Goal: Task Accomplishment & Management: Complete application form

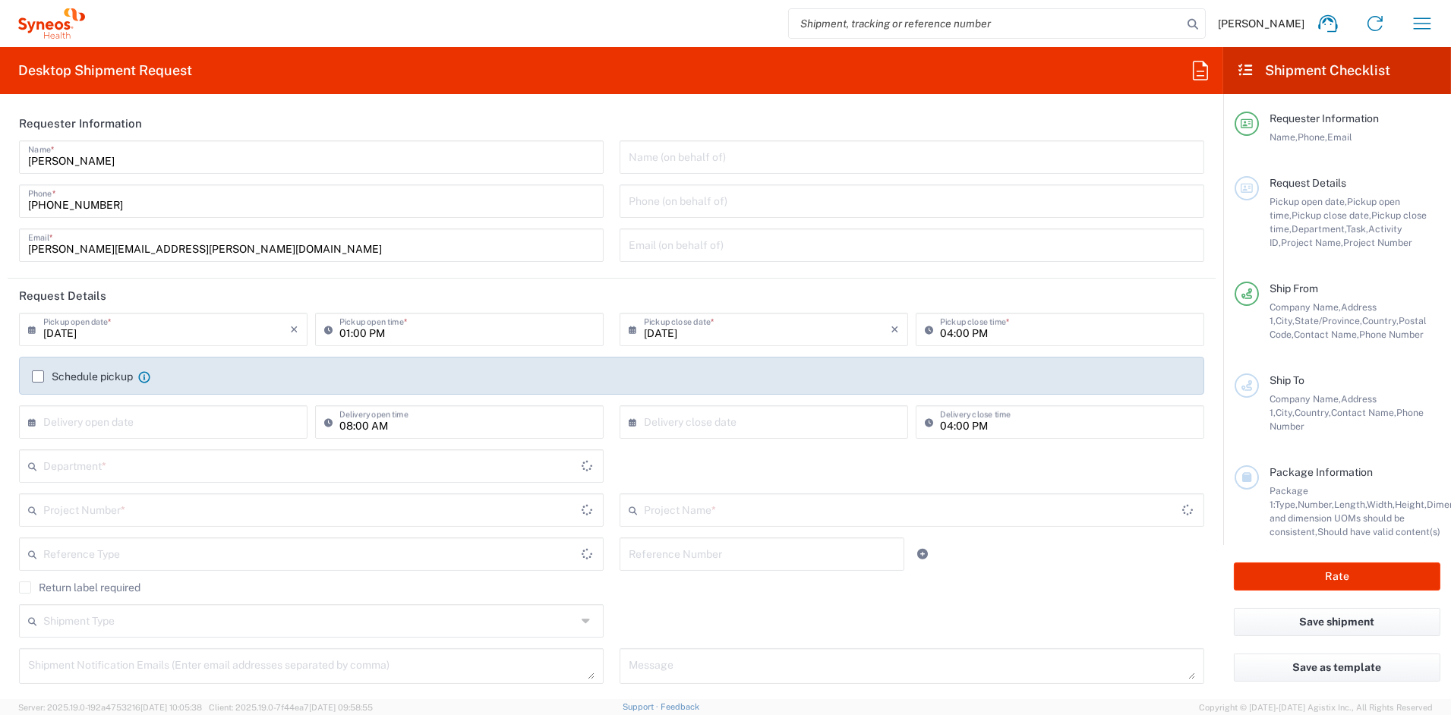
type input "[US_STATE]"
type input "6156"
type input "[GEOGRAPHIC_DATA]"
type input "Syneos Health Communications-[GEOGRAPHIC_DATA] [GEOGRAPHIC_DATA]"
click at [202, 248] on input "[PERSON_NAME][EMAIL_ADDRESS][PERSON_NAME][DOMAIN_NAME]" at bounding box center [311, 244] width 566 height 27
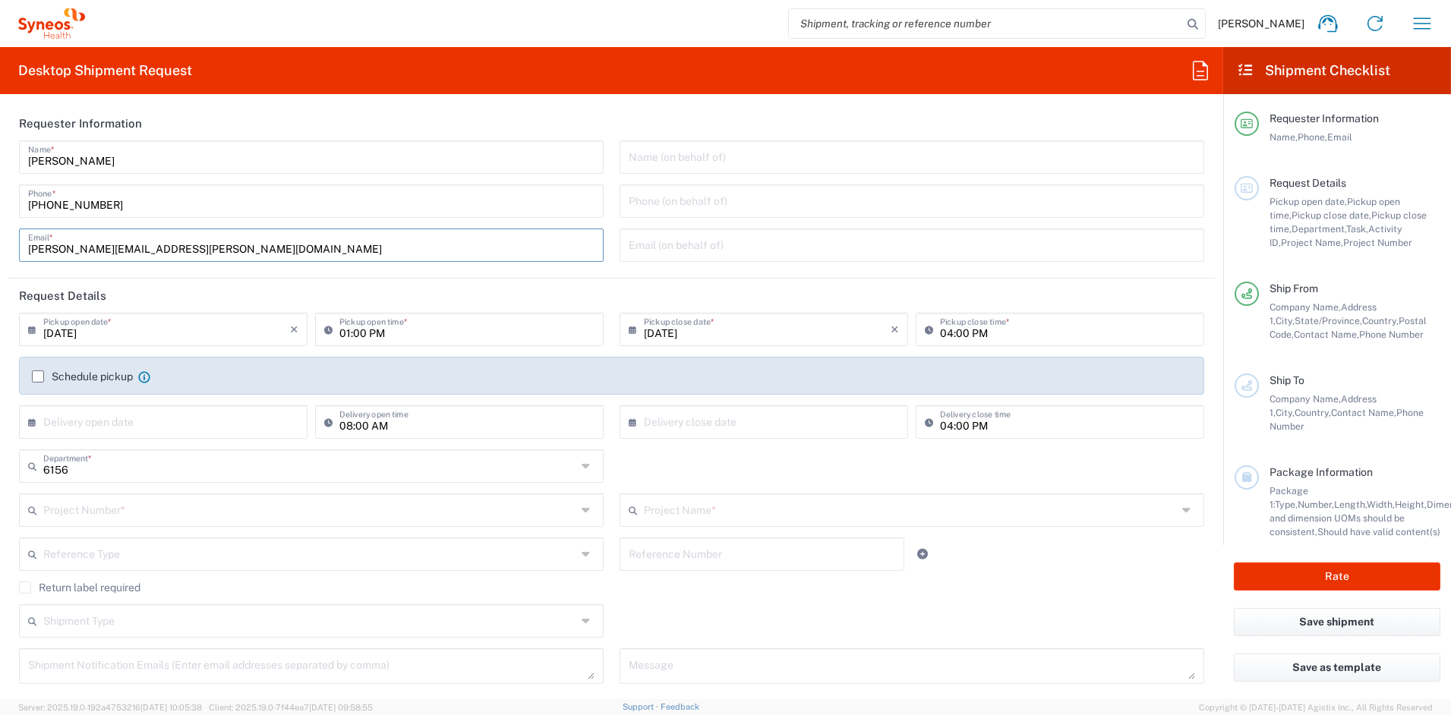
drag, startPoint x: 112, startPoint y: 248, endPoint x: -79, endPoint y: 243, distance: 190.7
click at [0, 243] on html "[PERSON_NAME] Home Shipment estimator Shipment tracking Desktop shipment reques…" at bounding box center [725, 357] width 1451 height 715
paste input "[PERSON_NAME].[PERSON_NAME]"
type input "[PERSON_NAME][EMAIL_ADDRESS][PERSON_NAME][DOMAIN_NAME]"
click at [112, 513] on input "text" at bounding box center [310, 509] width 534 height 27
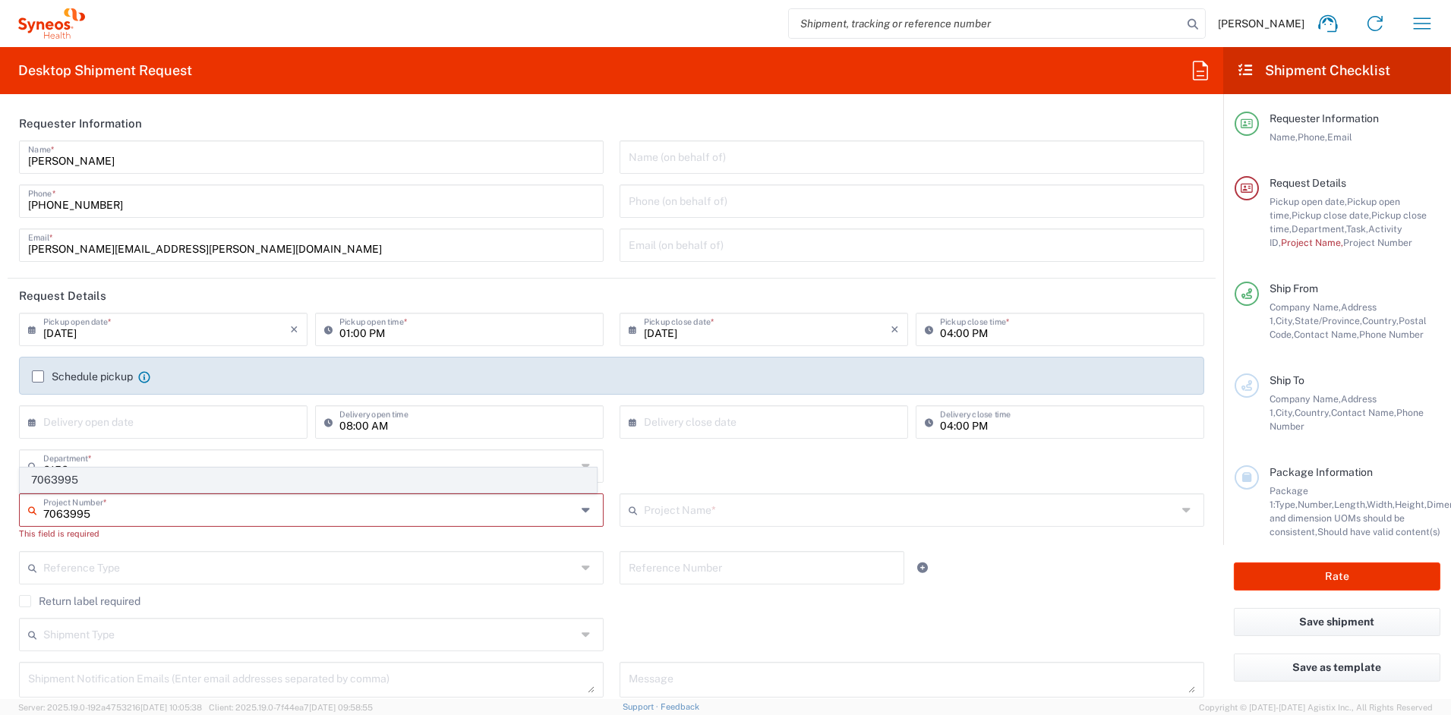
type input "7063995"
click at [73, 481] on span "7063995" at bounding box center [309, 481] width 576 height 24
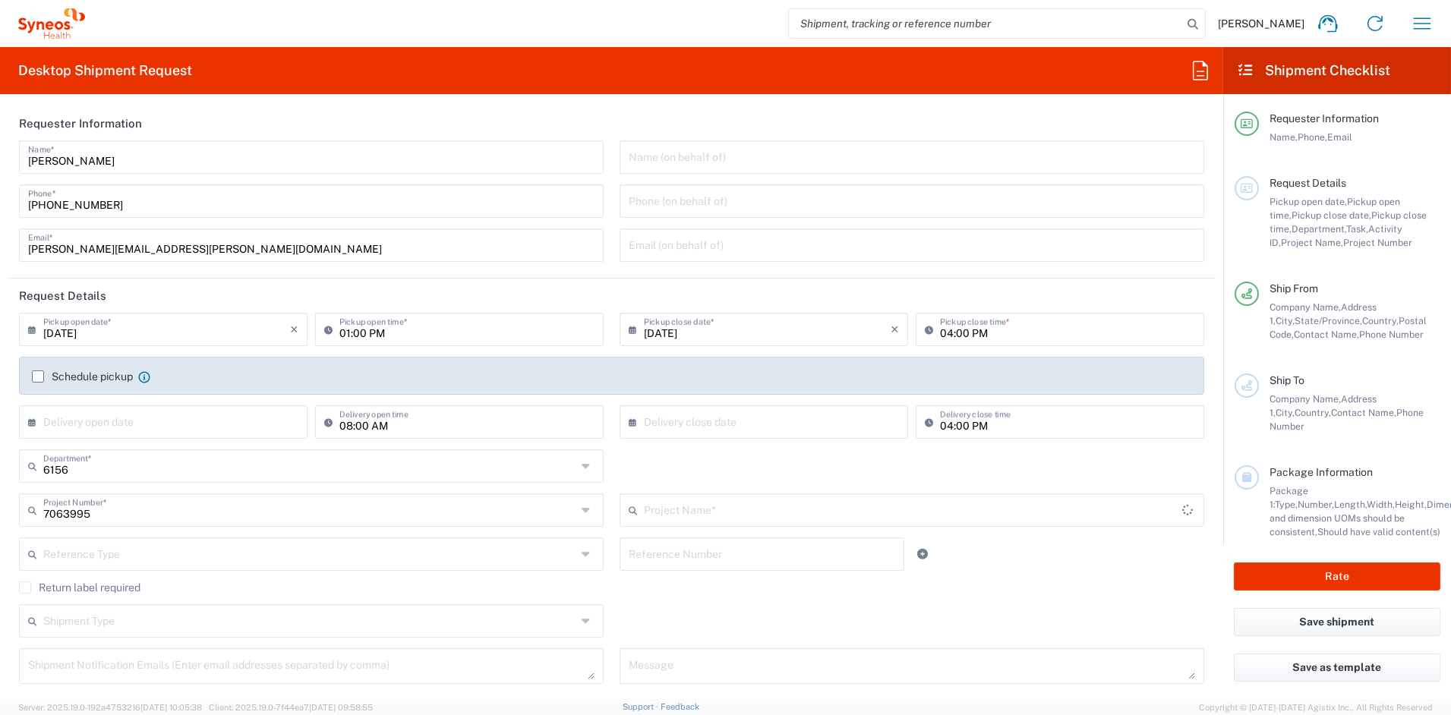
type input "Noema 7063995"
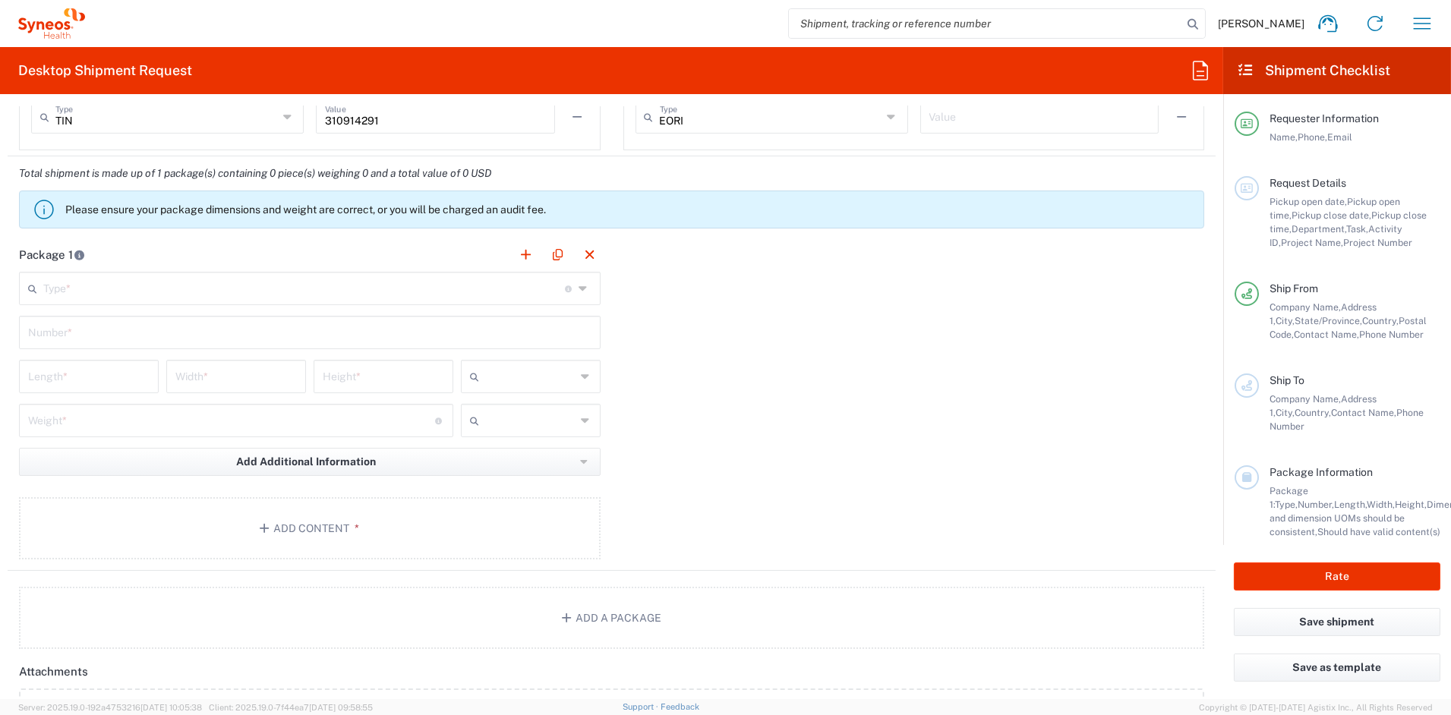
scroll to position [1613, 0]
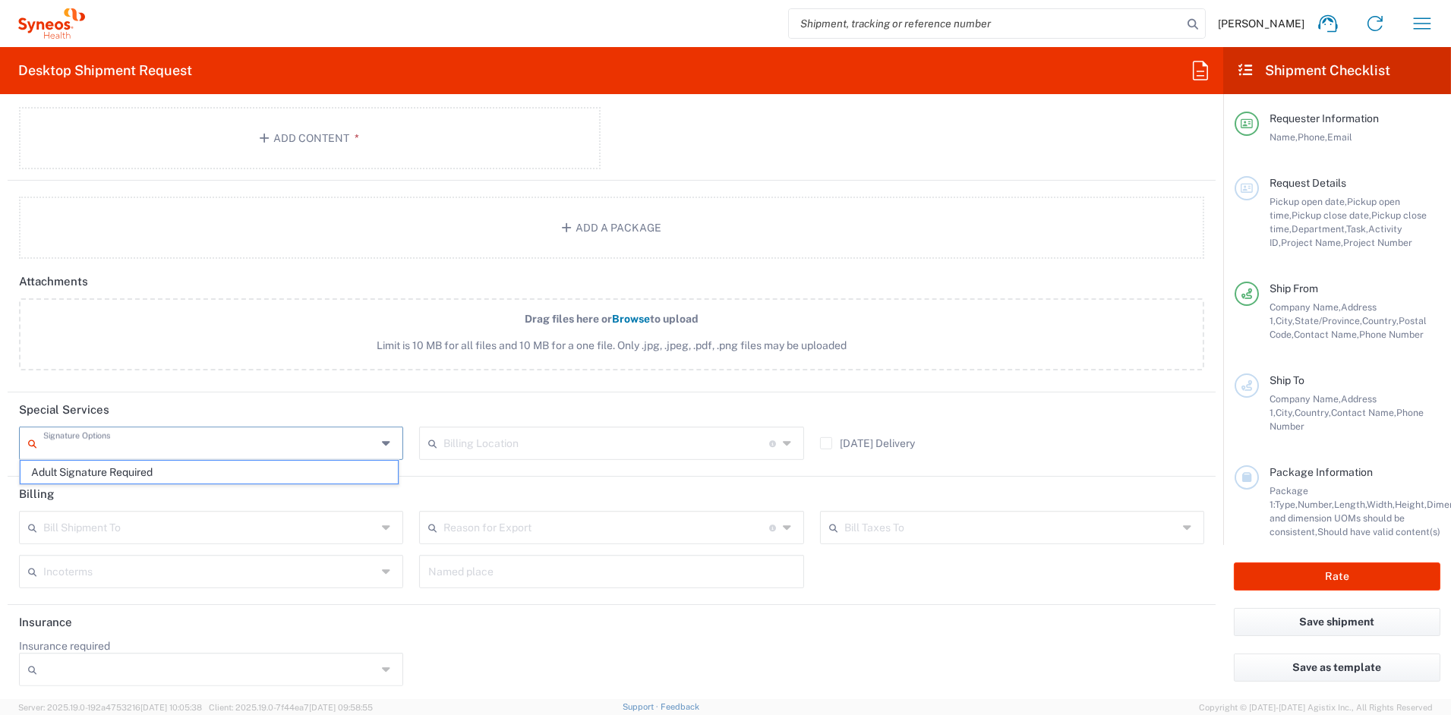
click at [232, 441] on input "text" at bounding box center [209, 442] width 333 height 27
click at [177, 476] on span "Adult Signature Required" at bounding box center [209, 473] width 377 height 24
type input "Adult Signature Required"
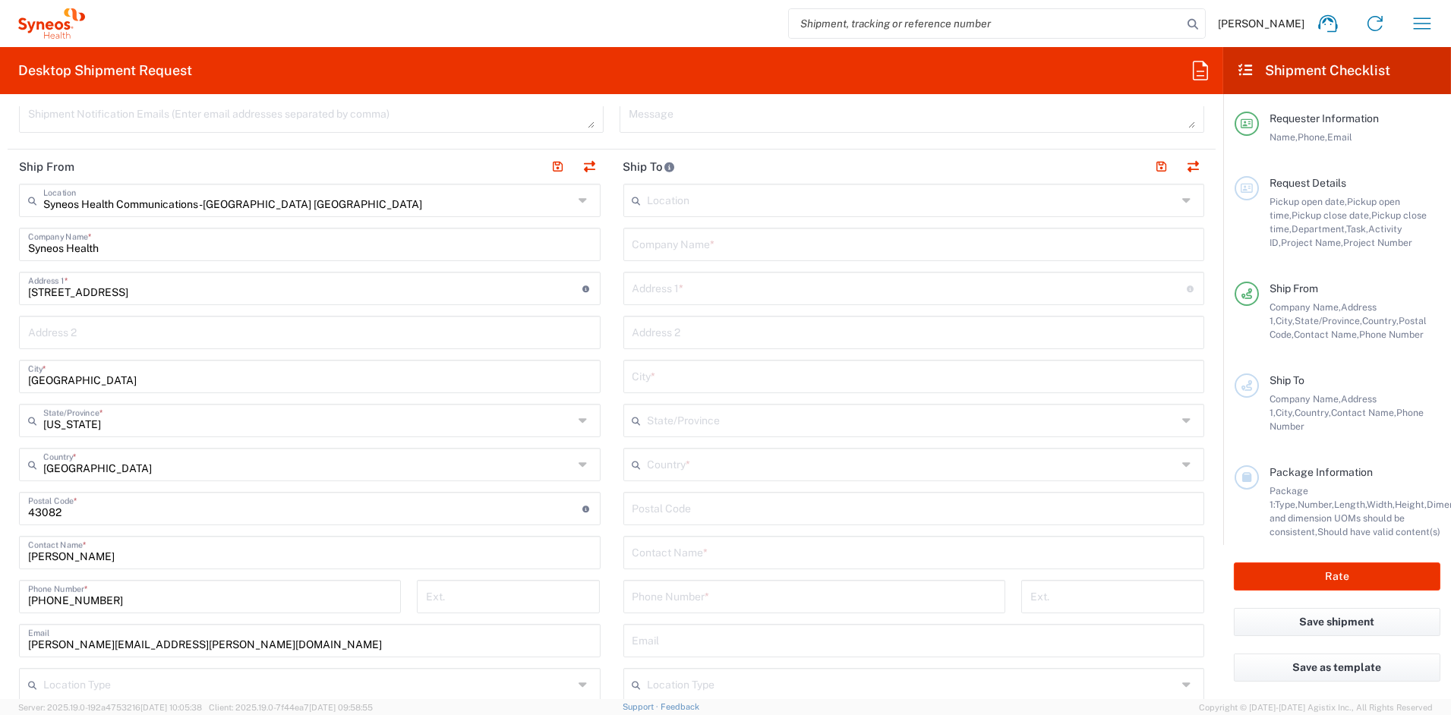
scroll to position [479, 0]
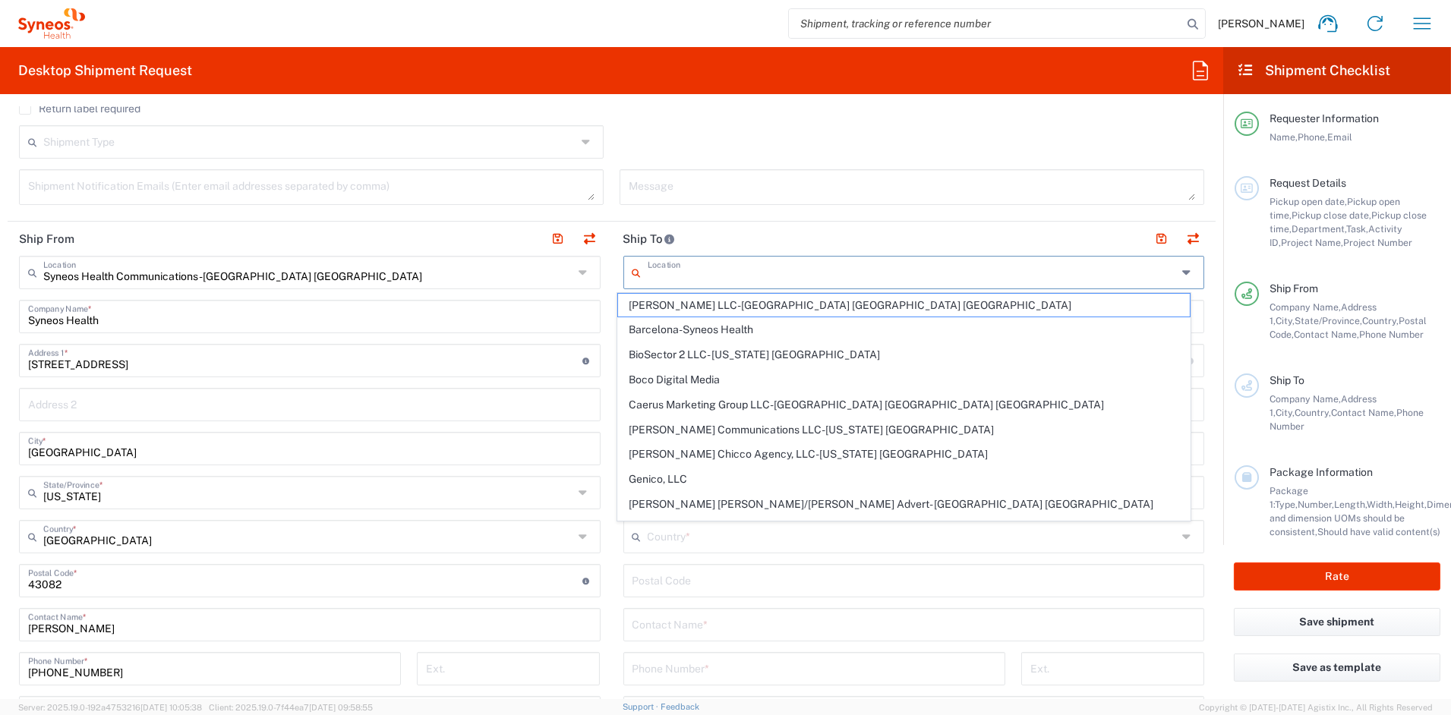
click at [732, 273] on input "text" at bounding box center [913, 271] width 530 height 27
click at [770, 238] on header "Ship To" at bounding box center [914, 239] width 604 height 34
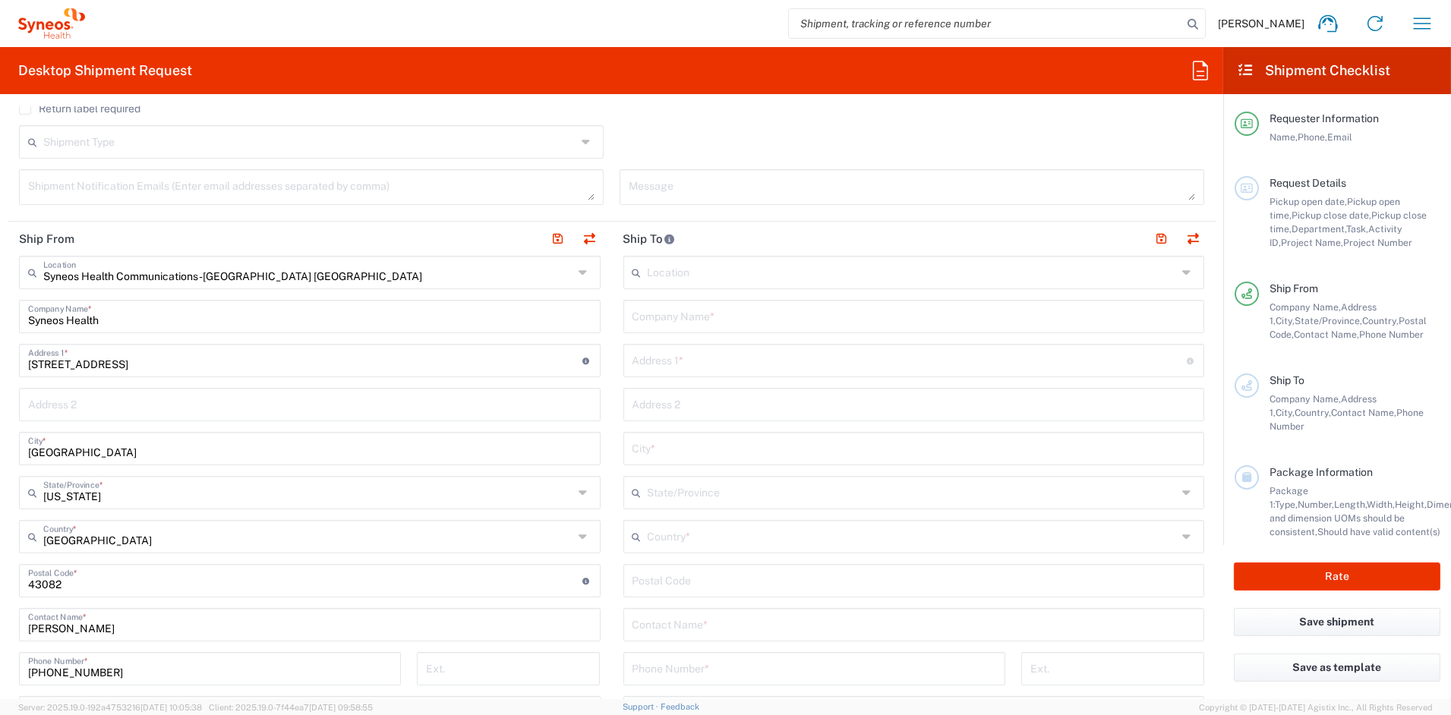
click at [705, 314] on input "text" at bounding box center [914, 315] width 563 height 27
paste input "The Kids Clinic Inc"
type input "The Kids Clinic Inc"
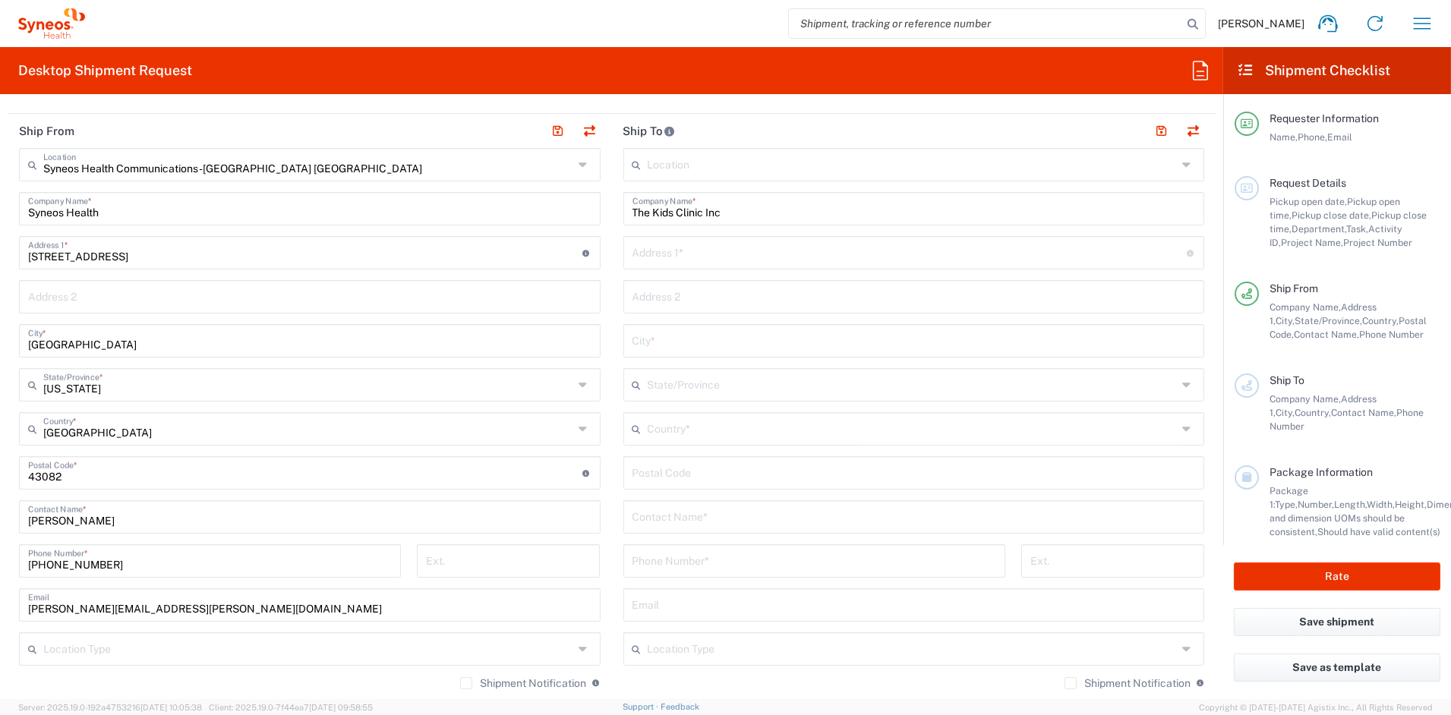
scroll to position [592, 0]
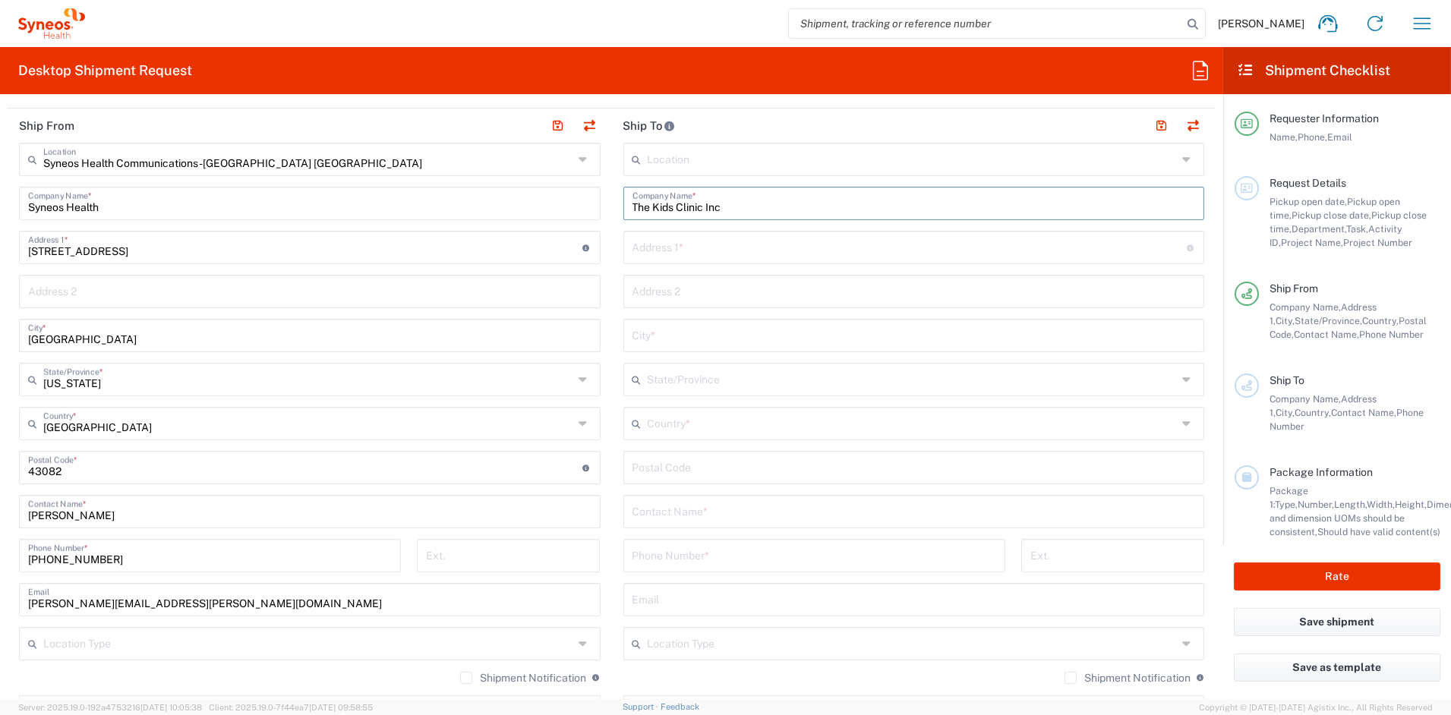
click at [691, 513] on input "text" at bounding box center [914, 510] width 563 height 27
paste input "[PERSON_NAME]"
type input "[PERSON_NAME]"
click at [689, 424] on input "text" at bounding box center [913, 422] width 530 height 27
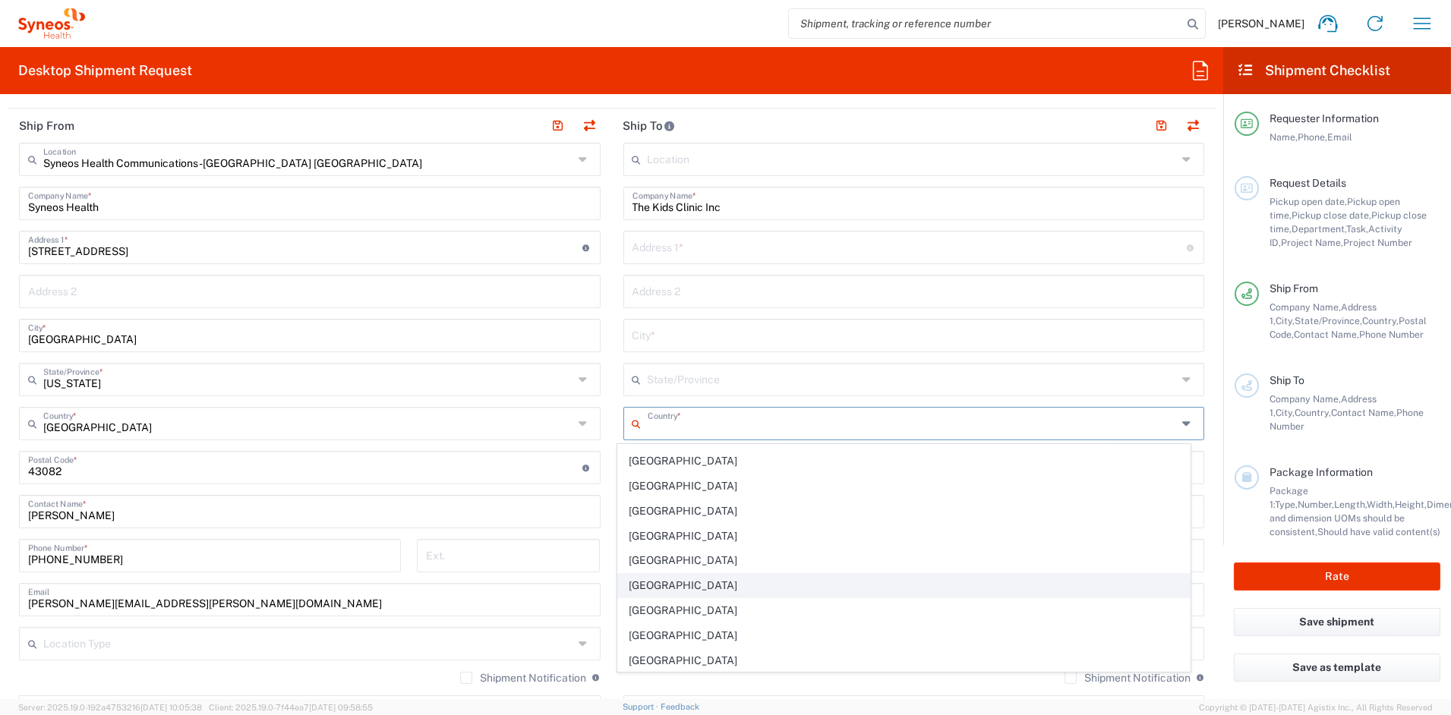
scroll to position [795, 0]
click at [642, 639] on span "[GEOGRAPHIC_DATA]" at bounding box center [904, 633] width 572 height 24
type input "[GEOGRAPHIC_DATA]"
type input "Sender/Shipper"
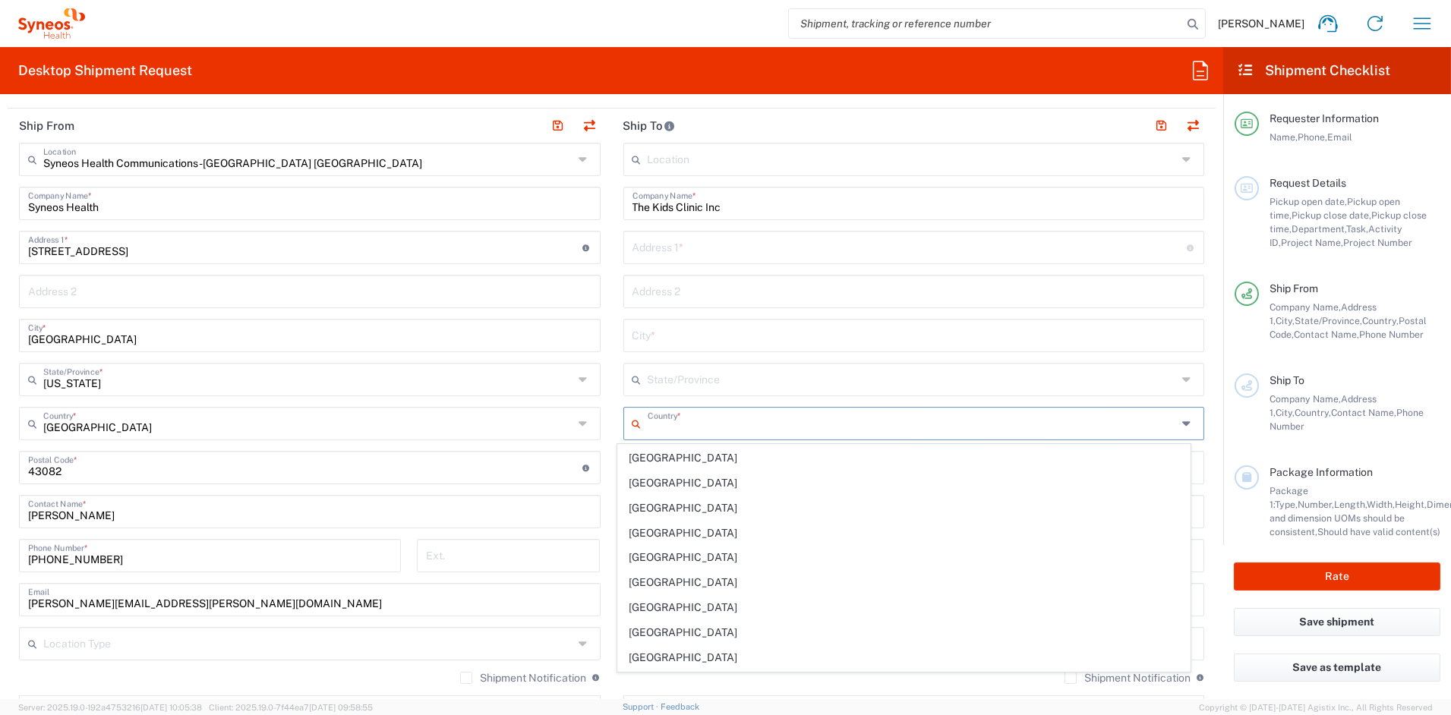
type input "Delivery Duty Paid"
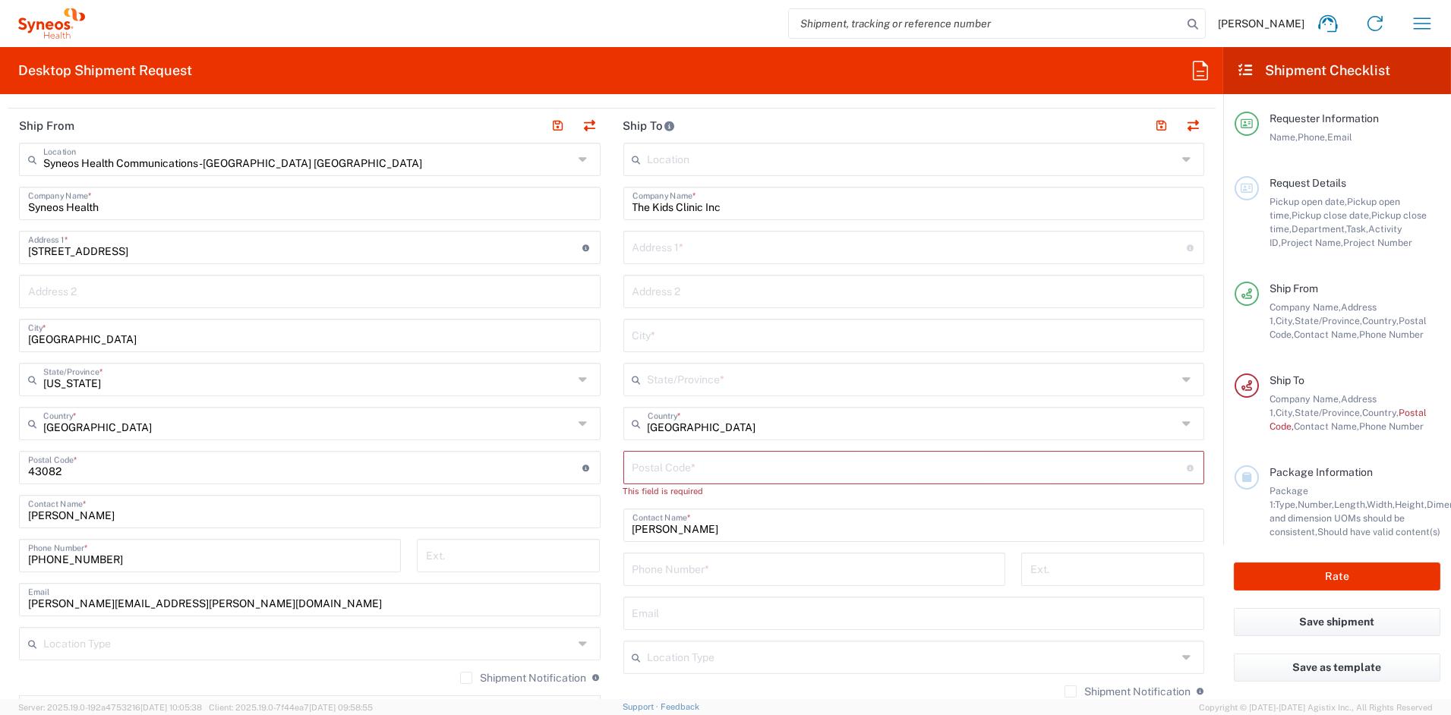
click at [688, 573] on input "tel" at bounding box center [815, 568] width 364 height 27
click at [687, 573] on input "tel" at bounding box center [815, 568] width 364 height 27
paste input "[PHONE_NUMBER]"
type input "[PHONE_NUMBER]"
click at [728, 251] on input "text" at bounding box center [910, 246] width 554 height 27
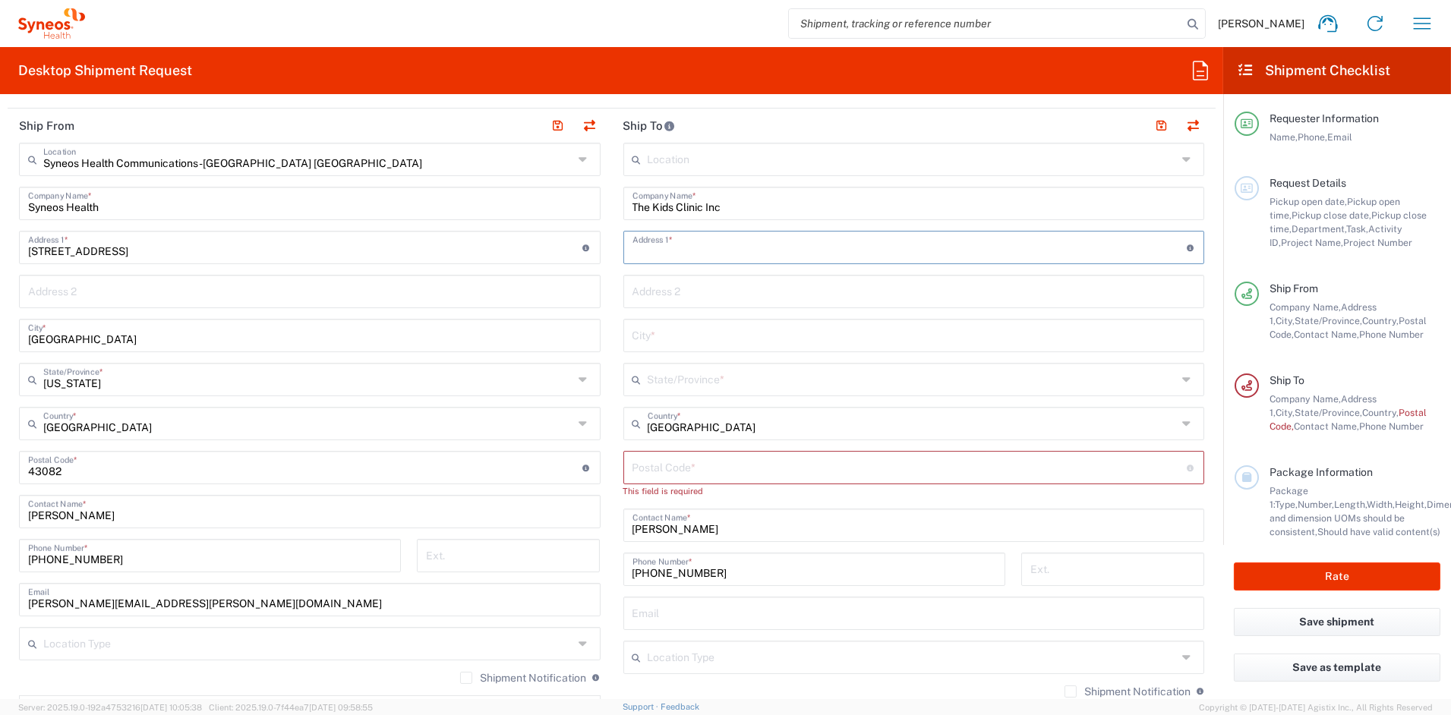
paste input "[STREET_ADDRESS]"
type input "[STREET_ADDRESS]"
click at [694, 340] on input "text" at bounding box center [914, 334] width 563 height 27
paste input "Ajax"
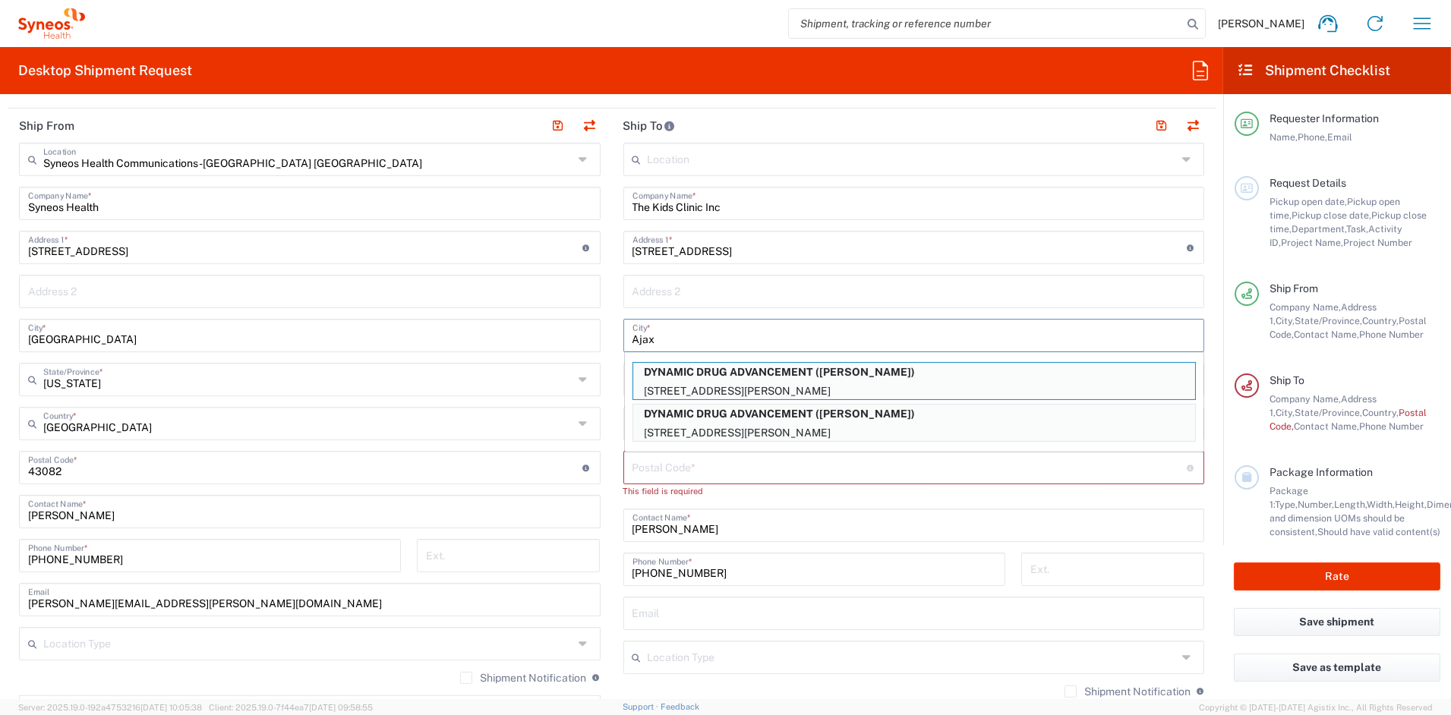
type input "Ajax"
click at [759, 289] on input "text" at bounding box center [914, 290] width 563 height 27
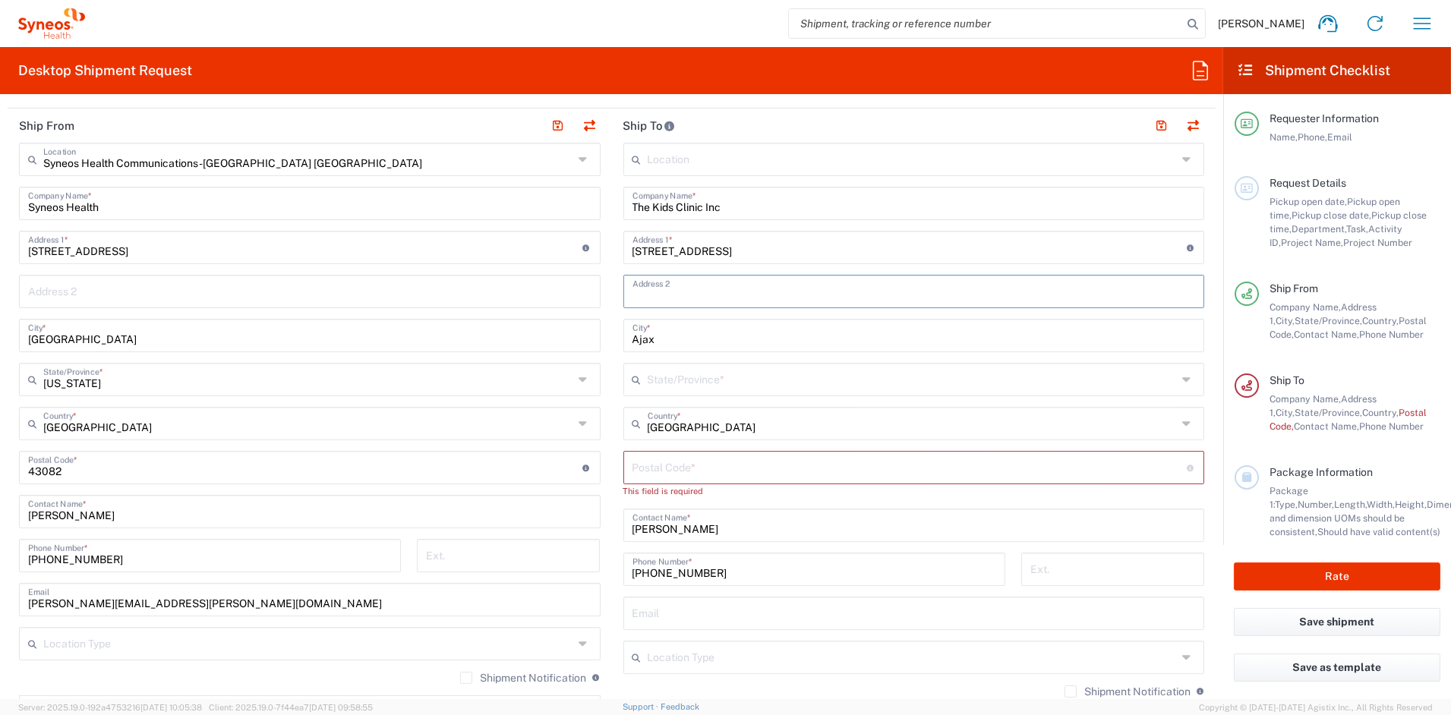
click at [640, 380] on icon at bounding box center [640, 380] width 15 height 24
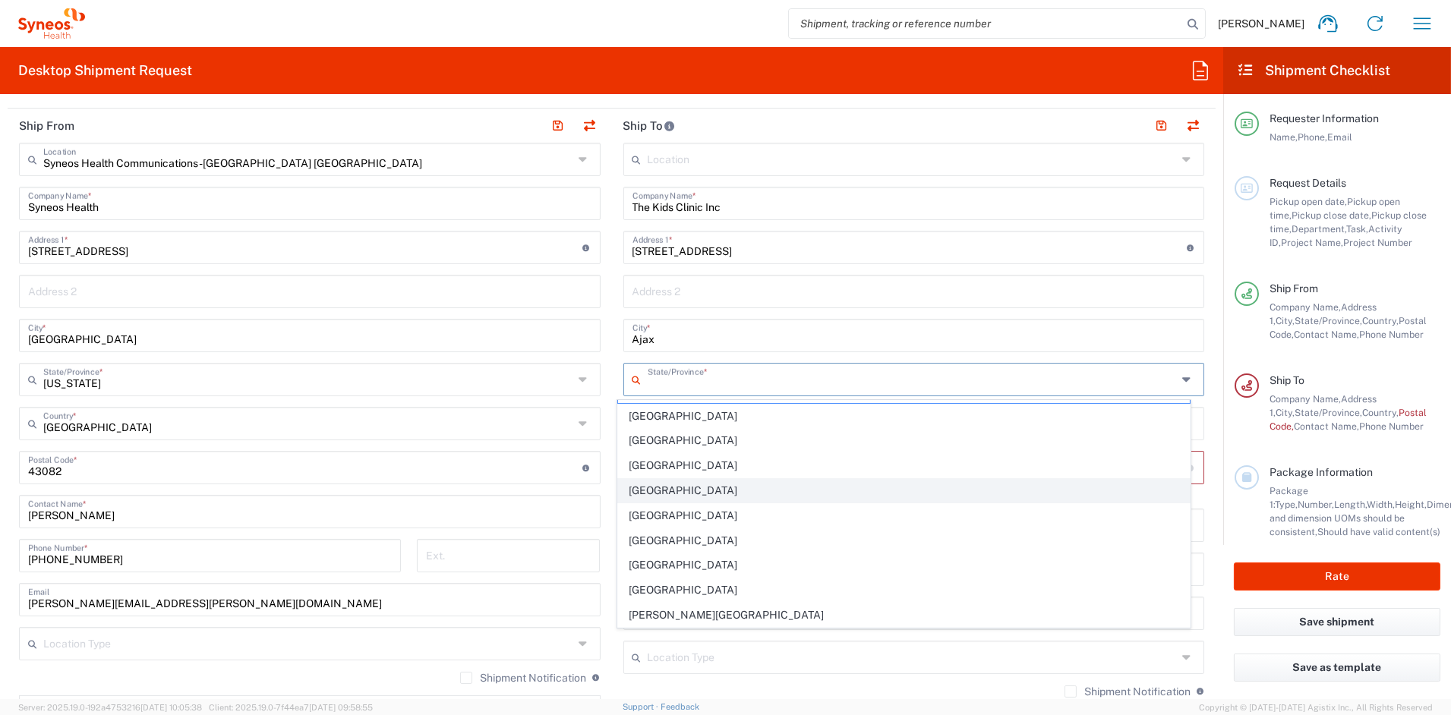
scroll to position [27, 0]
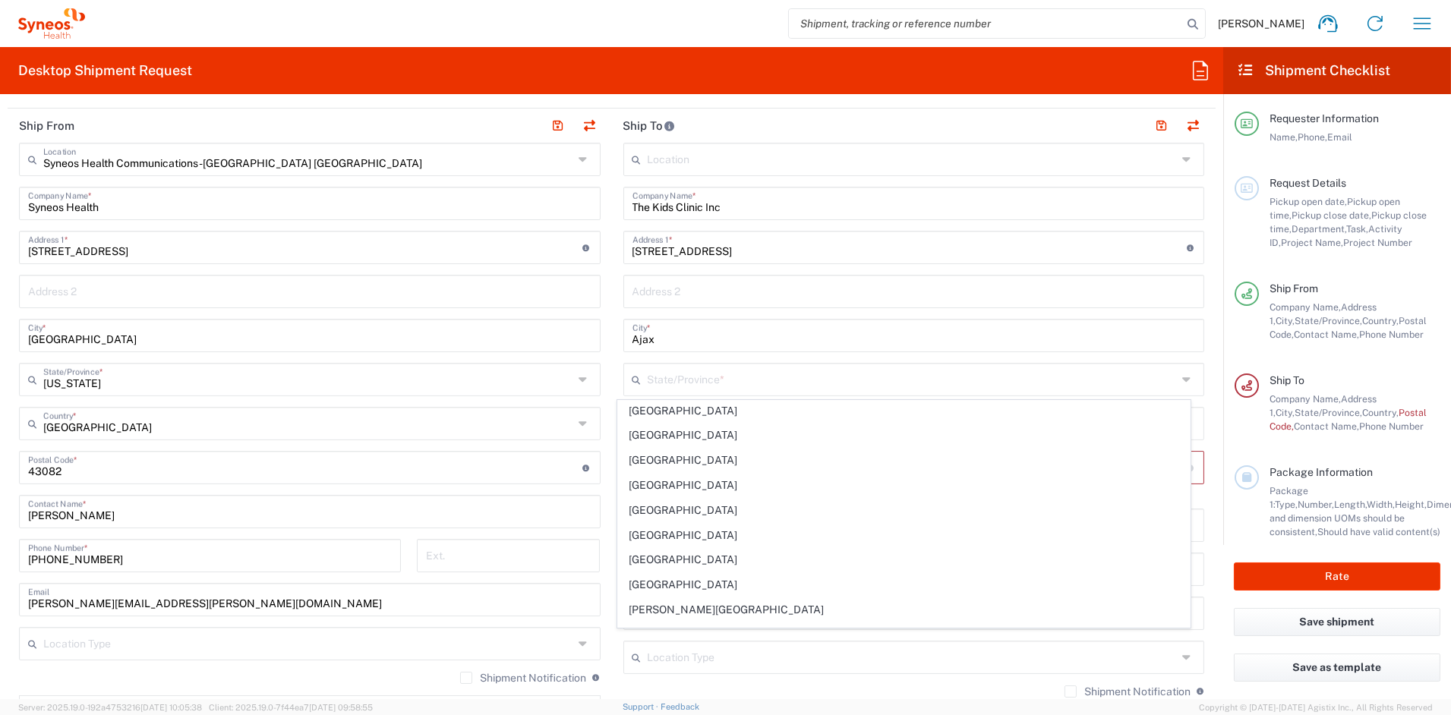
click at [667, 588] on span "[GEOGRAPHIC_DATA]" at bounding box center [904, 585] width 572 height 24
type input "[GEOGRAPHIC_DATA]"
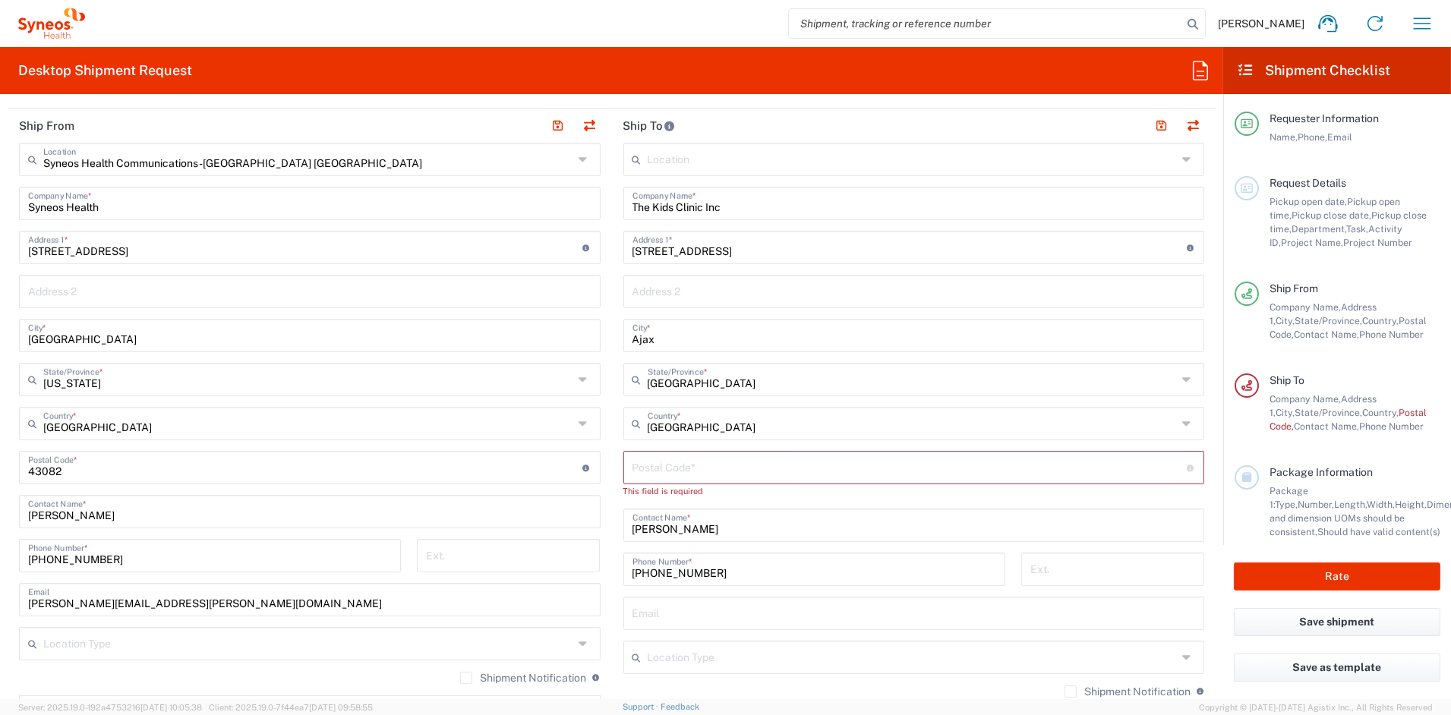
click at [677, 465] on input "undefined" at bounding box center [910, 466] width 554 height 27
paste input "L1Z 0M1"
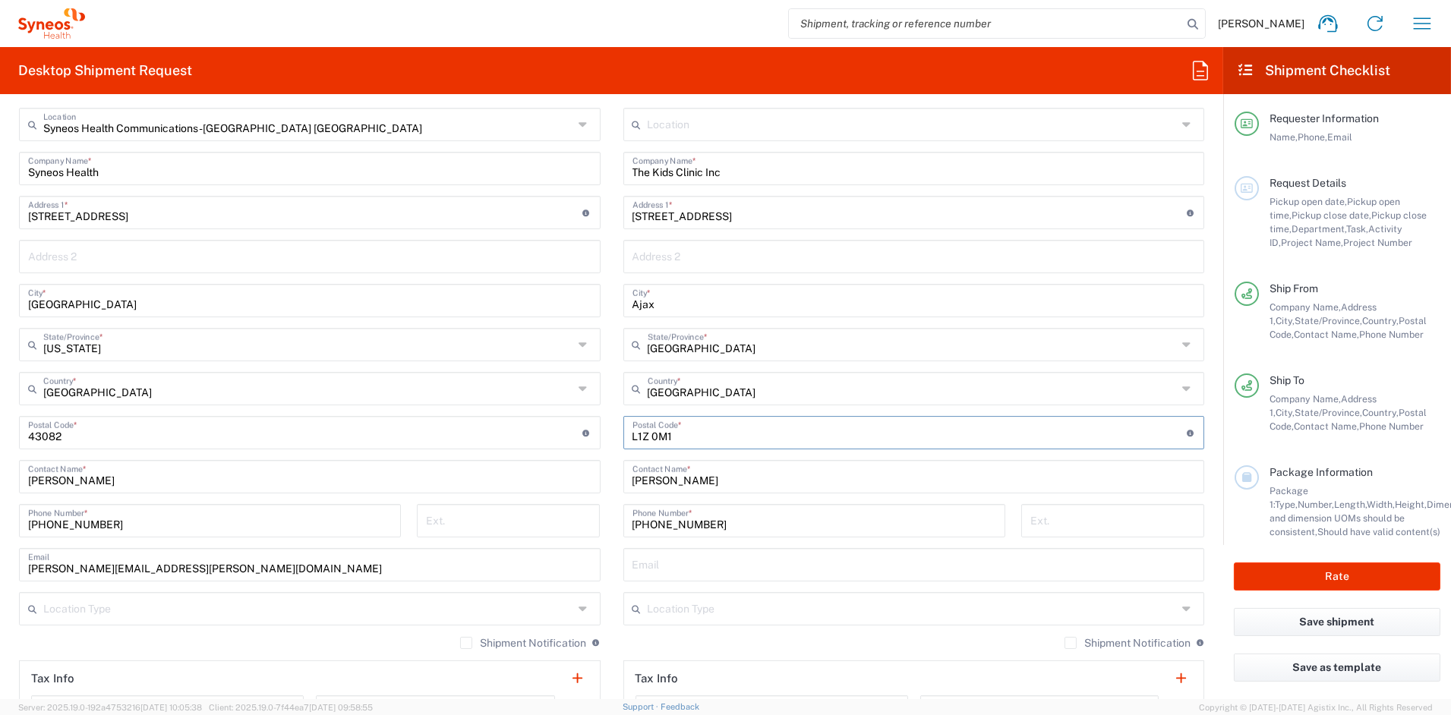
scroll to position [630, 0]
type input "L1Z 0M1"
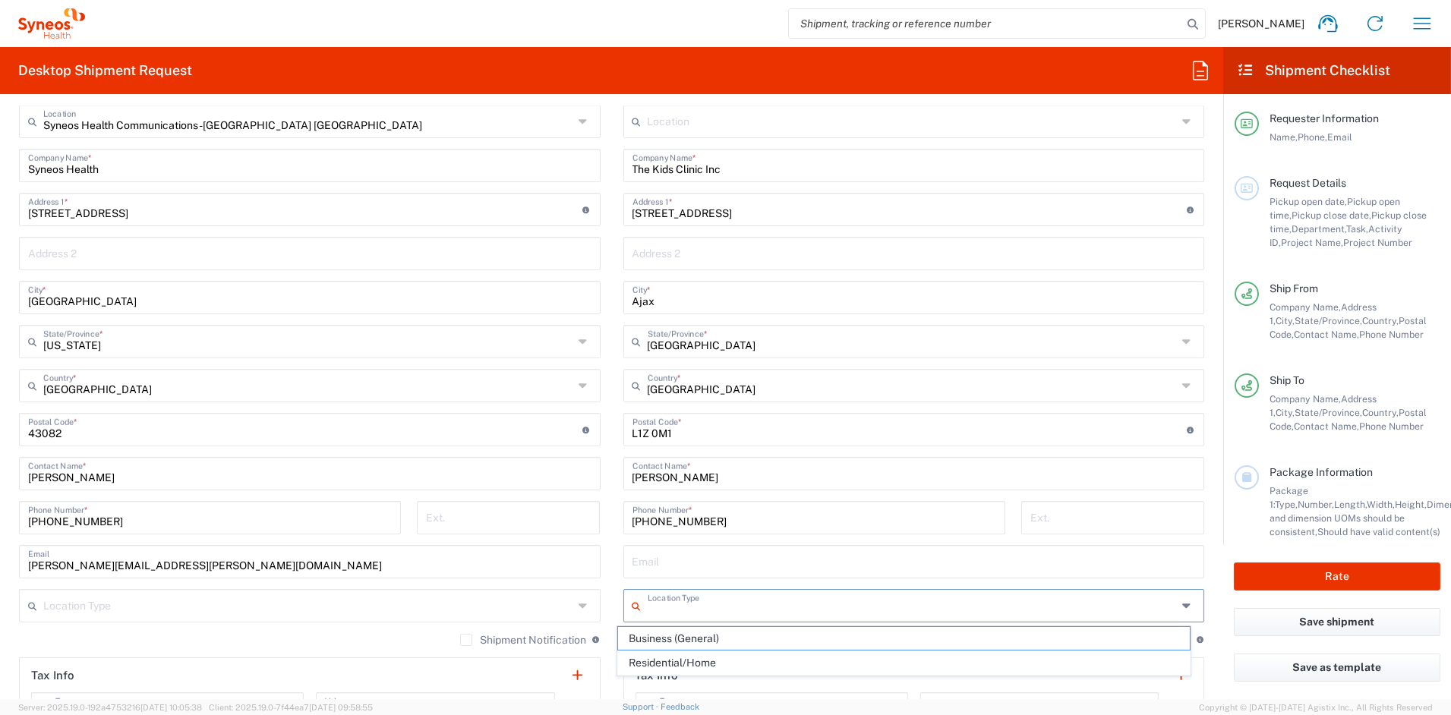
click at [714, 611] on input "text" at bounding box center [913, 605] width 530 height 27
click at [689, 639] on span "Business (General)" at bounding box center [904, 639] width 572 height 24
type input "Business (General)"
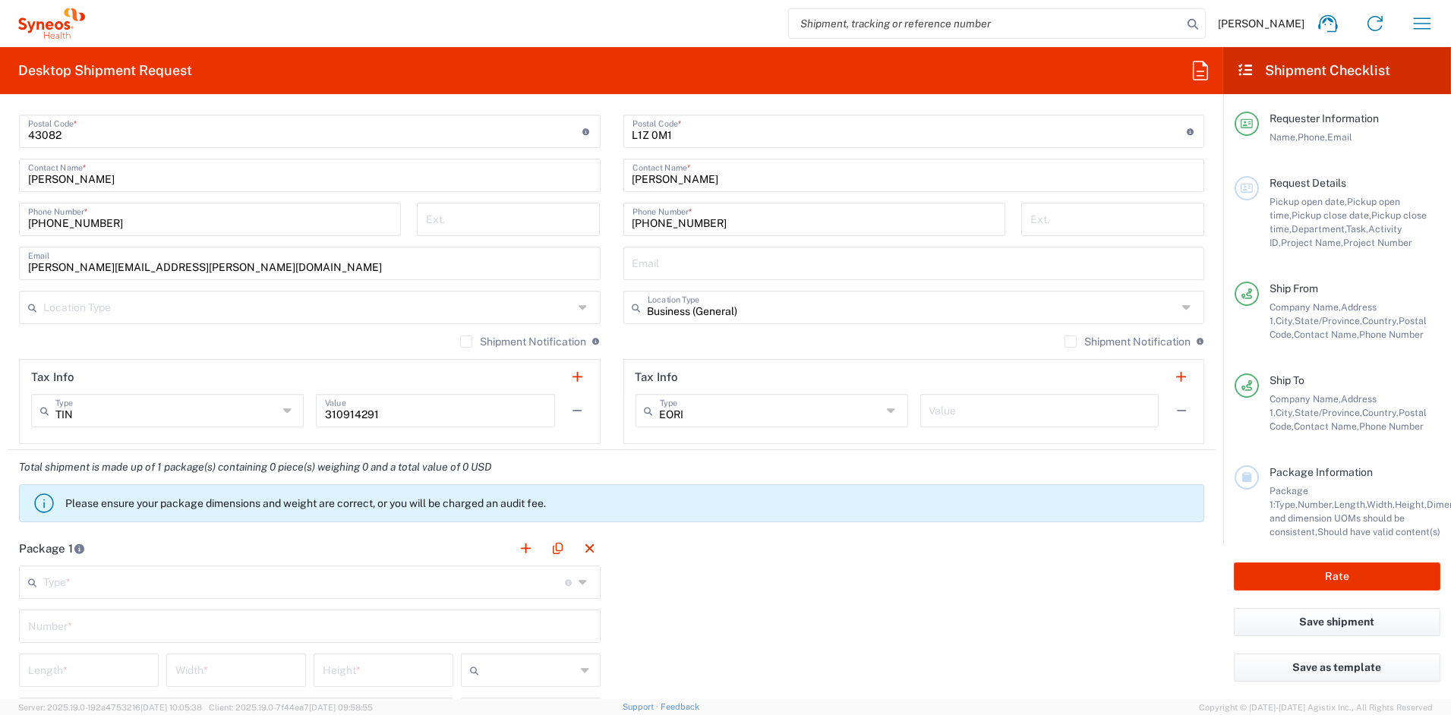
scroll to position [930, 0]
click at [990, 409] on input "text" at bounding box center [1039, 408] width 221 height 27
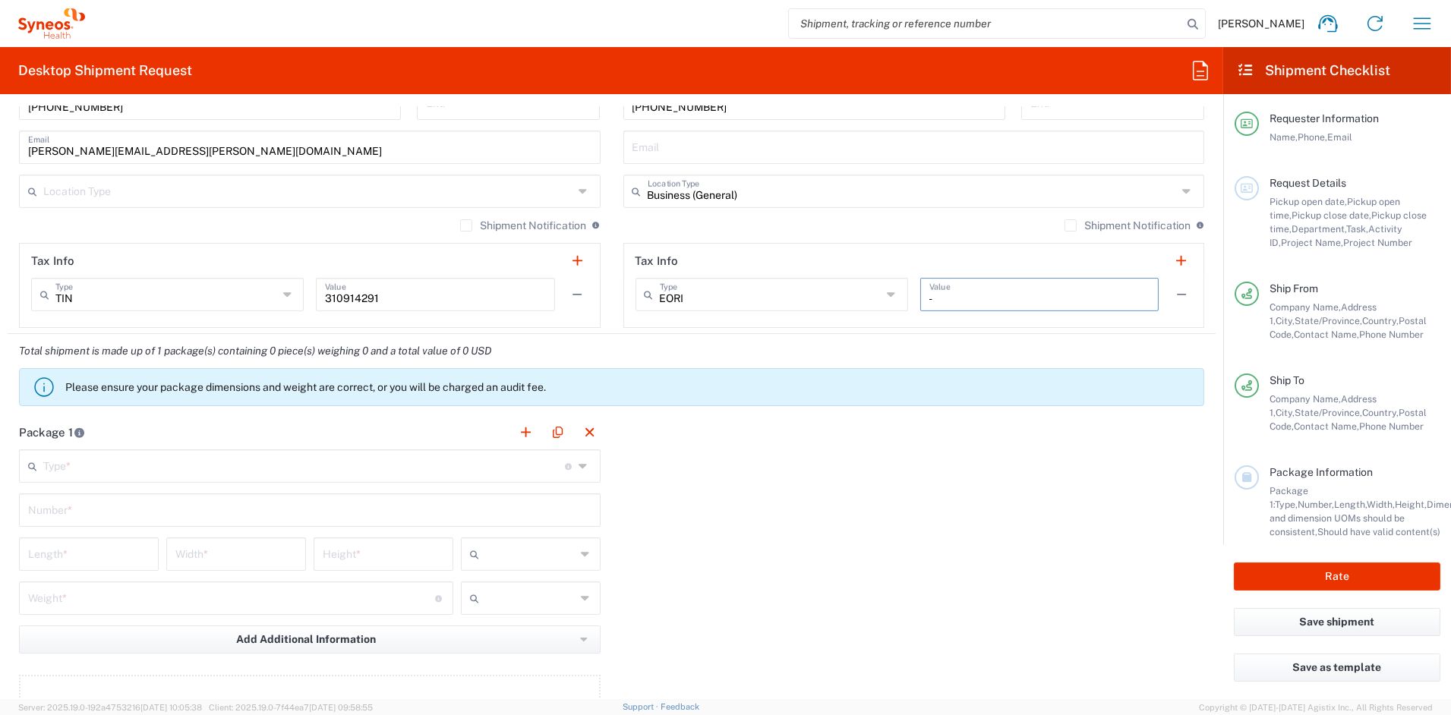
scroll to position [1046, 0]
type input "-"
click at [115, 460] on input "text" at bounding box center [304, 463] width 522 height 27
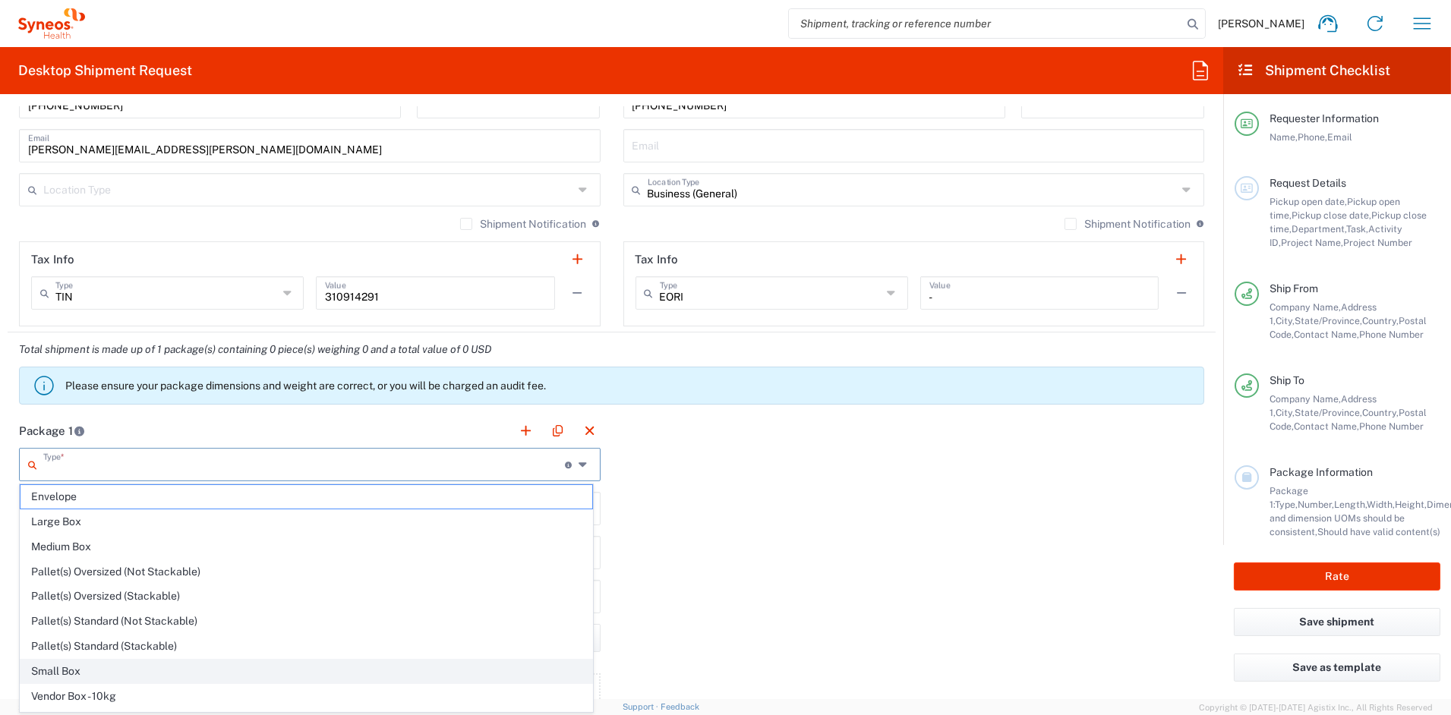
scroll to position [47, 0]
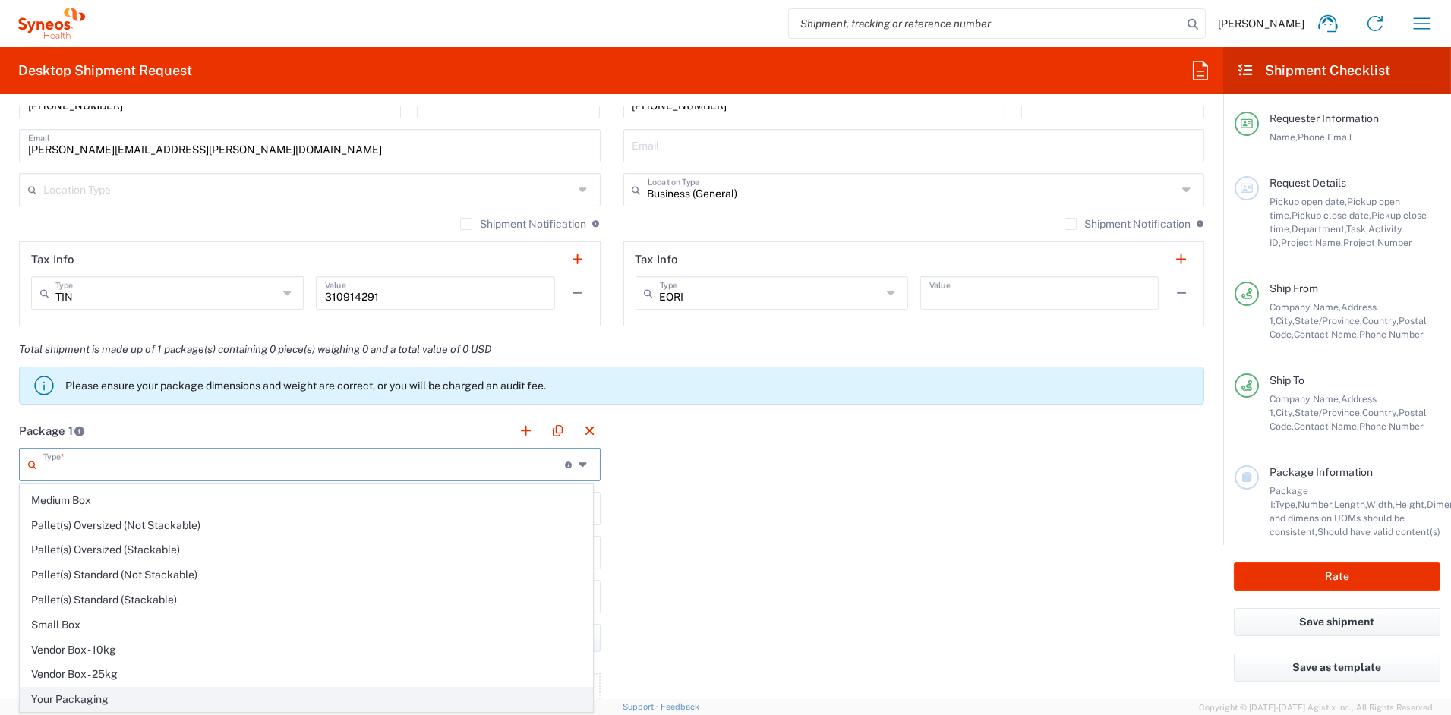
click at [77, 702] on span "Your Packaging" at bounding box center [307, 700] width 572 height 24
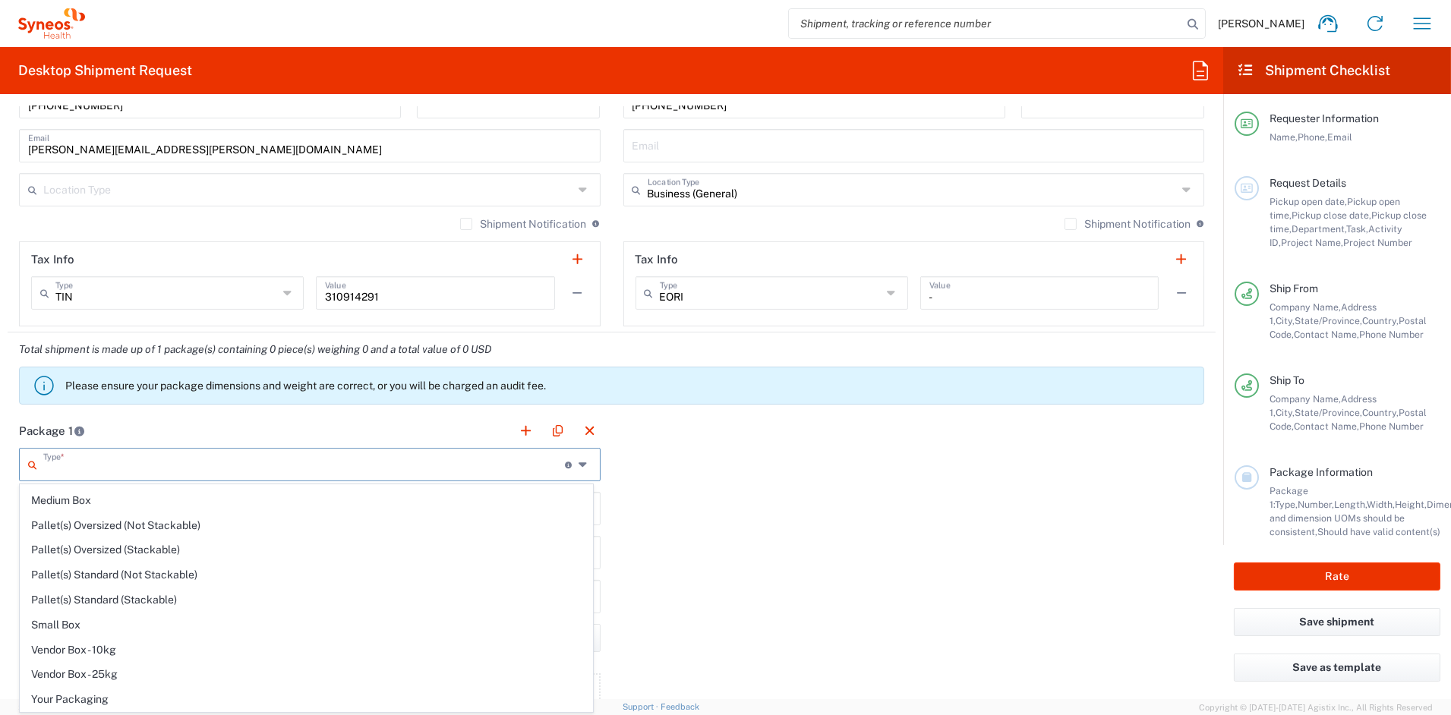
type input "Your Packaging"
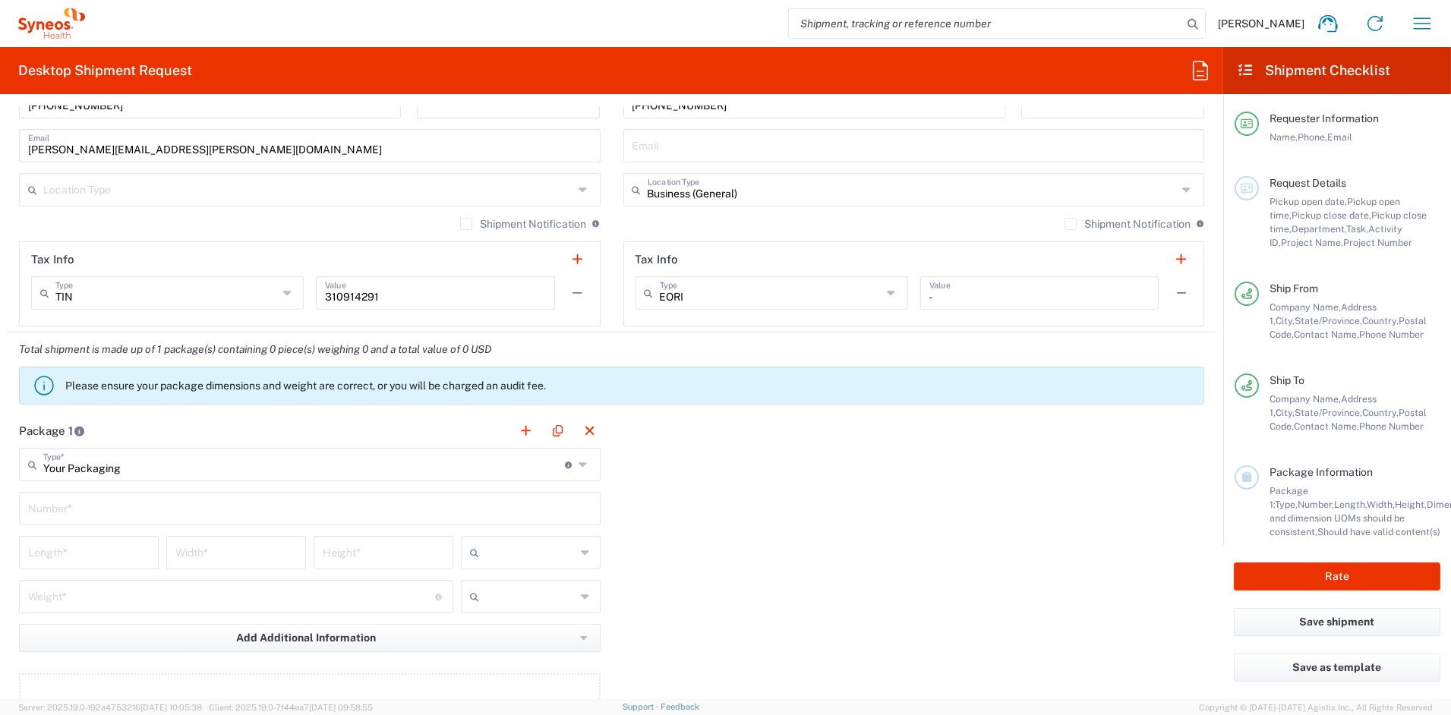
click at [85, 507] on input "text" at bounding box center [309, 507] width 563 height 27
type input "1"
click at [79, 555] on input "number" at bounding box center [88, 551] width 121 height 27
type input "21"
type input "15"
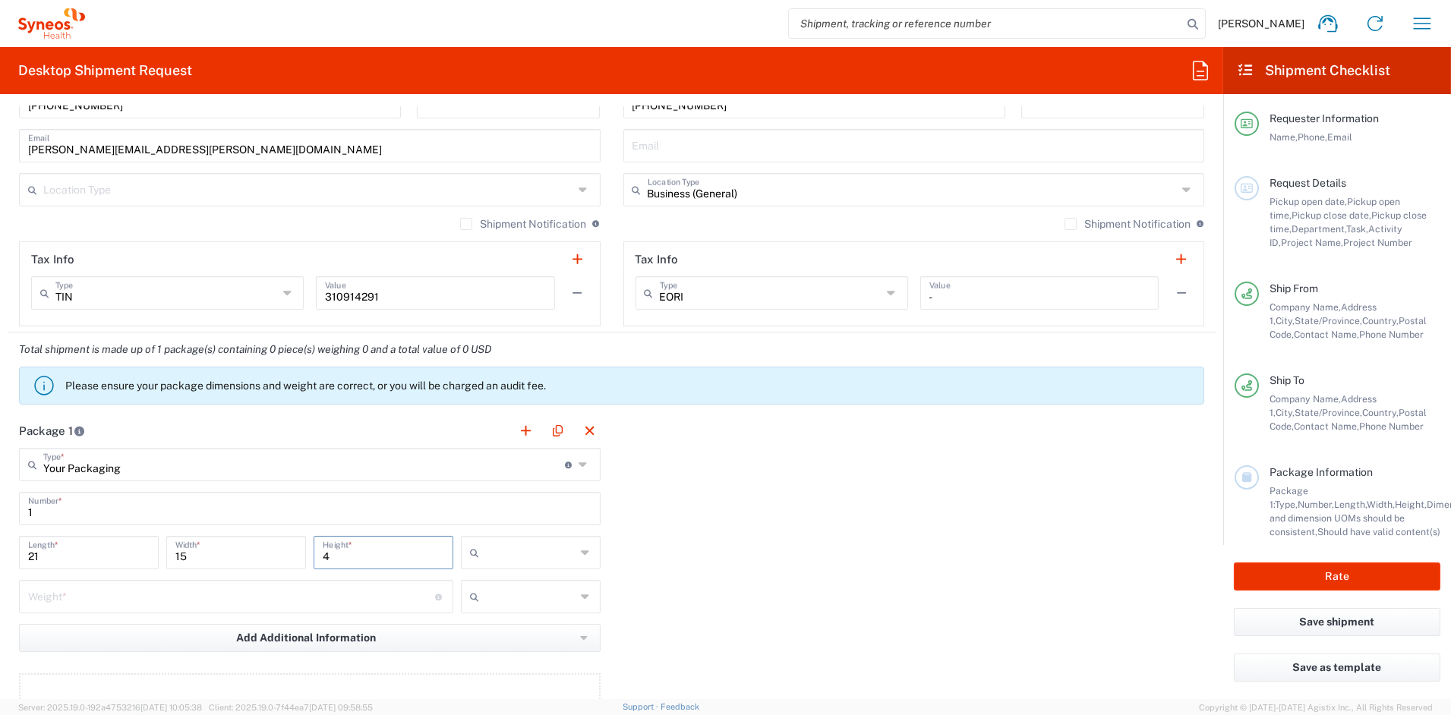
type input "4"
click at [545, 642] on span "in" at bounding box center [524, 635] width 135 height 24
type input "in"
click at [128, 584] on input "number" at bounding box center [231, 595] width 407 height 27
type input "7"
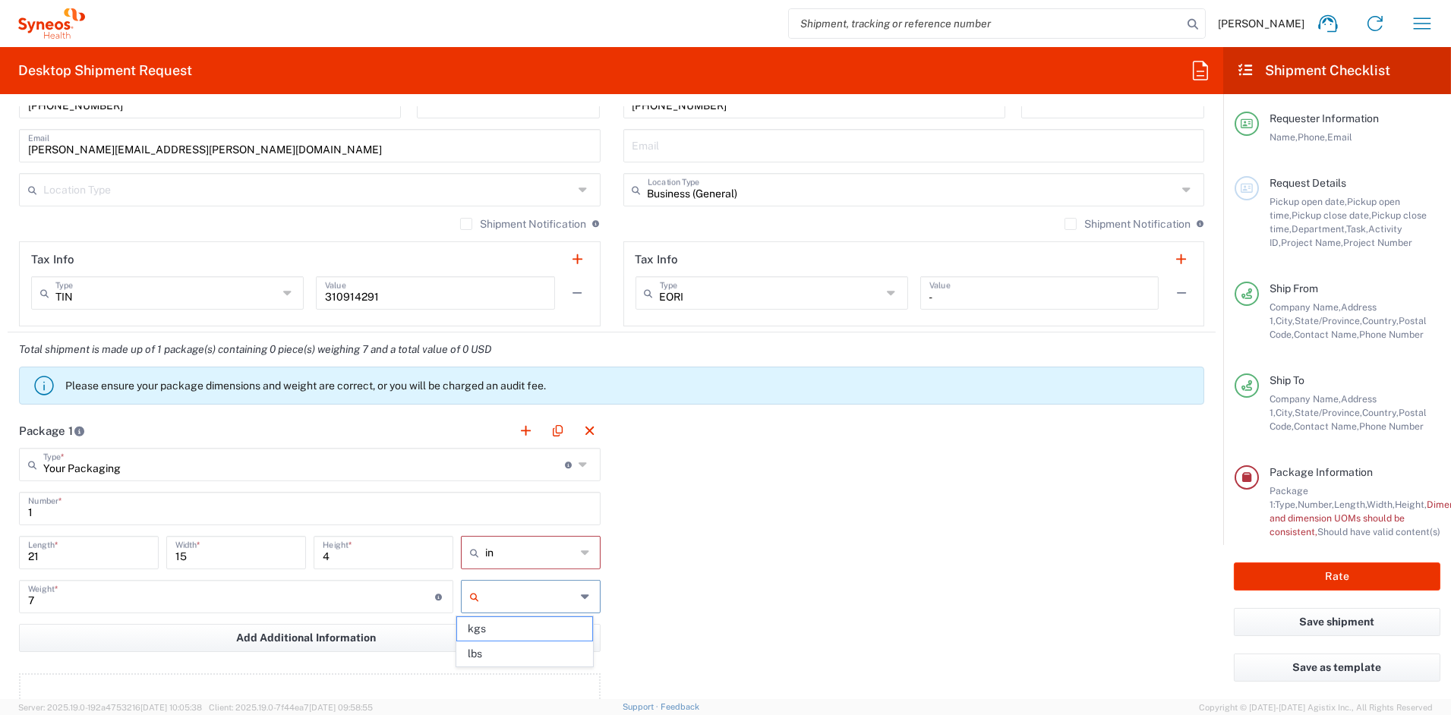
click at [537, 593] on input "text" at bounding box center [530, 597] width 91 height 24
click at [500, 662] on span "lbs" at bounding box center [524, 654] width 135 height 24
type input "lbs"
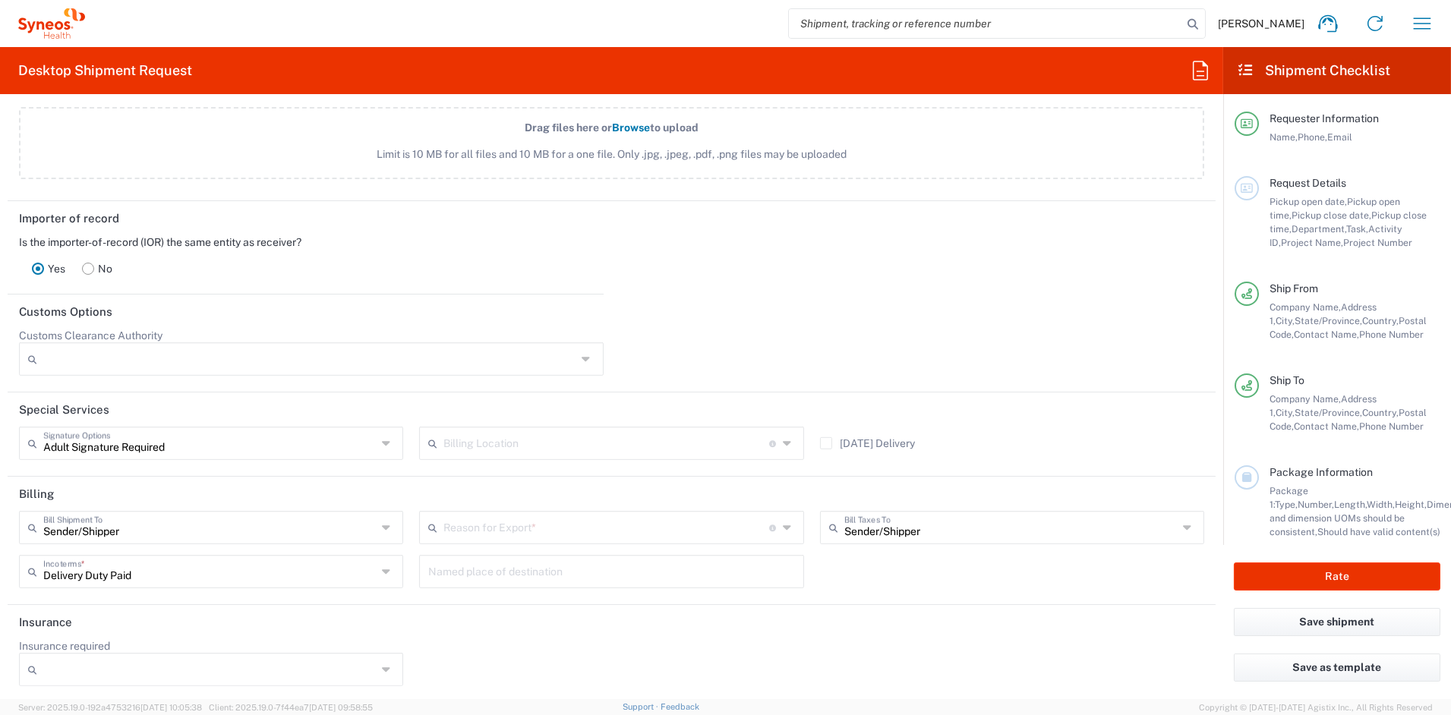
scroll to position [1800, 0]
click at [1309, 577] on button "Rate" at bounding box center [1337, 577] width 207 height 28
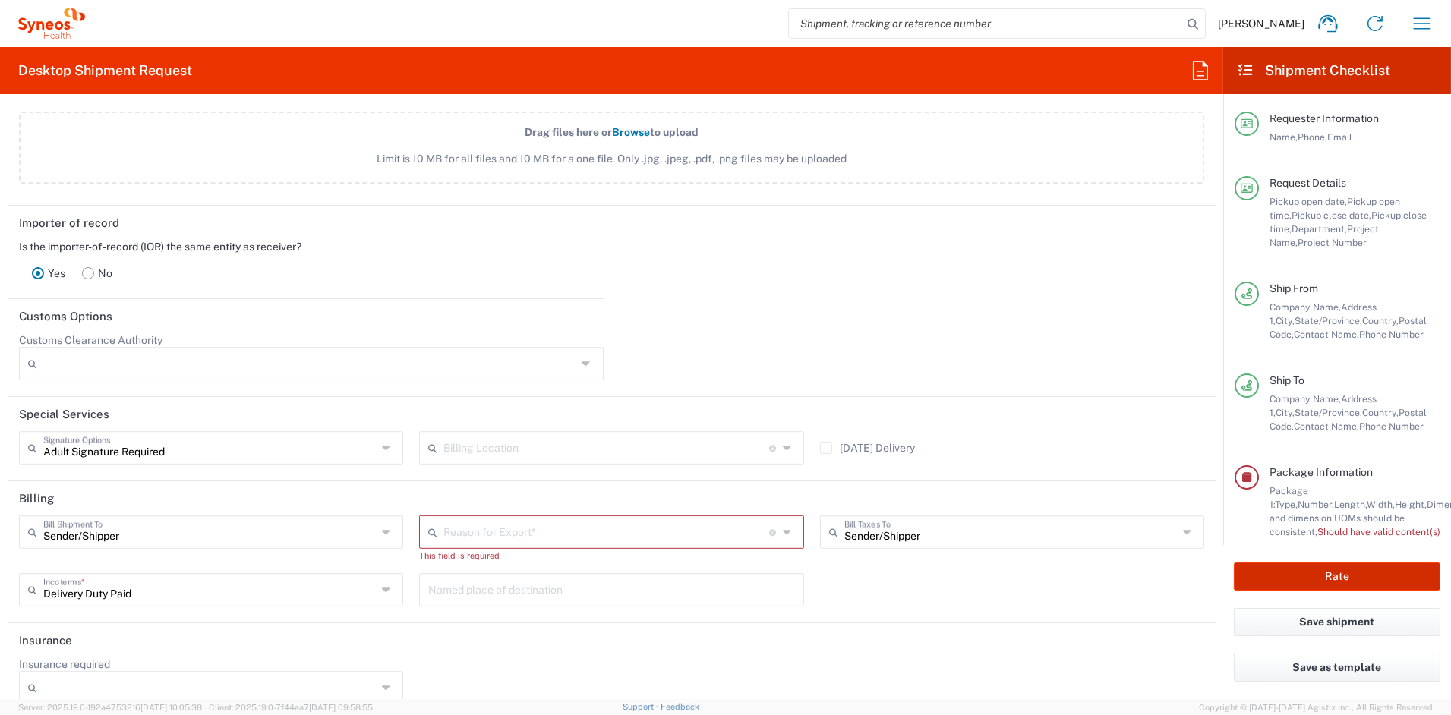
type input "7063995"
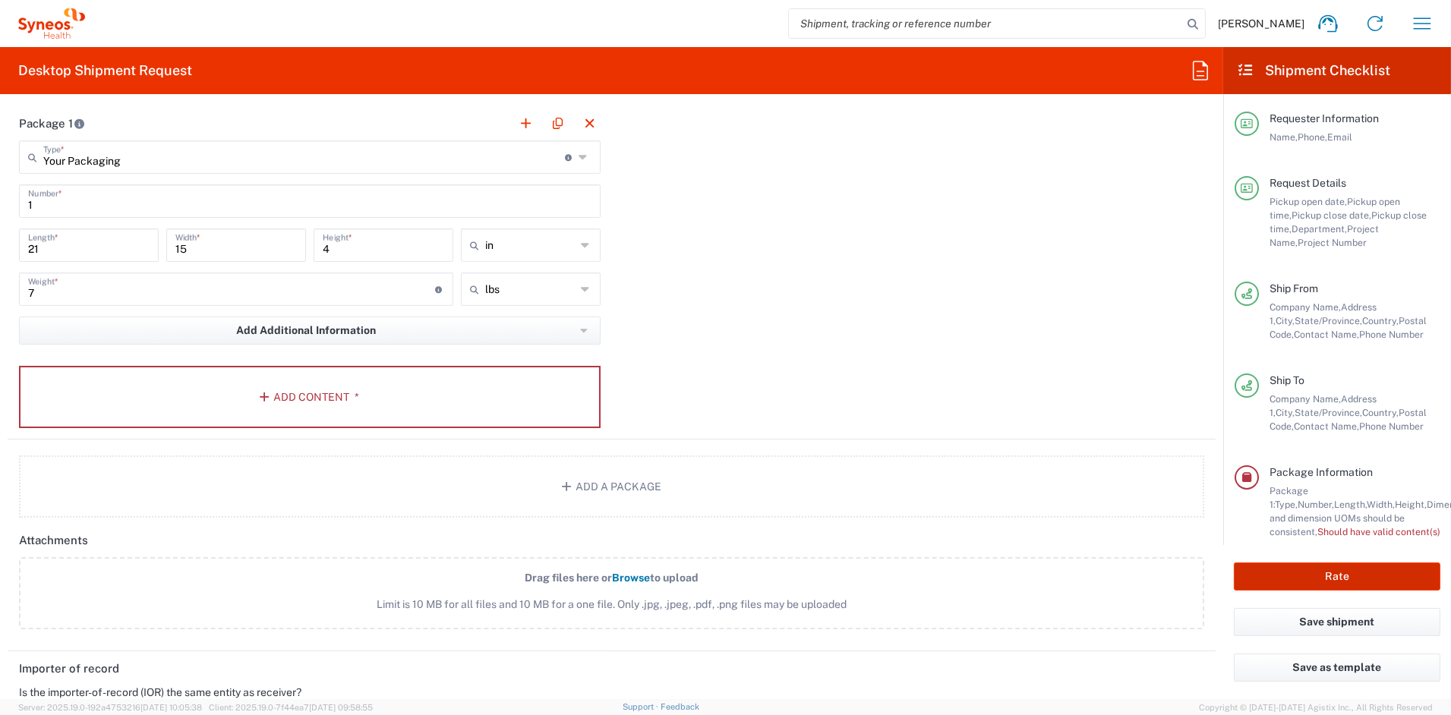
scroll to position [1352, 0]
click at [292, 380] on button "Add Content *" at bounding box center [310, 399] width 582 height 62
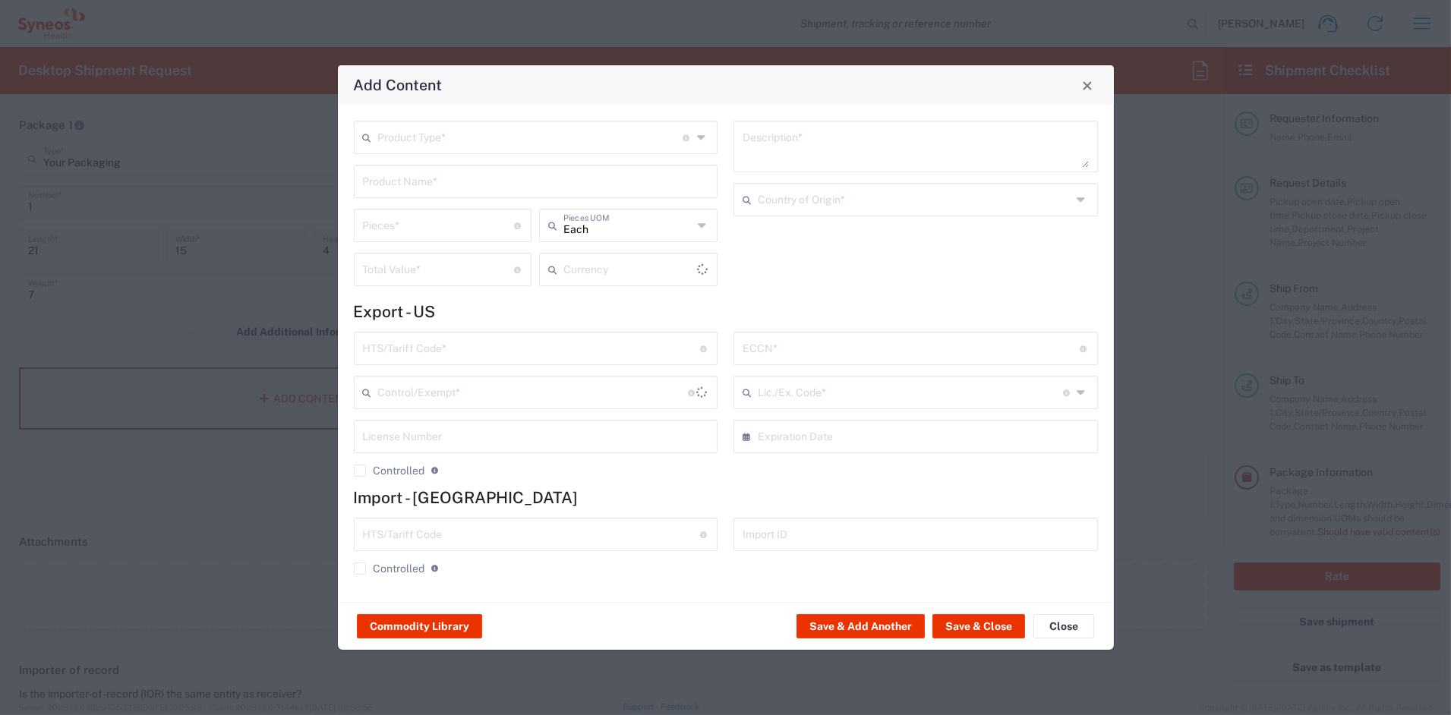
type input "US Dollar"
click at [412, 132] on input "text" at bounding box center [530, 136] width 305 height 27
click at [399, 168] on span "Documents" at bounding box center [535, 171] width 361 height 24
type input "Documents"
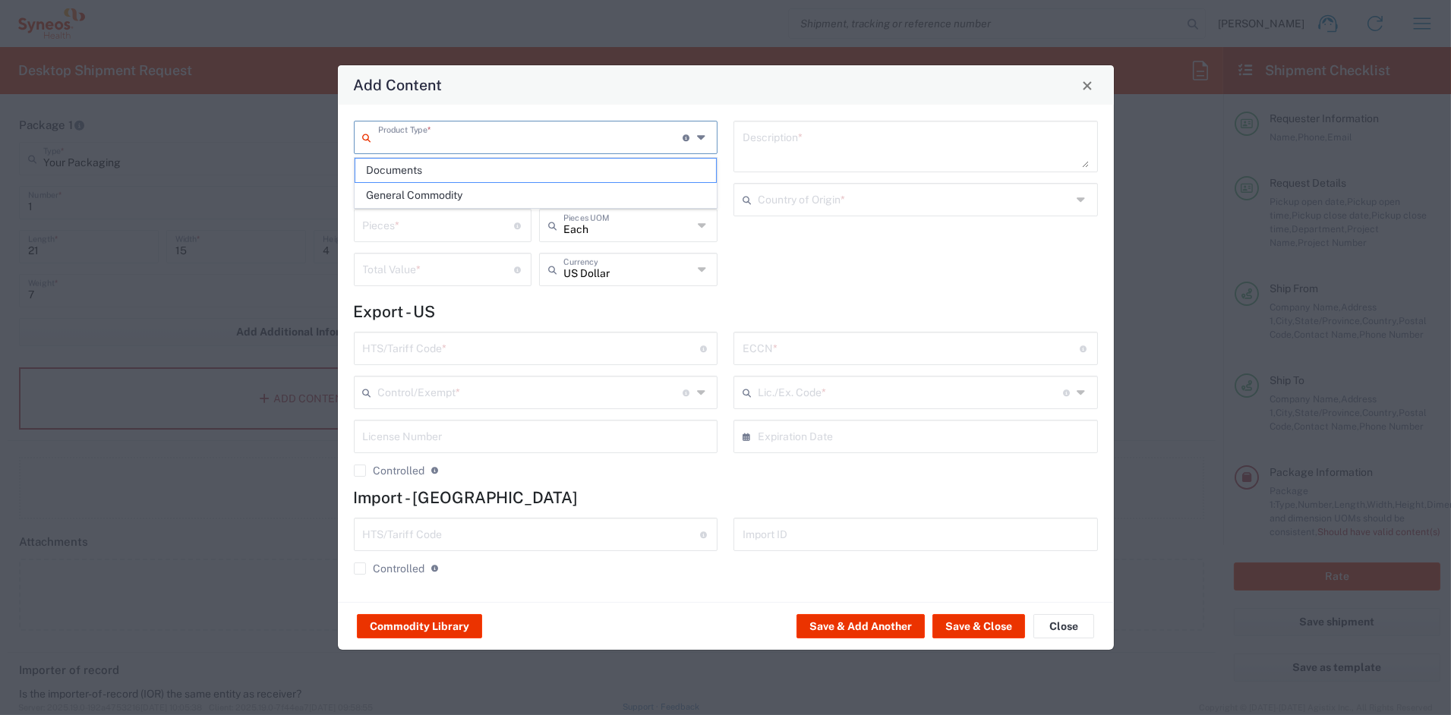
type input "1"
type textarea "Documents"
type input "[GEOGRAPHIC_DATA]"
type input "0000.00.0000"
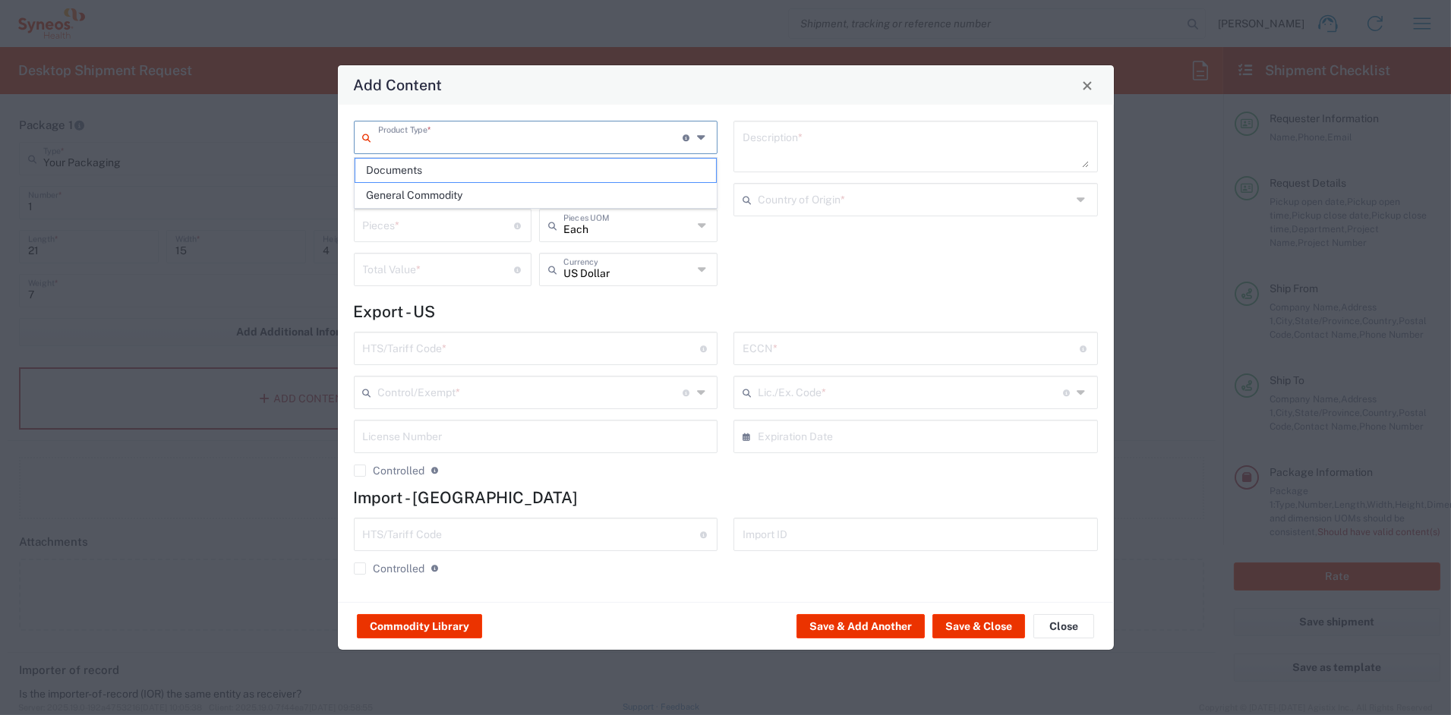
type input "FTR Exemption"
type input "0000"
type input "0000.00.0000"
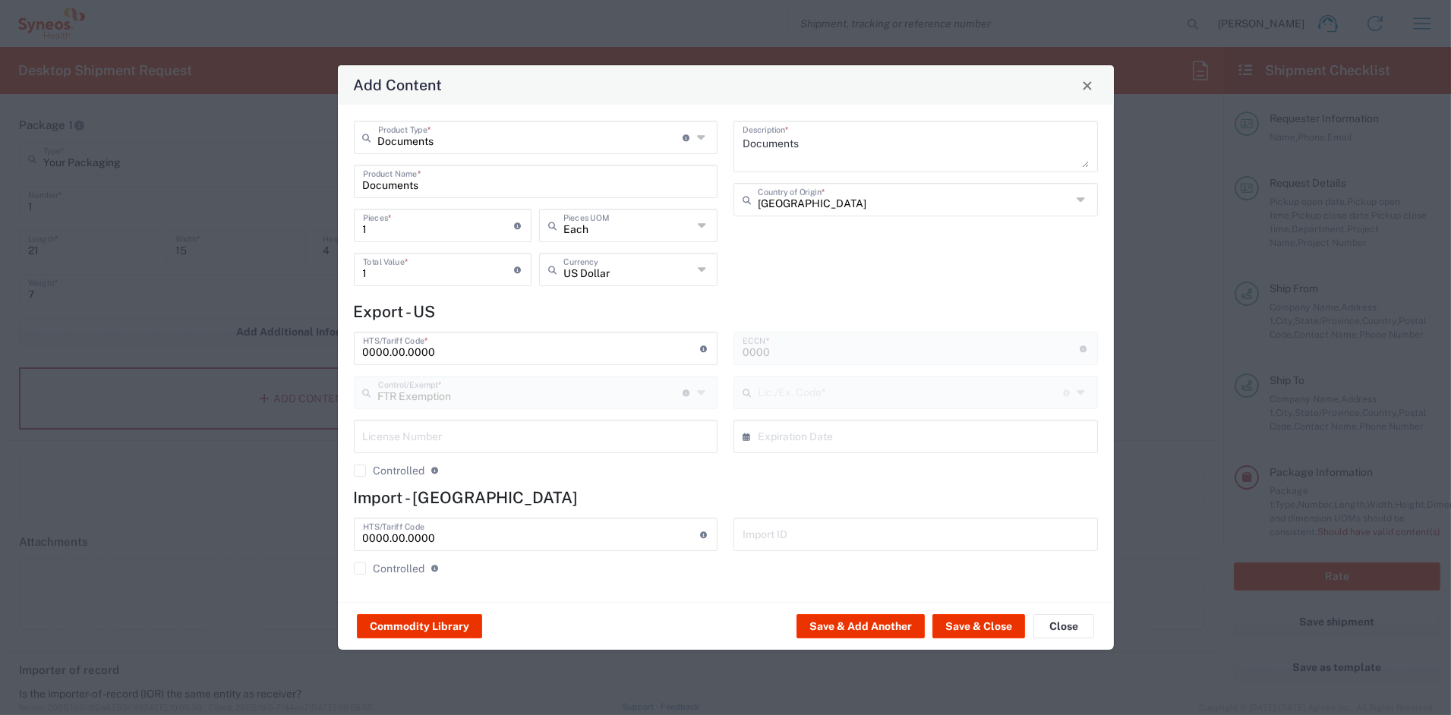
type input "30.36"
click at [410, 223] on input "1" at bounding box center [439, 224] width 152 height 27
type input "13"
type input "132"
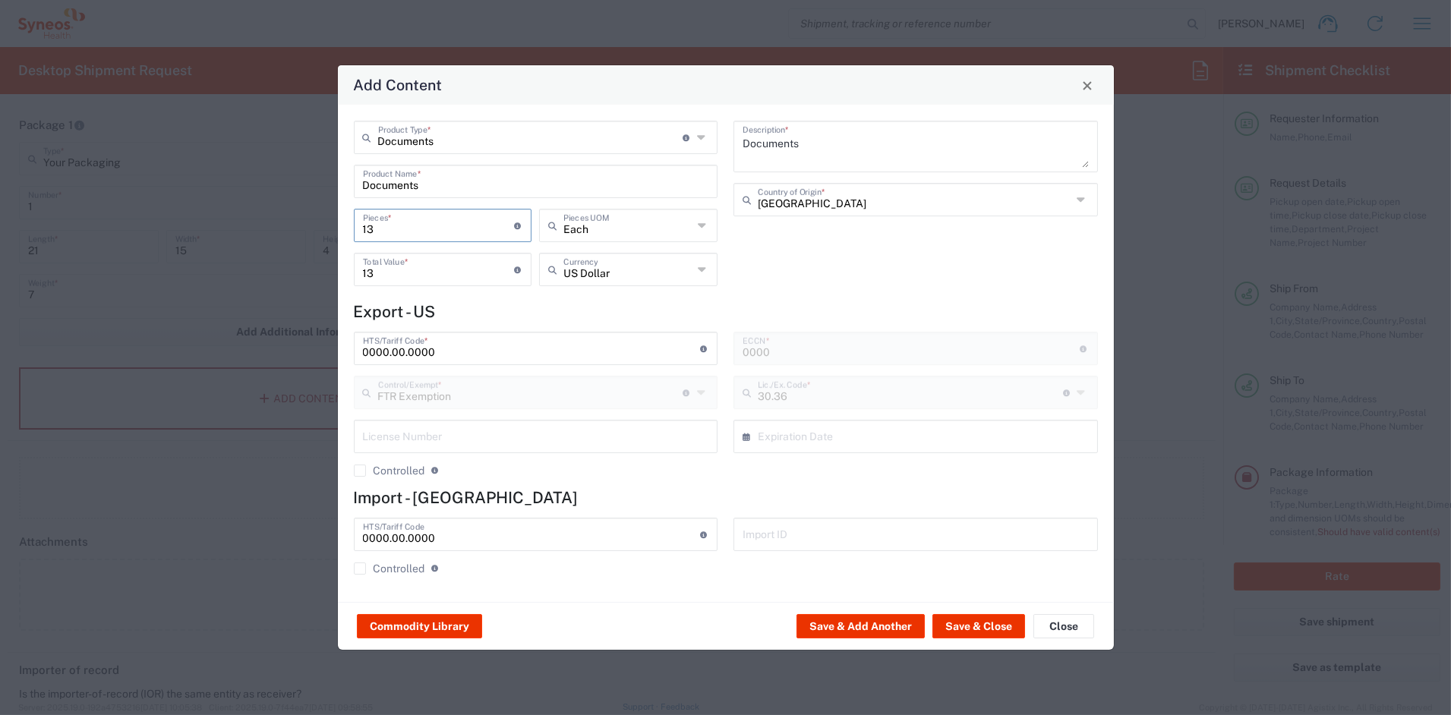
type input "132"
type input "13"
type input "1"
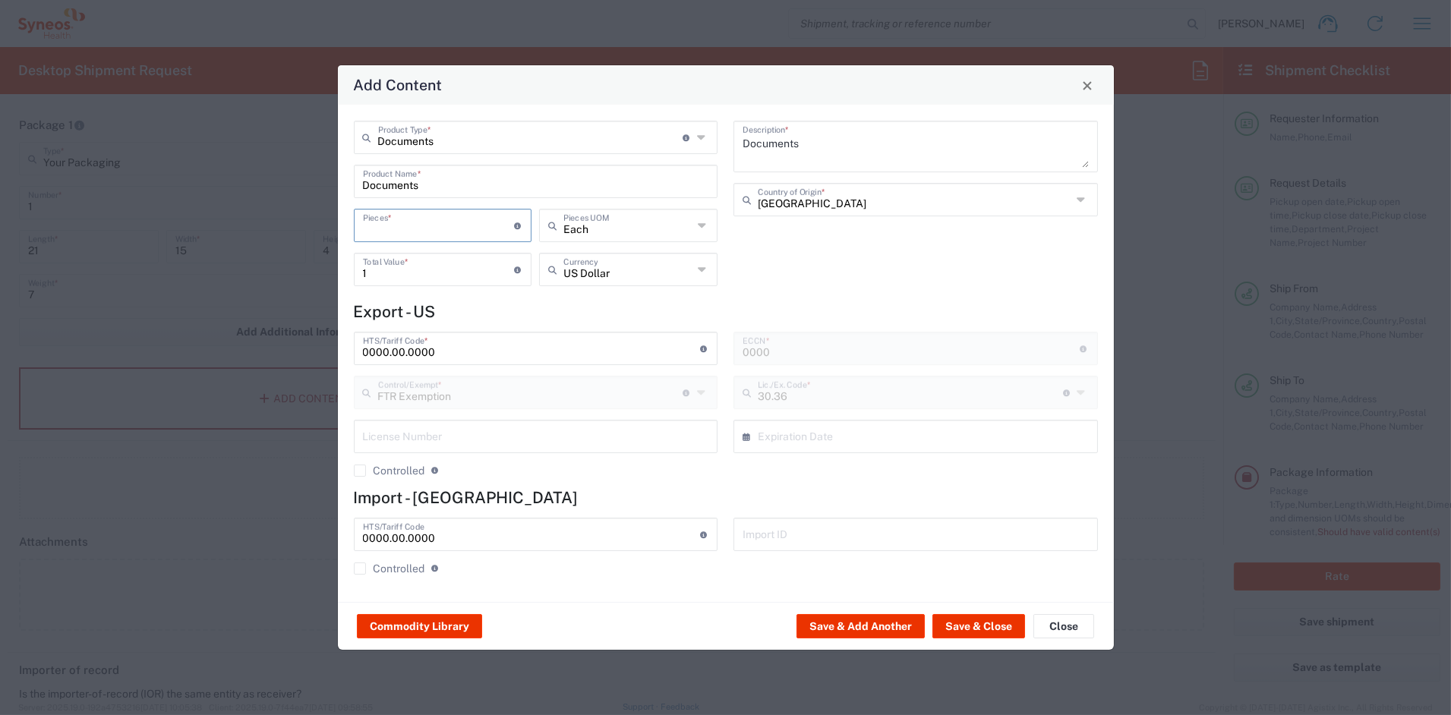
type input "3"
type input "32"
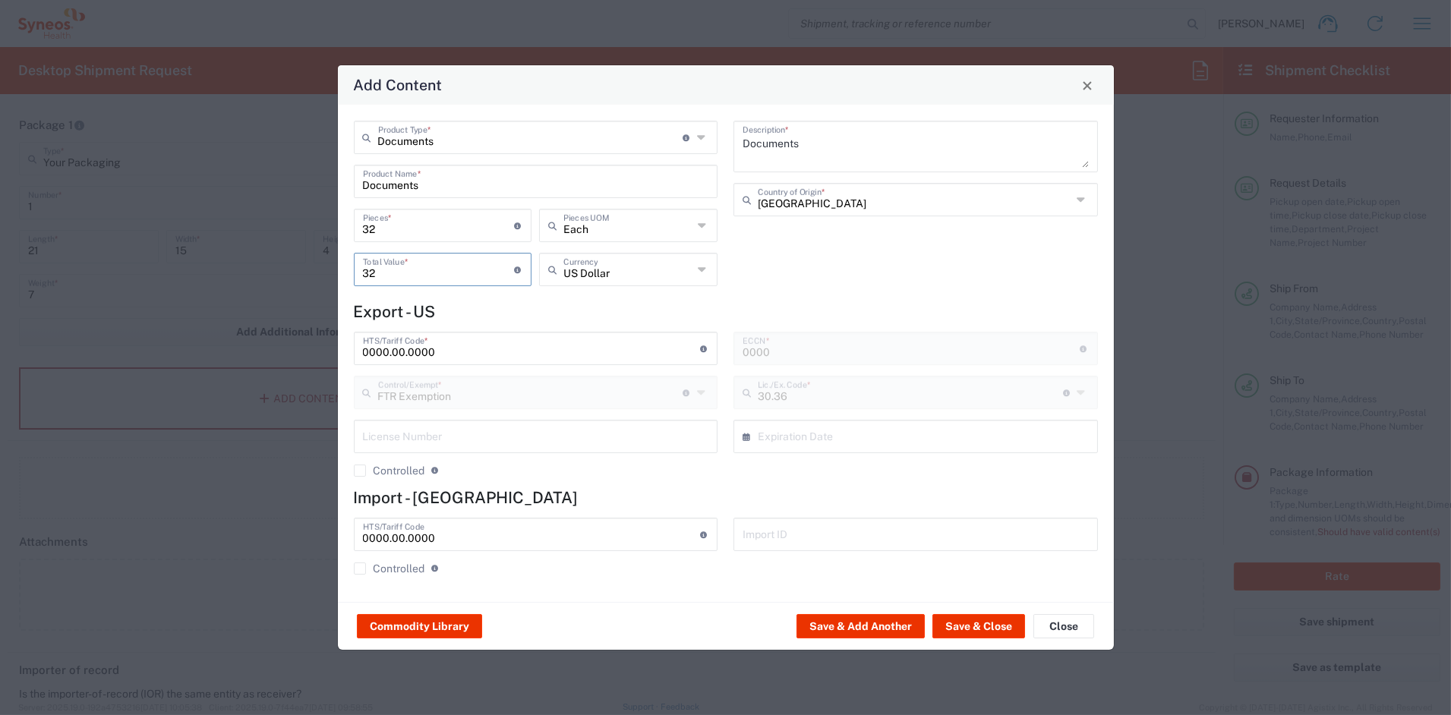
drag, startPoint x: 412, startPoint y: 275, endPoint x: 295, endPoint y: 267, distance: 117.2
click at [296, 268] on div "Add Content Documents Product Type * Document: Paper document generated interna…" at bounding box center [725, 357] width 1451 height 715
type input "50"
click at [956, 629] on button "Save & Close" at bounding box center [979, 626] width 93 height 24
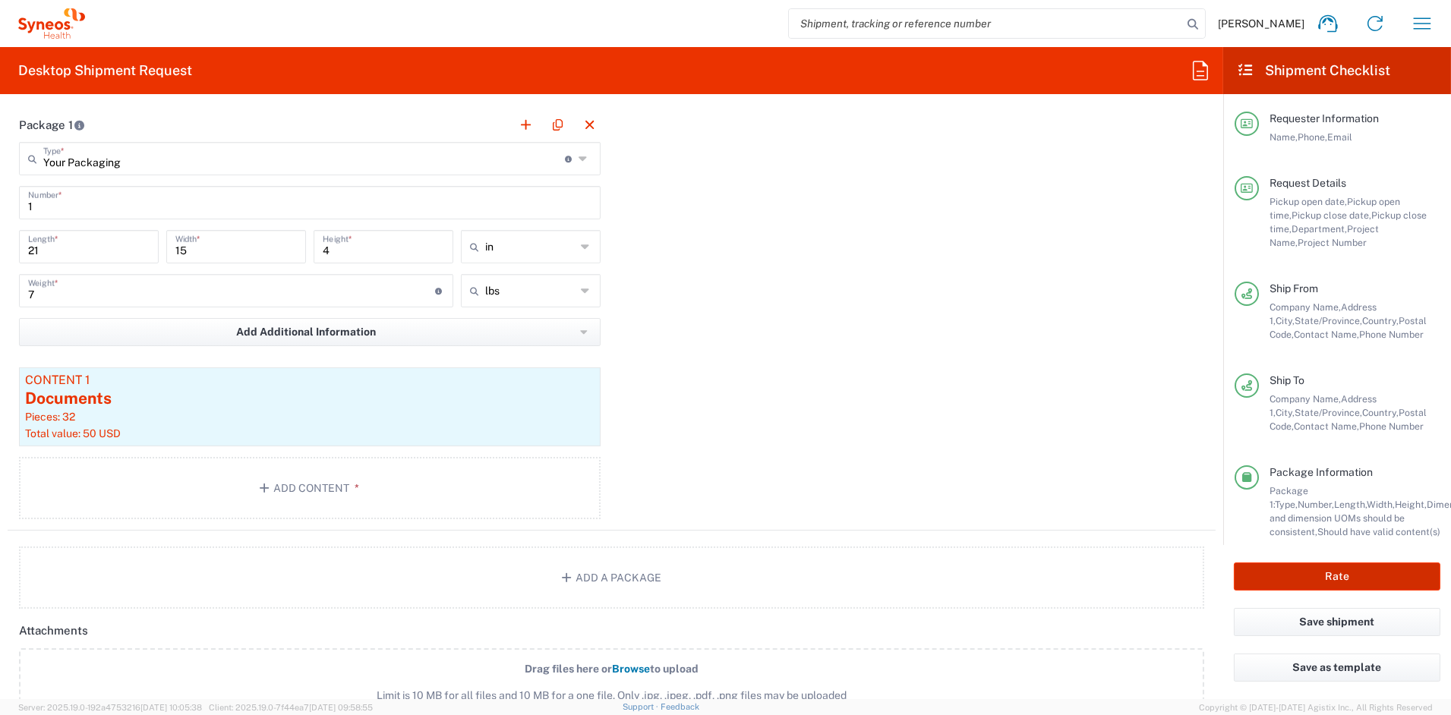
click at [1377, 579] on button "Rate" at bounding box center [1337, 577] width 207 height 28
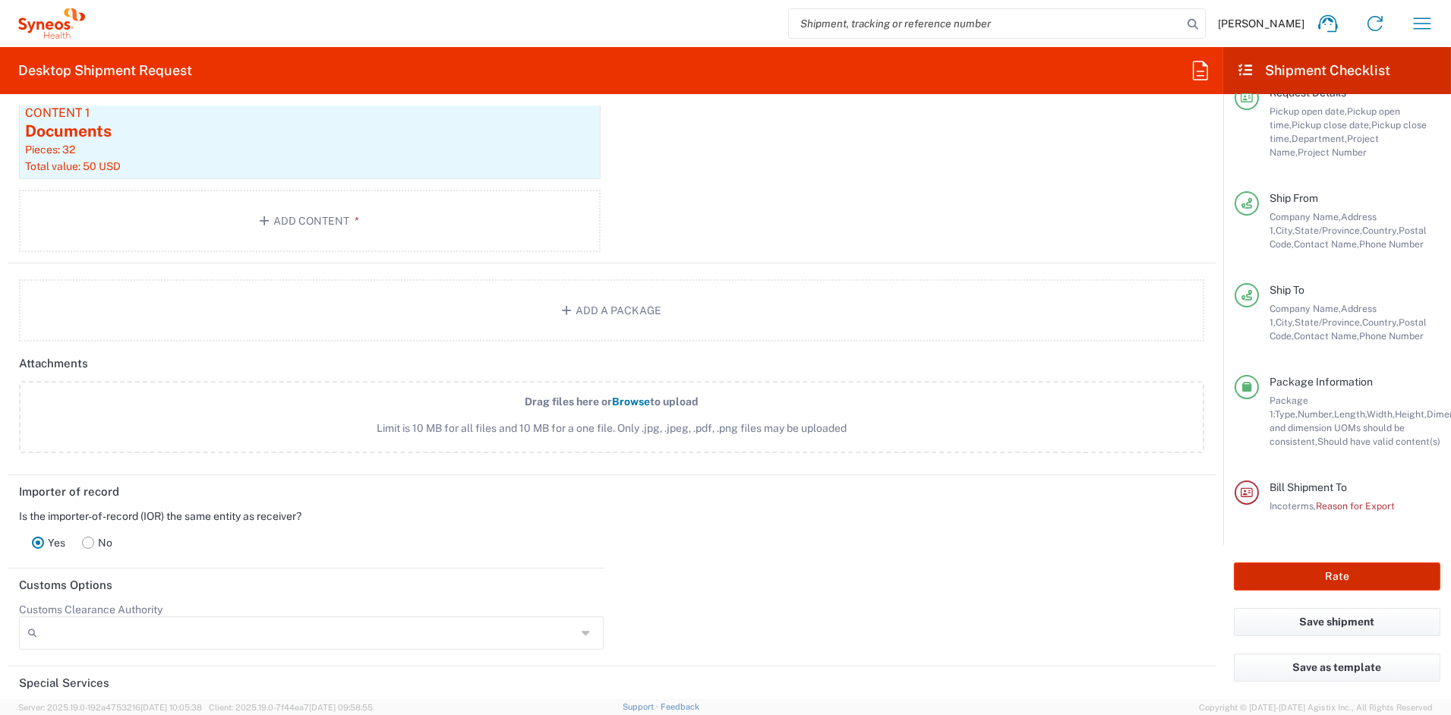
scroll to position [1908, 0]
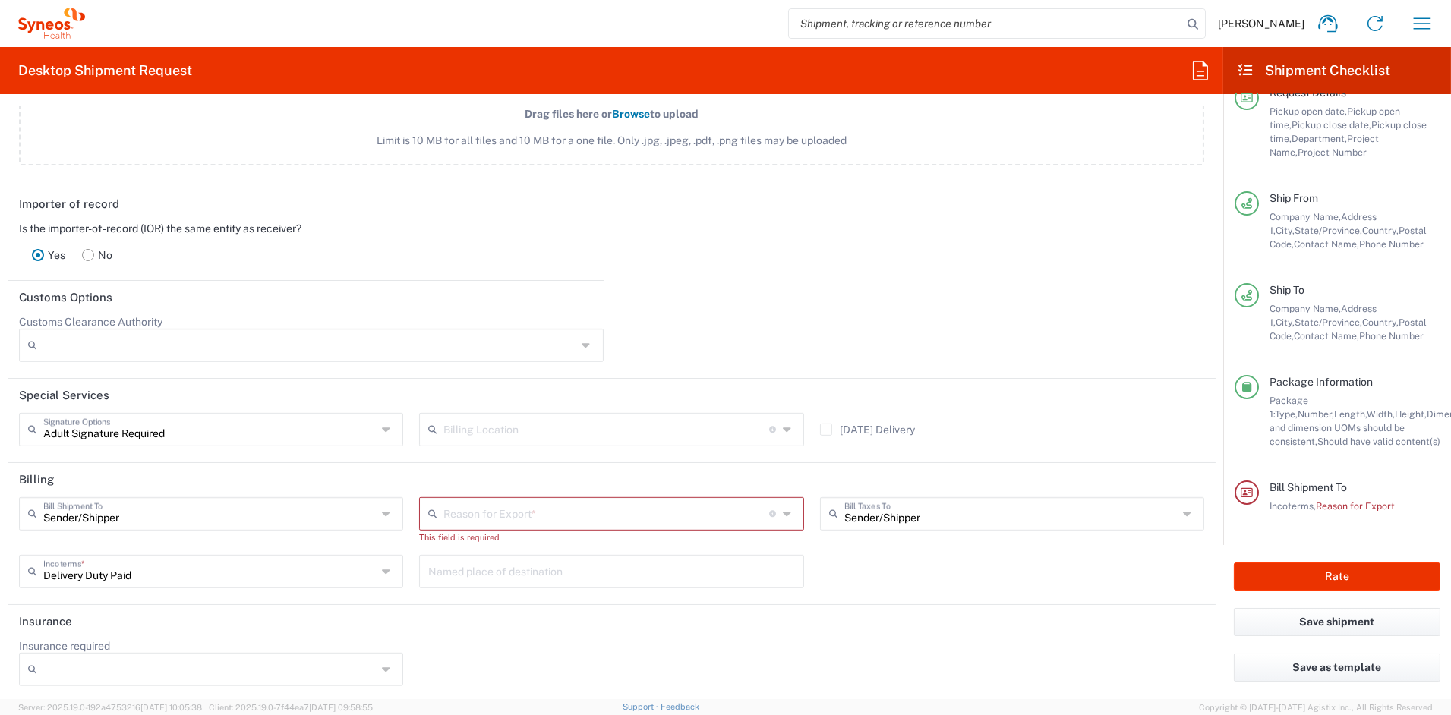
click at [525, 510] on input "text" at bounding box center [606, 513] width 326 height 27
click at [449, 666] on span "Sold" at bounding box center [605, 668] width 377 height 24
type input "Sold"
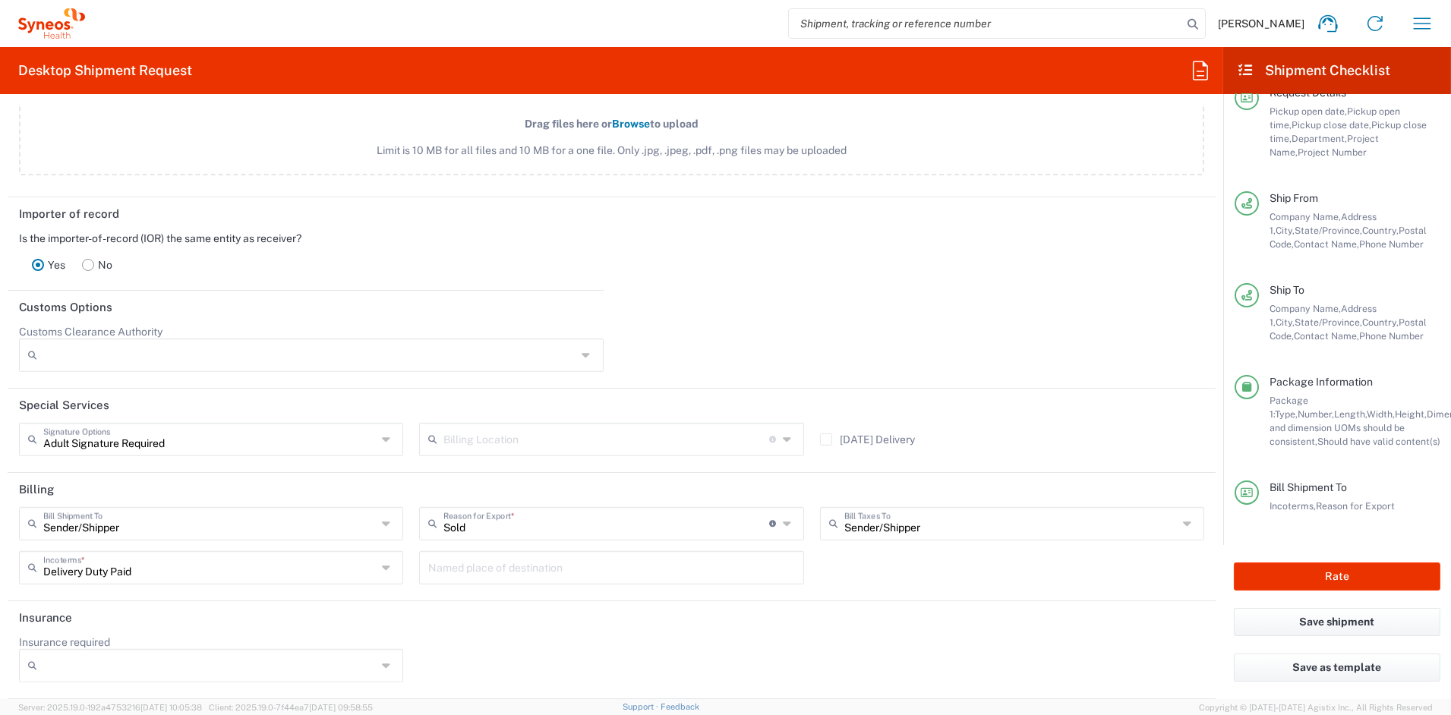
scroll to position [1894, 0]
click at [1348, 576] on button "Rate" at bounding box center [1337, 577] width 207 height 28
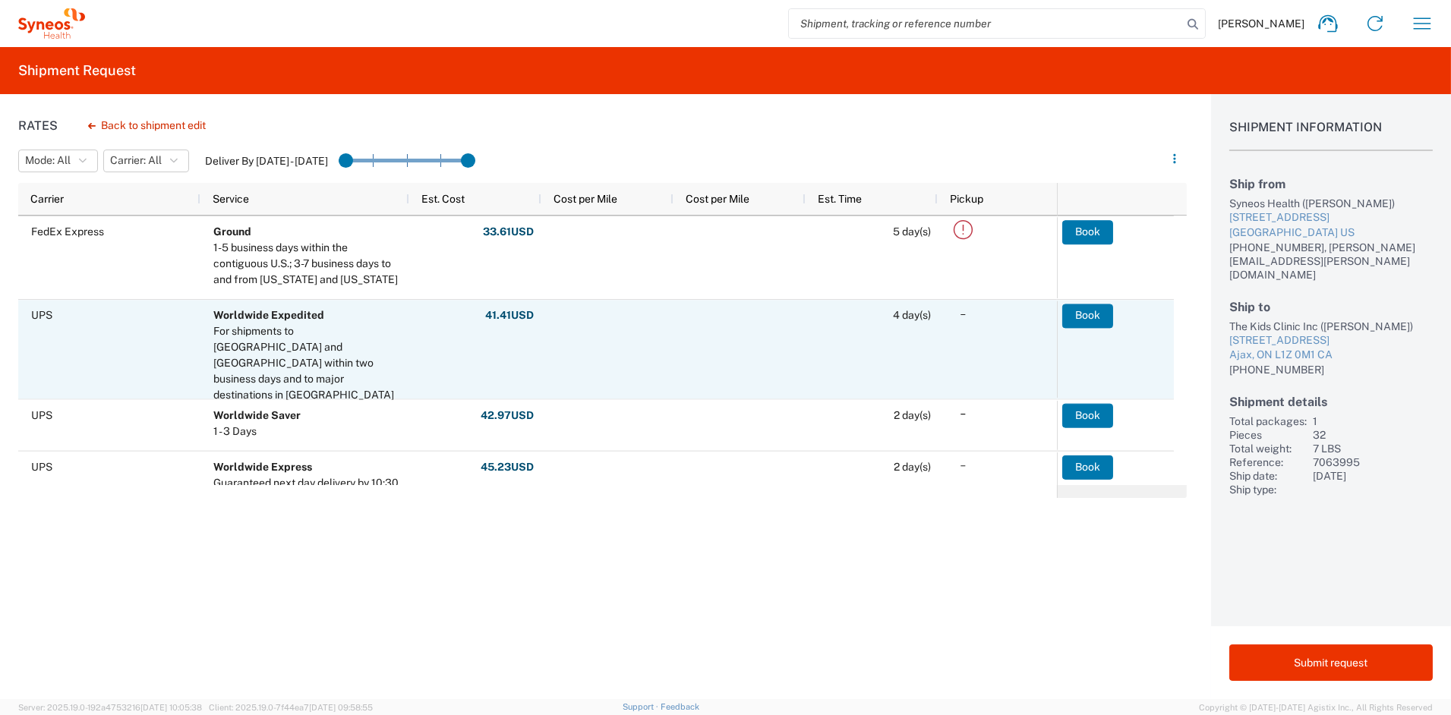
scroll to position [54, 0]
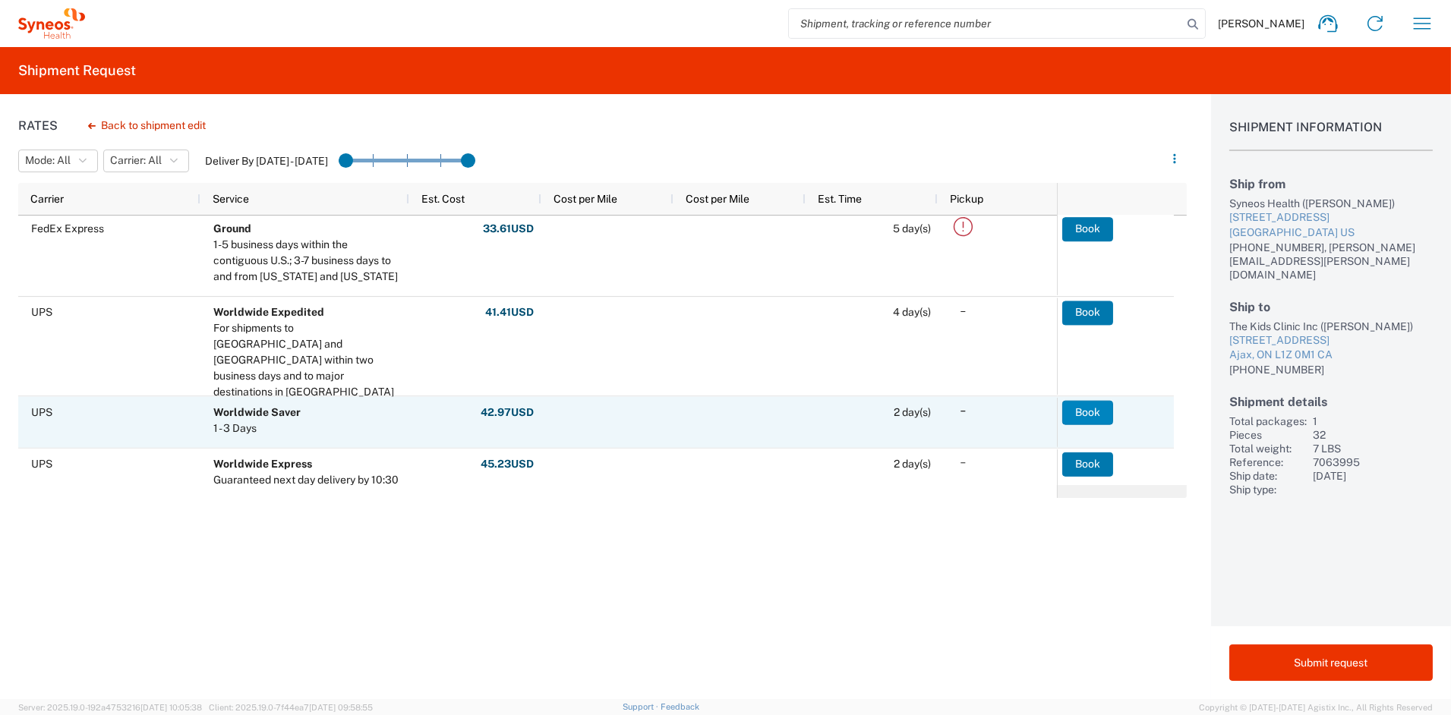
click at [1092, 411] on button "Book" at bounding box center [1087, 412] width 51 height 24
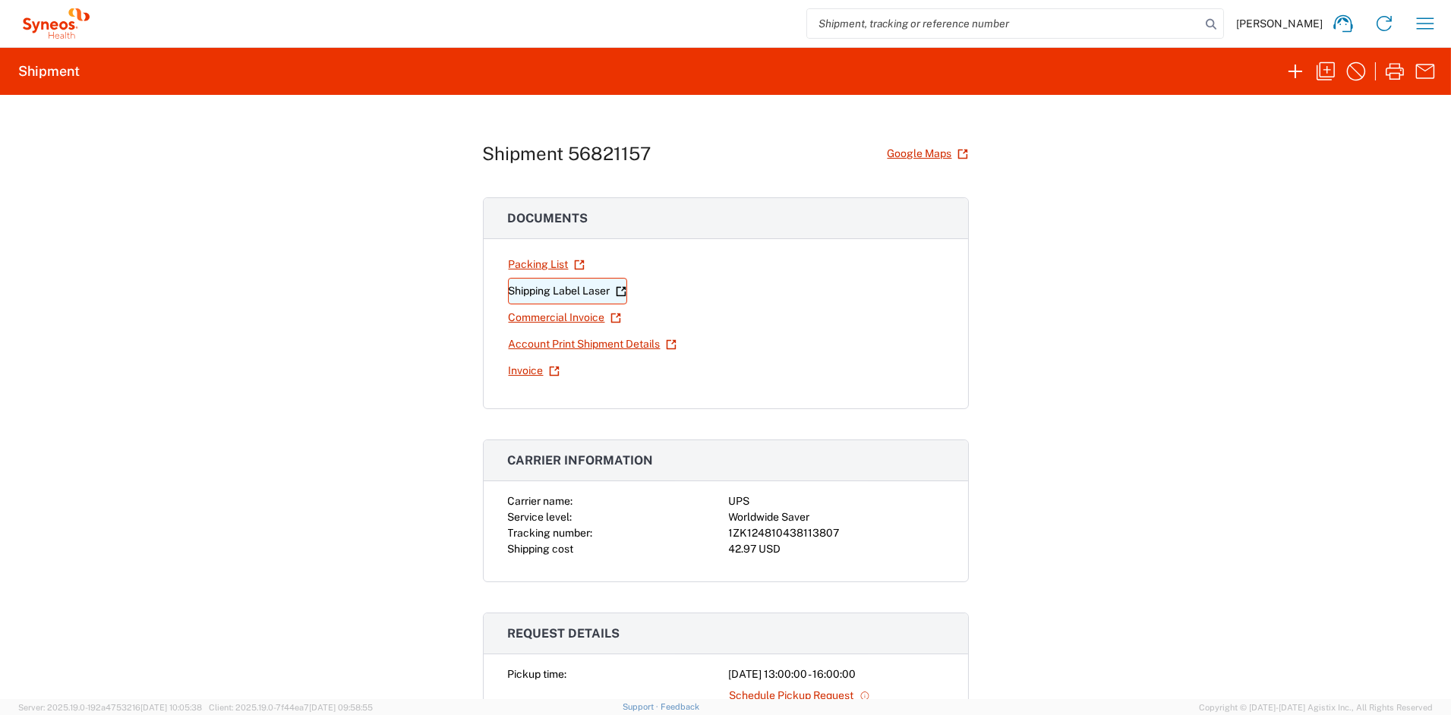
click at [578, 292] on link "Shipping Label Laser" at bounding box center [567, 291] width 119 height 27
click at [1328, 72] on icon "button" at bounding box center [1326, 71] width 24 height 24
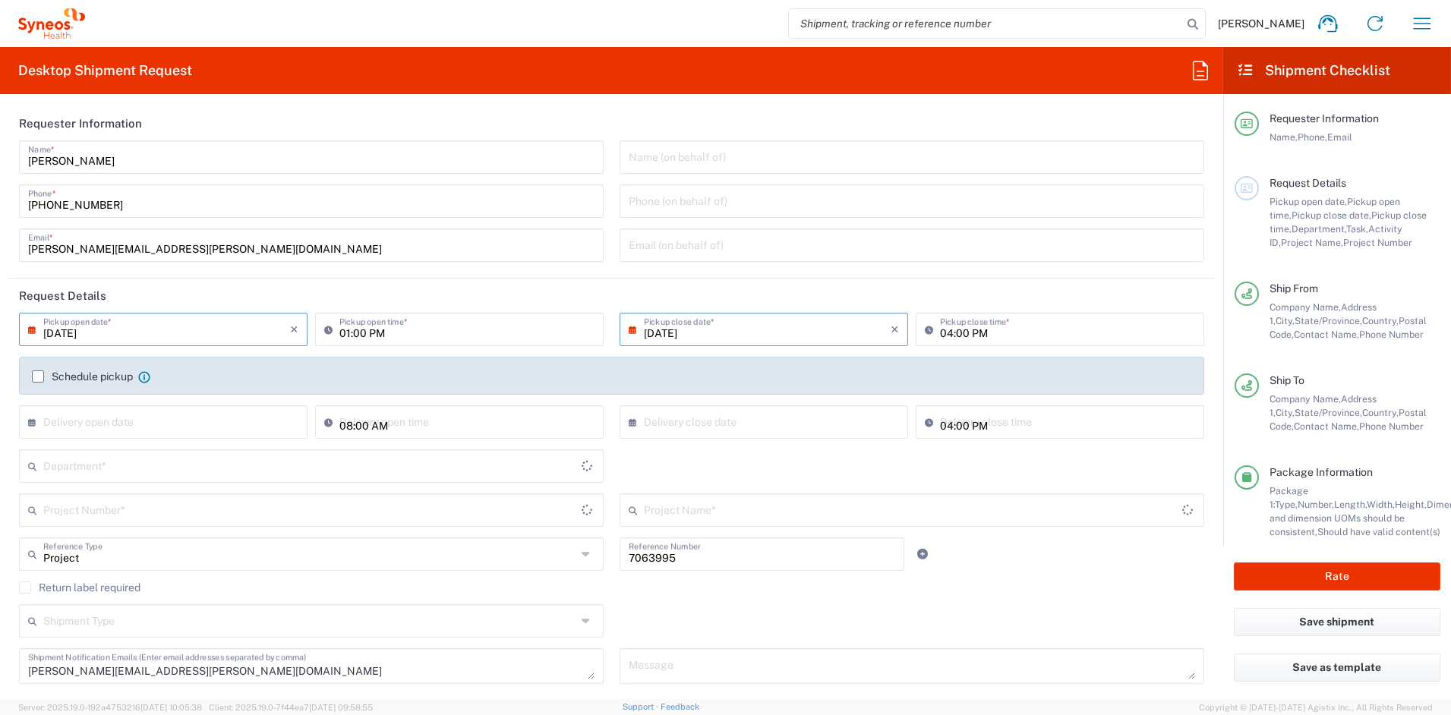
type input "[US_STATE]"
type input "[GEOGRAPHIC_DATA]"
type input "Your Packaging"
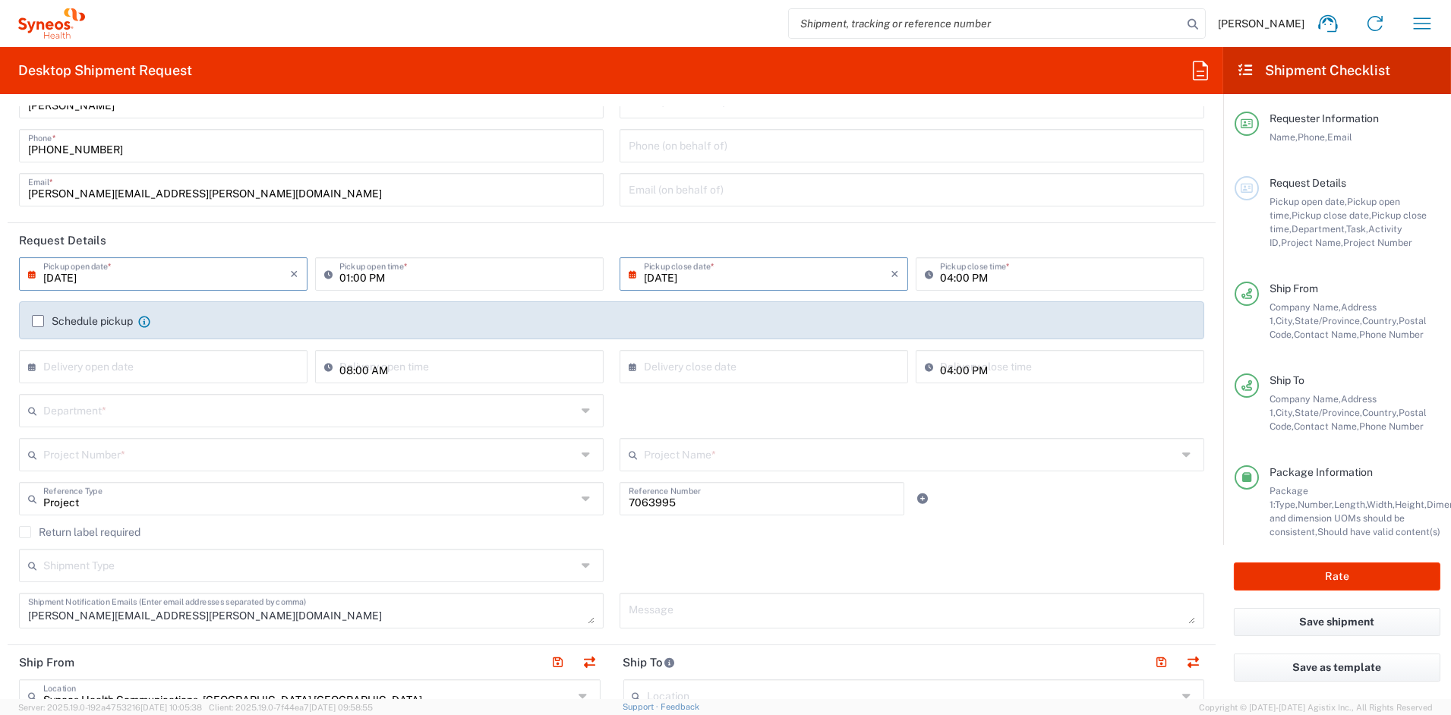
scroll to position [57, 0]
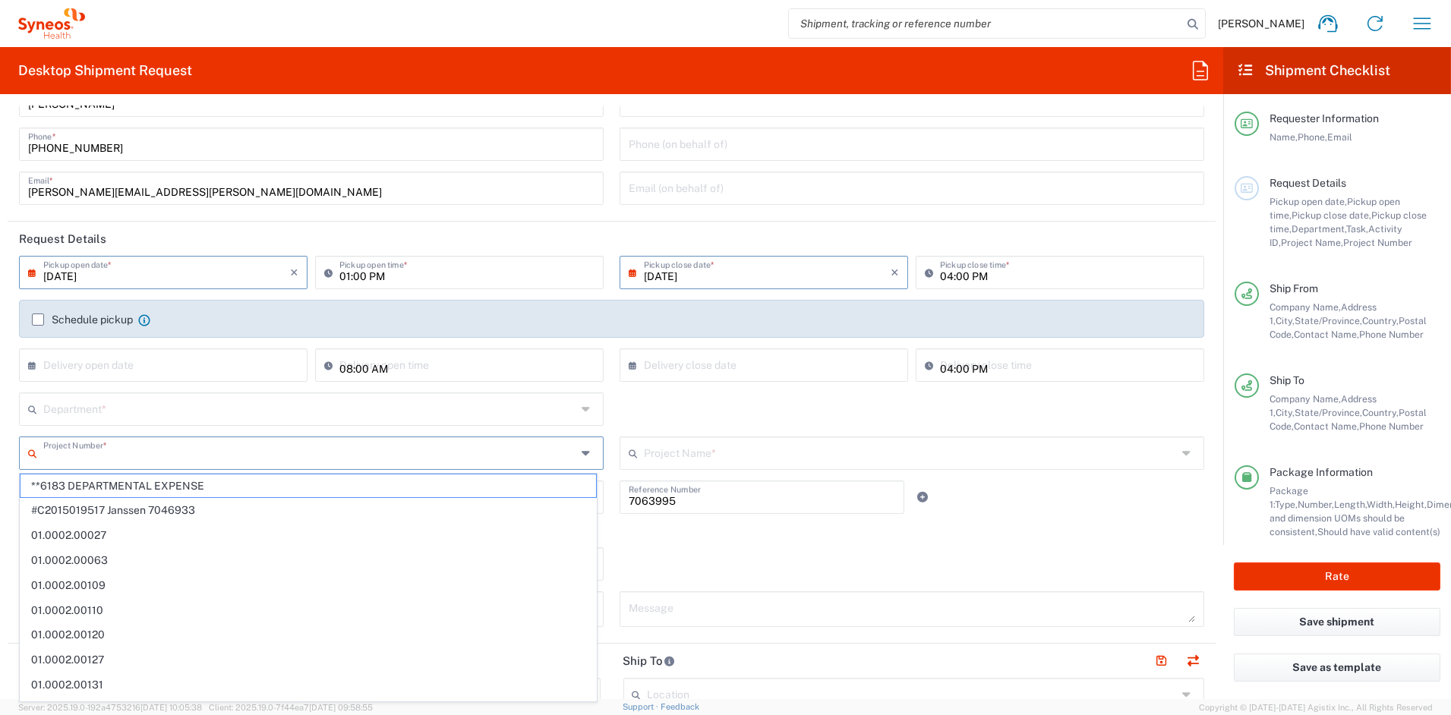
click at [117, 454] on input "text" at bounding box center [310, 452] width 534 height 27
click at [582, 408] on icon at bounding box center [588, 409] width 12 height 24
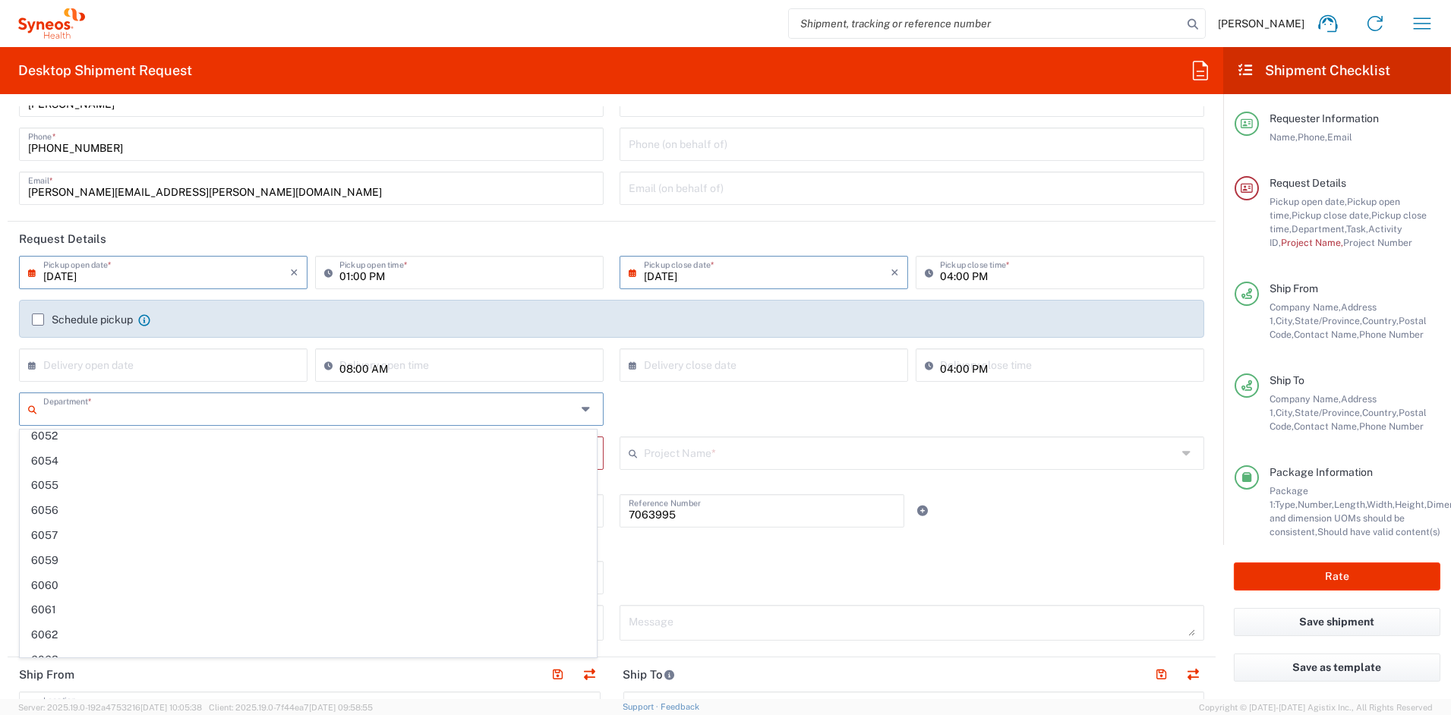
scroll to position [3533, 0]
click at [112, 410] on input "text" at bounding box center [312, 411] width 538 height 27
click at [112, 410] on input "text" at bounding box center [310, 410] width 534 height 27
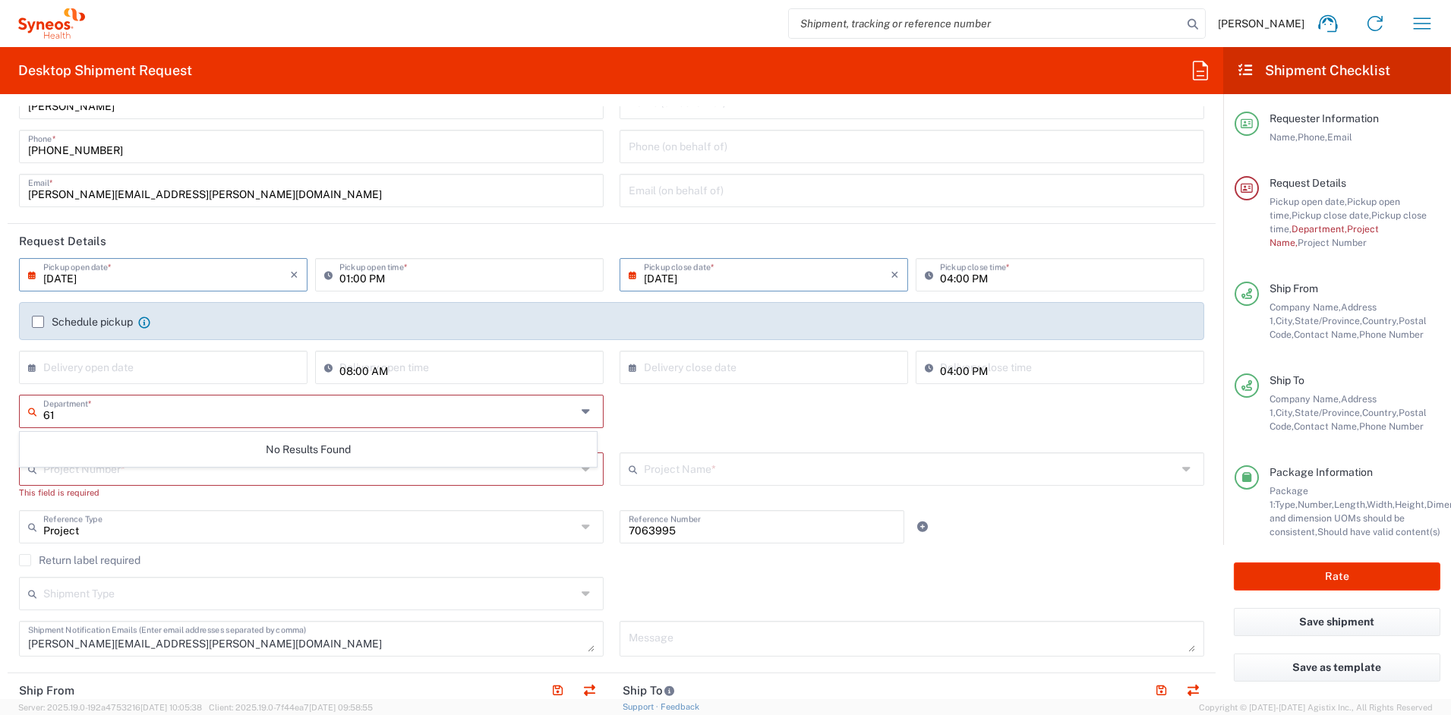
scroll to position [0, 0]
type input "6156"
click at [54, 442] on span "6156" at bounding box center [309, 445] width 576 height 24
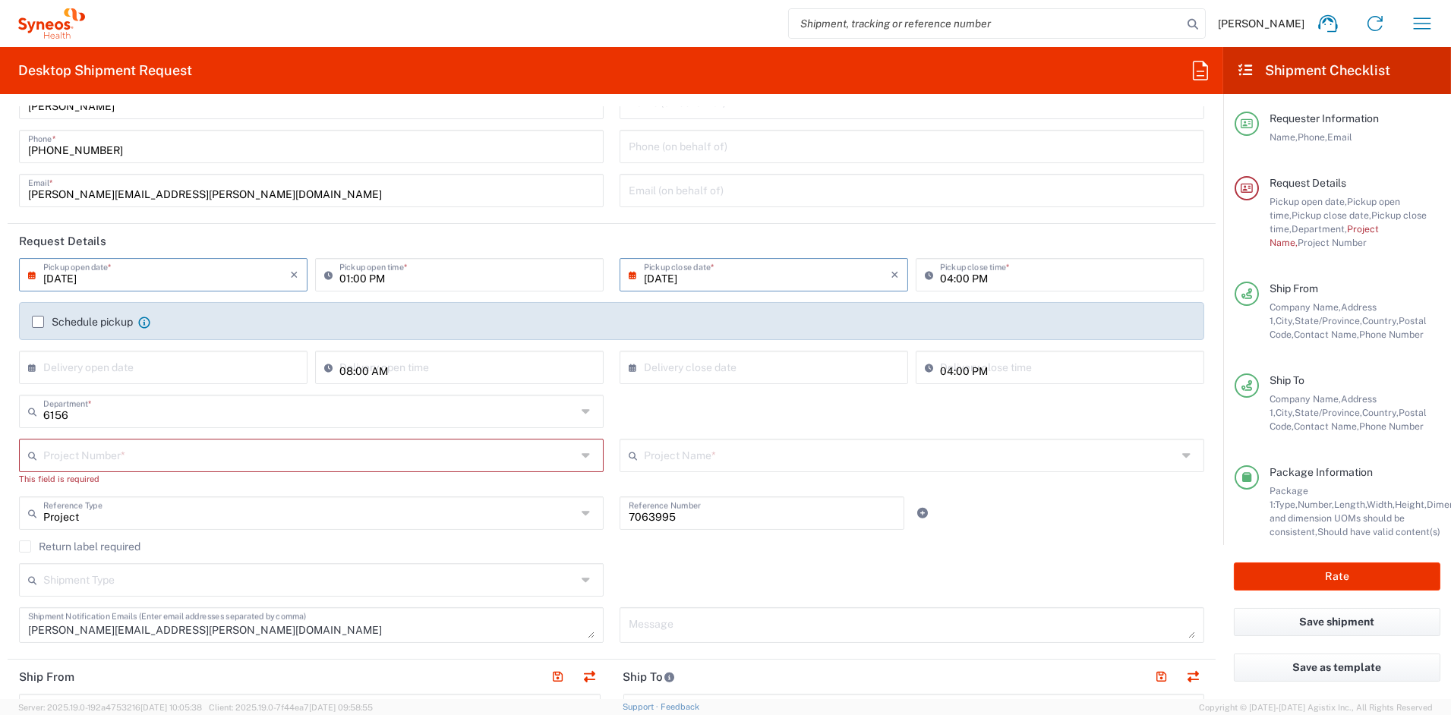
click at [109, 461] on input "text" at bounding box center [310, 454] width 534 height 27
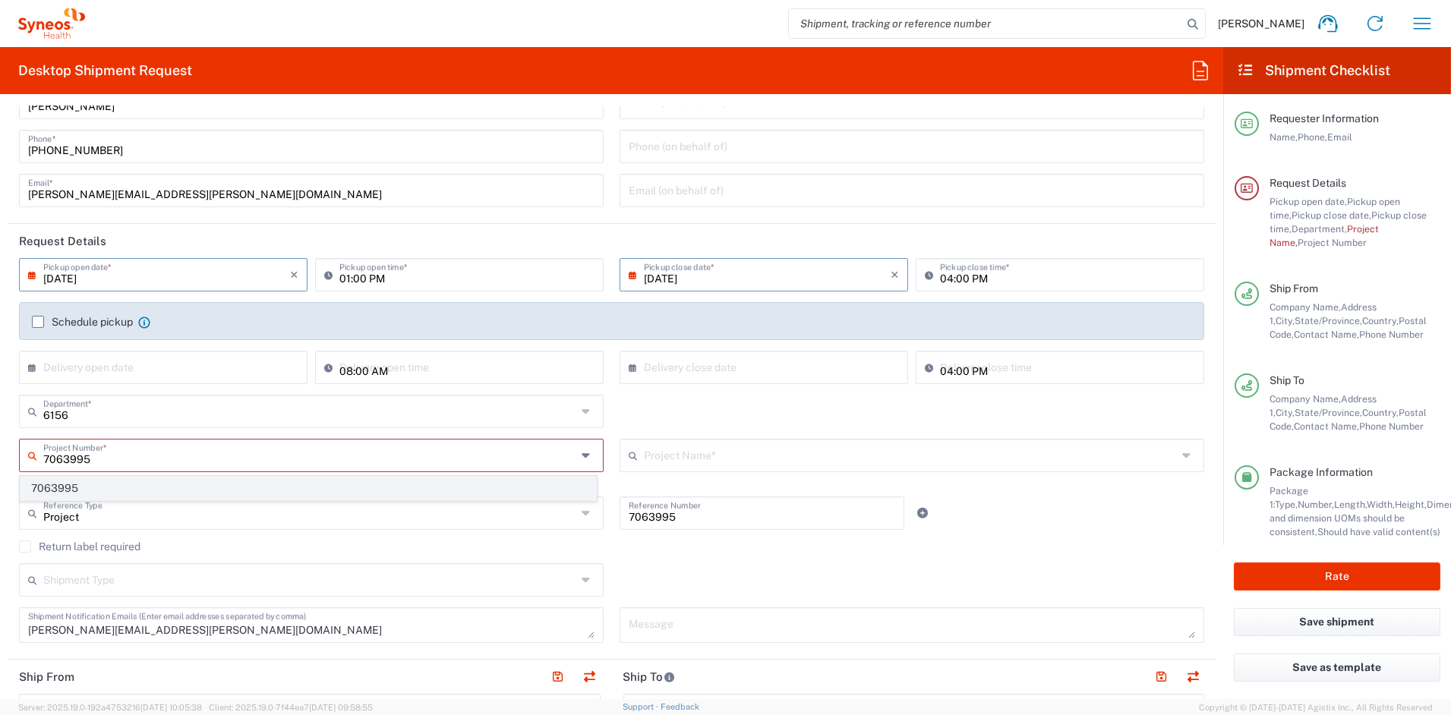
type input "7063995"
click at [74, 484] on span "7063995" at bounding box center [309, 489] width 576 height 24
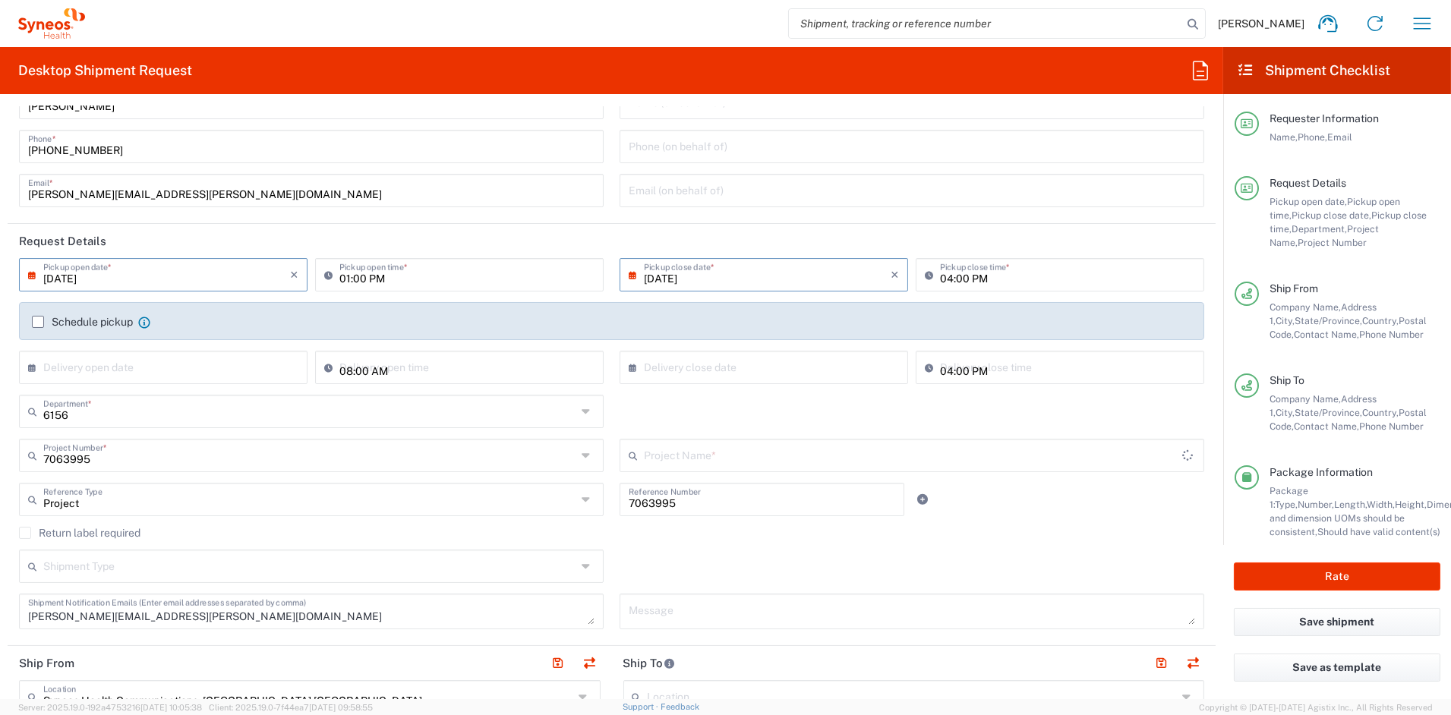
type input "Noema 7063995"
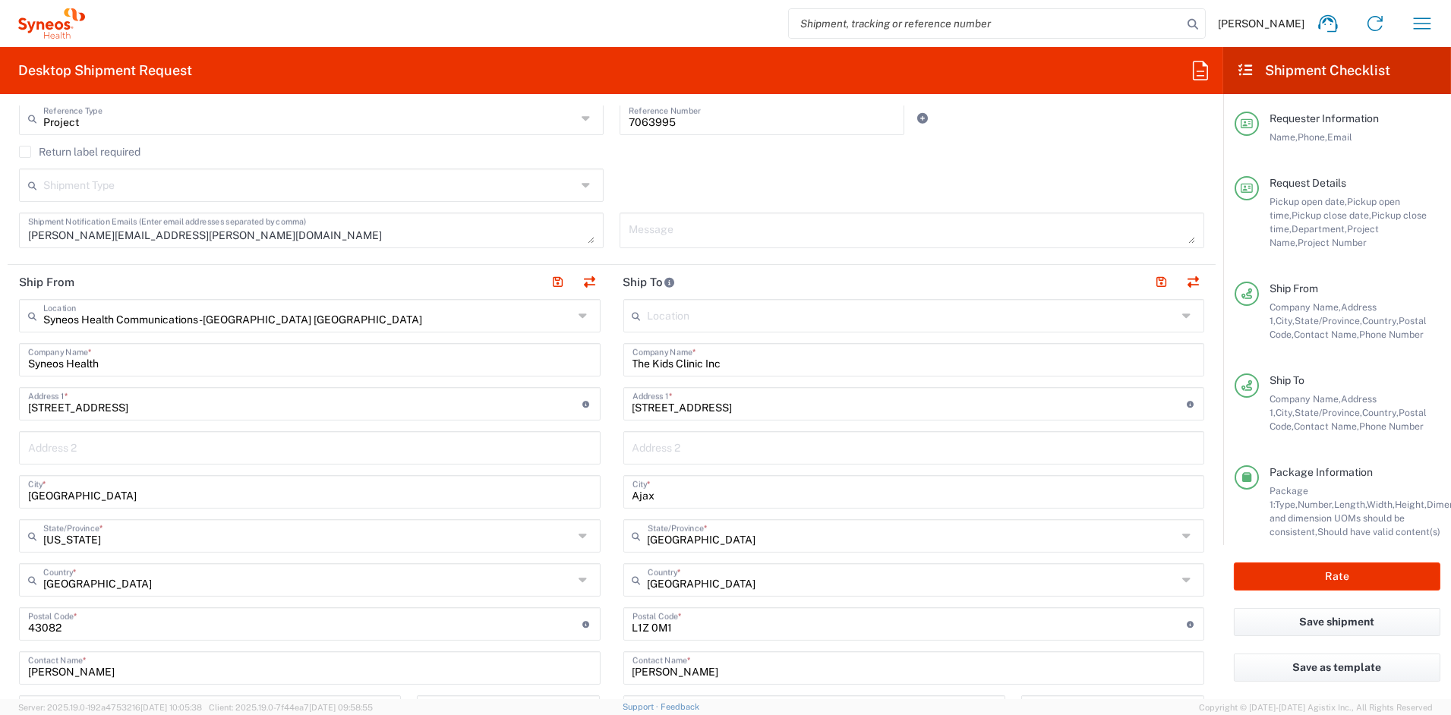
scroll to position [440, 0]
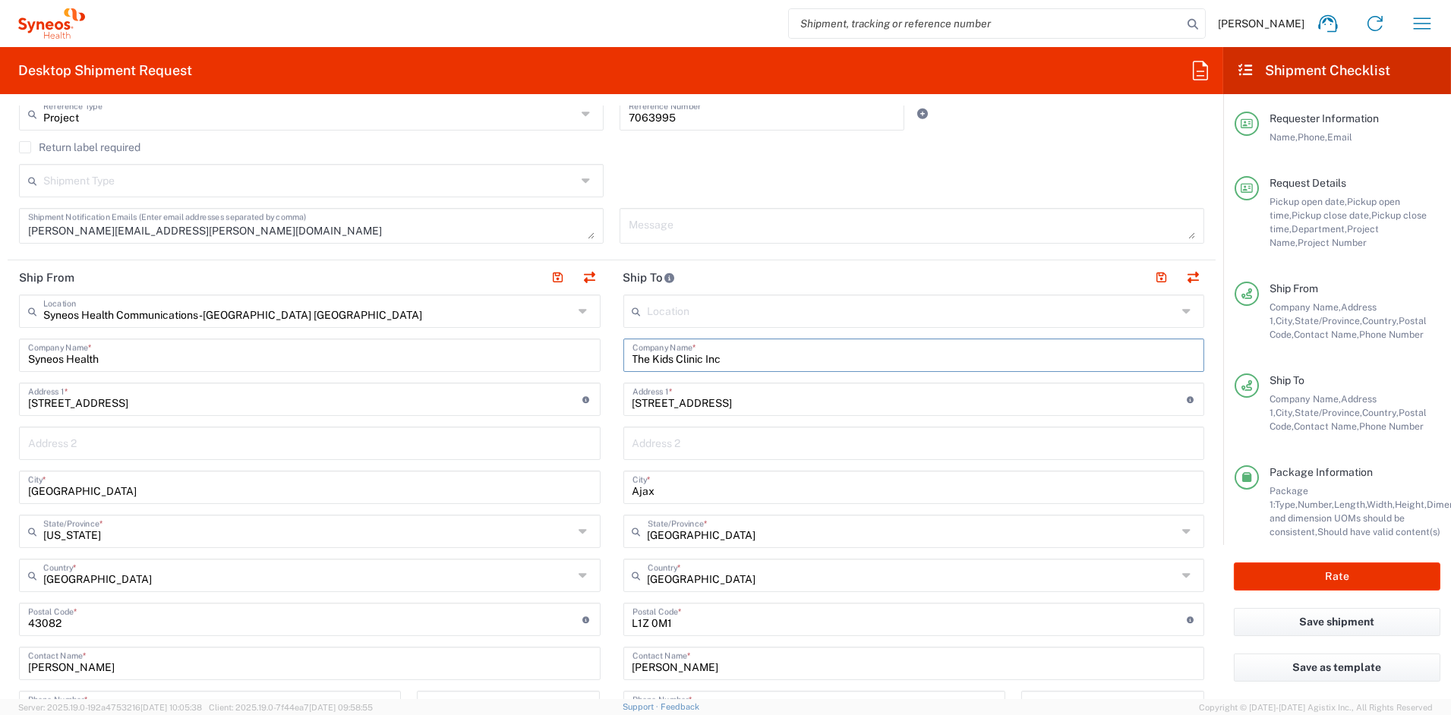
click at [768, 358] on input "The Kids Clinic Inc" at bounding box center [914, 354] width 563 height 27
drag, startPoint x: 736, startPoint y: 361, endPoint x: 512, endPoint y: 353, distance: 224.2
click at [513, 353] on div "Ship From Syneos Health Communications-[GEOGRAPHIC_DATA] [GEOGRAPHIC_DATA] Loca…" at bounding box center [612, 599] width 1208 height 678
paste input "DAR Clinical Research"
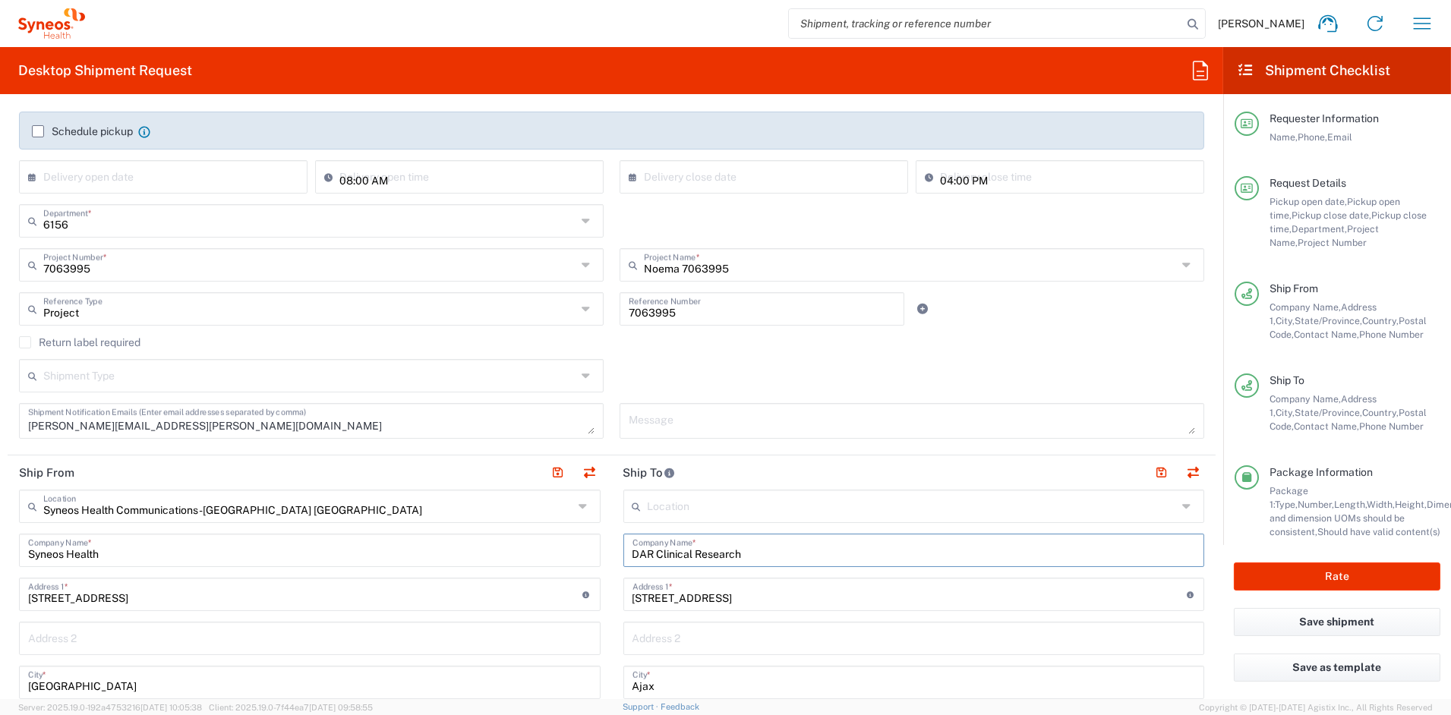
scroll to position [246, 0]
type input "DAR Clinical Research"
drag, startPoint x: 221, startPoint y: 424, endPoint x: -21, endPoint y: 415, distance: 242.4
click at [0, 415] on html "[PERSON_NAME] Home Shipment estimator Shipment tracking Desktop shipment reques…" at bounding box center [725, 357] width 1451 height 715
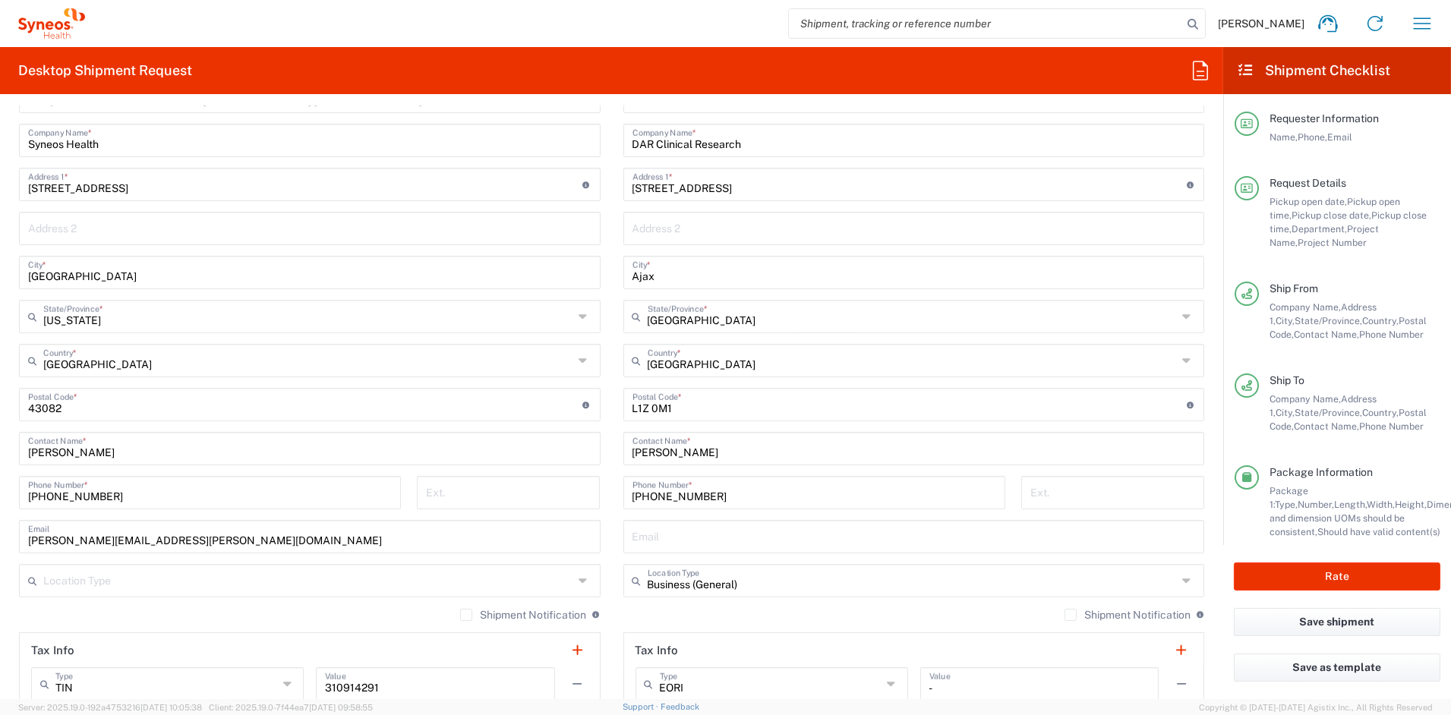
scroll to position [654, 0]
drag, startPoint x: 715, startPoint y: 455, endPoint x: 527, endPoint y: 453, distance: 187.6
click at [532, 451] on div "Ship From Syneos Health Communications-[GEOGRAPHIC_DATA] [GEOGRAPHIC_DATA] Loca…" at bounding box center [612, 386] width 1208 height 678
paste input "[PERSON_NAME]"
type input "[PERSON_NAME]"
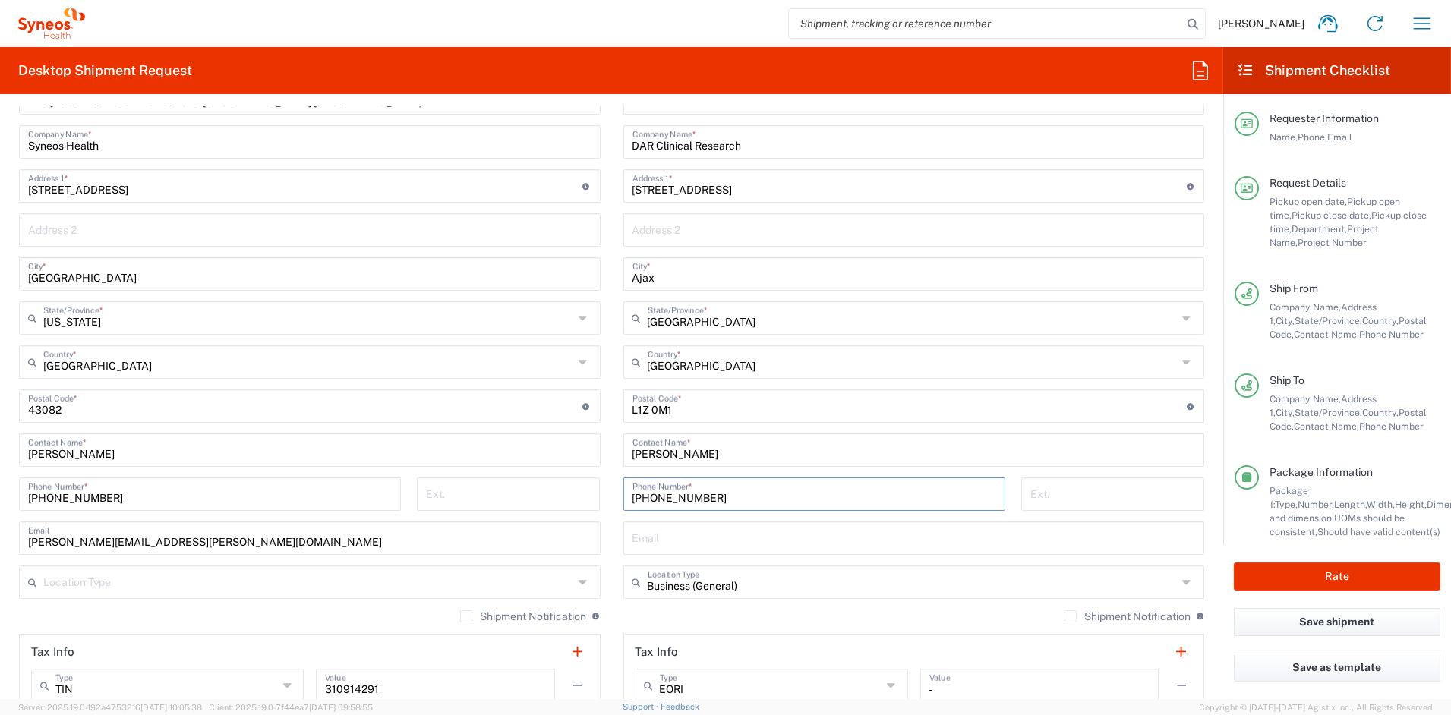
drag, startPoint x: 647, startPoint y: 494, endPoint x: 543, endPoint y: 492, distance: 104.1
click at [544, 491] on div "Ship From Syneos Health Communications-[GEOGRAPHIC_DATA] [GEOGRAPHIC_DATA] Loca…" at bounding box center [612, 386] width 1208 height 678
paste input "[PHONE_NUMBER]"
click at [652, 497] on input "[PHONE_NUMBER]" at bounding box center [815, 493] width 364 height 27
type input "6132127156"
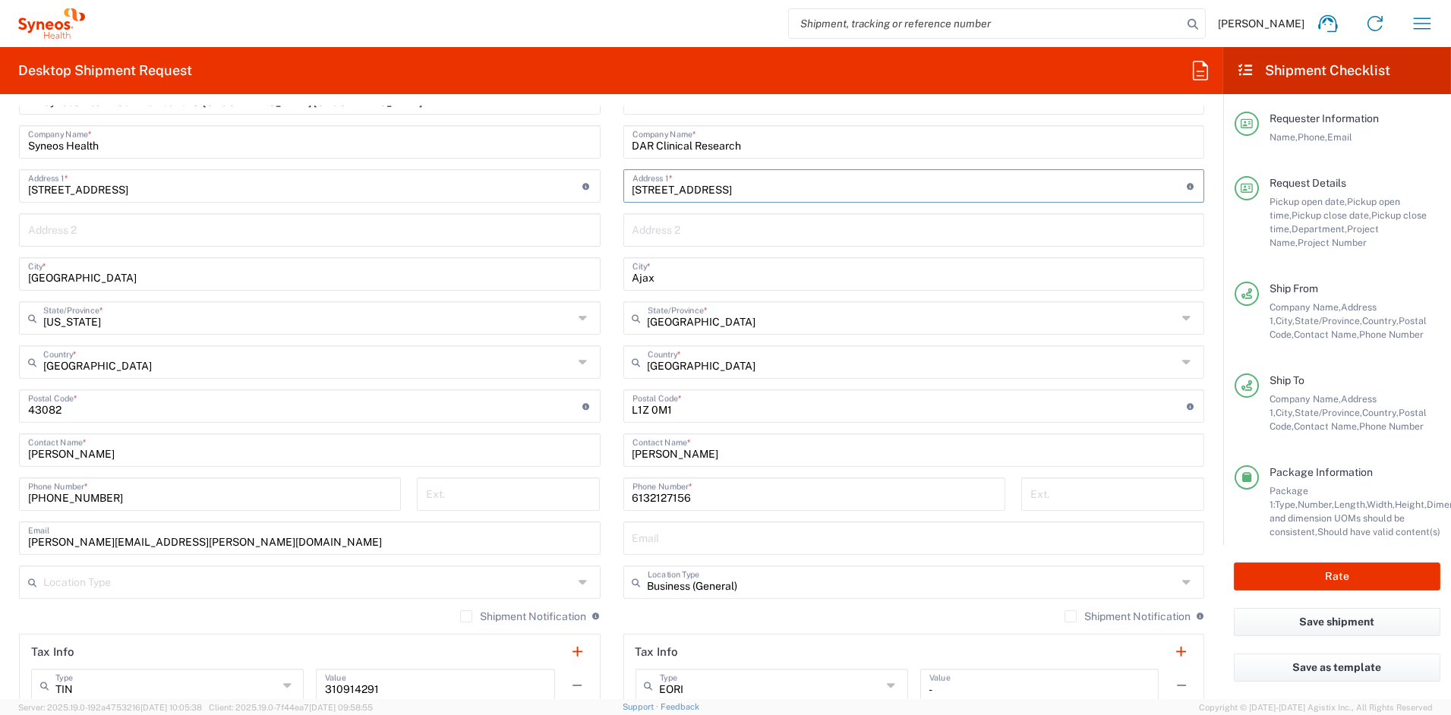
drag, startPoint x: 775, startPoint y: 187, endPoint x: 583, endPoint y: 191, distance: 192.2
click at [583, 191] on div "Ship From Syneos Health Communications-[GEOGRAPHIC_DATA] [GEOGRAPHIC_DATA] Loca…" at bounding box center [612, 386] width 1208 height 678
paste input "[STREET_ADDRESS]"
type input "[STREET_ADDRESS]"
click at [726, 229] on input "text" at bounding box center [914, 229] width 563 height 27
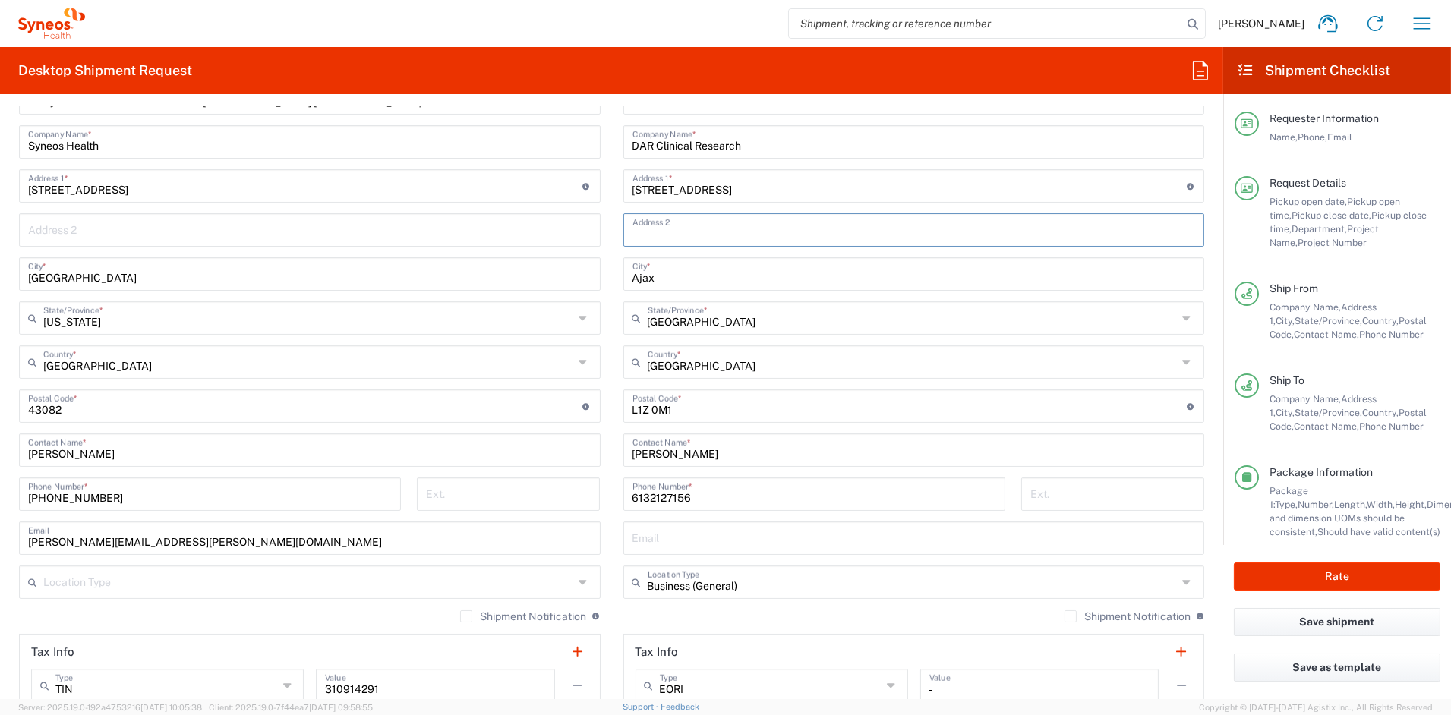
paste input "Suite 304"
type input "Suite 304"
drag, startPoint x: 588, startPoint y: 277, endPoint x: 565, endPoint y: 276, distance: 22.8
click at [565, 276] on div "Ship From Syneos Health Communications-[GEOGRAPHIC_DATA] [GEOGRAPHIC_DATA] Loca…" at bounding box center [612, 386] width 1208 height 678
paste input "[GEOGRAPHIC_DATA]"
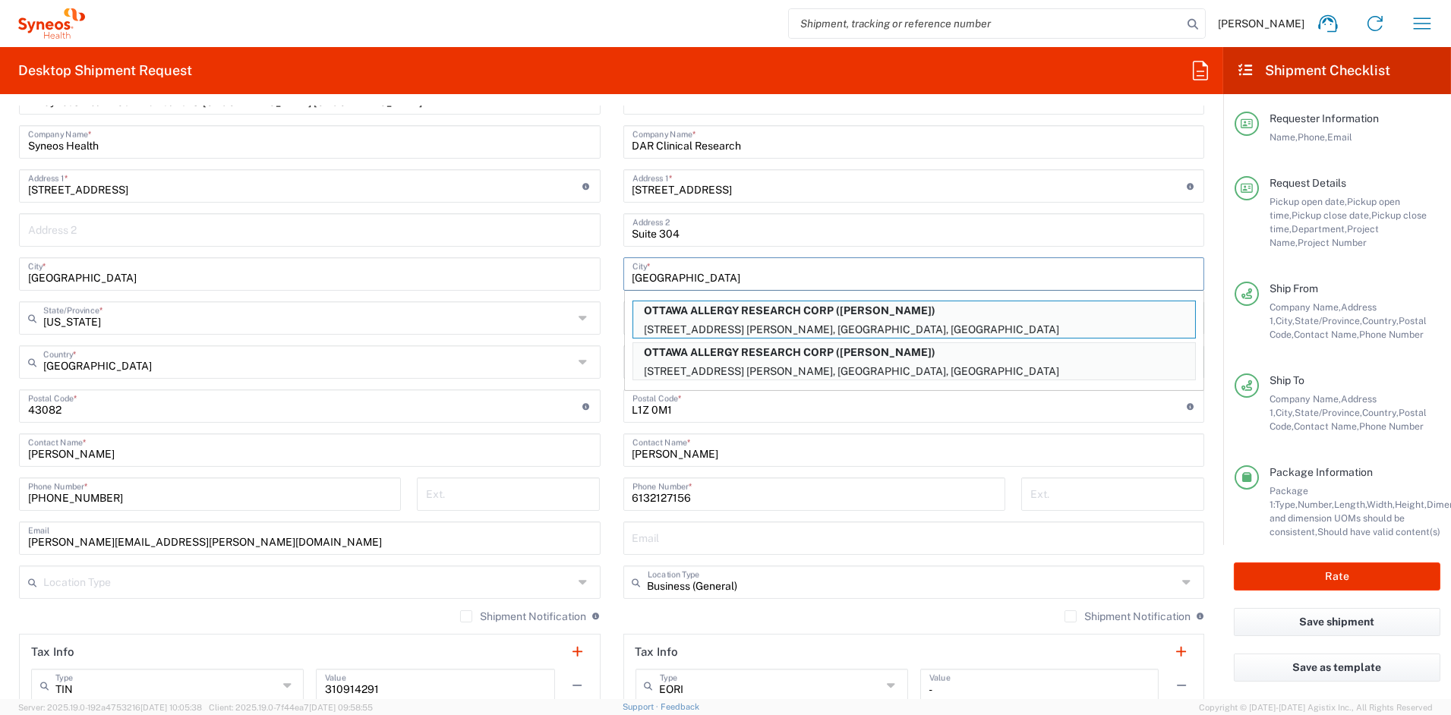
type input "[GEOGRAPHIC_DATA]"
click at [802, 456] on input "[PERSON_NAME]" at bounding box center [914, 449] width 563 height 27
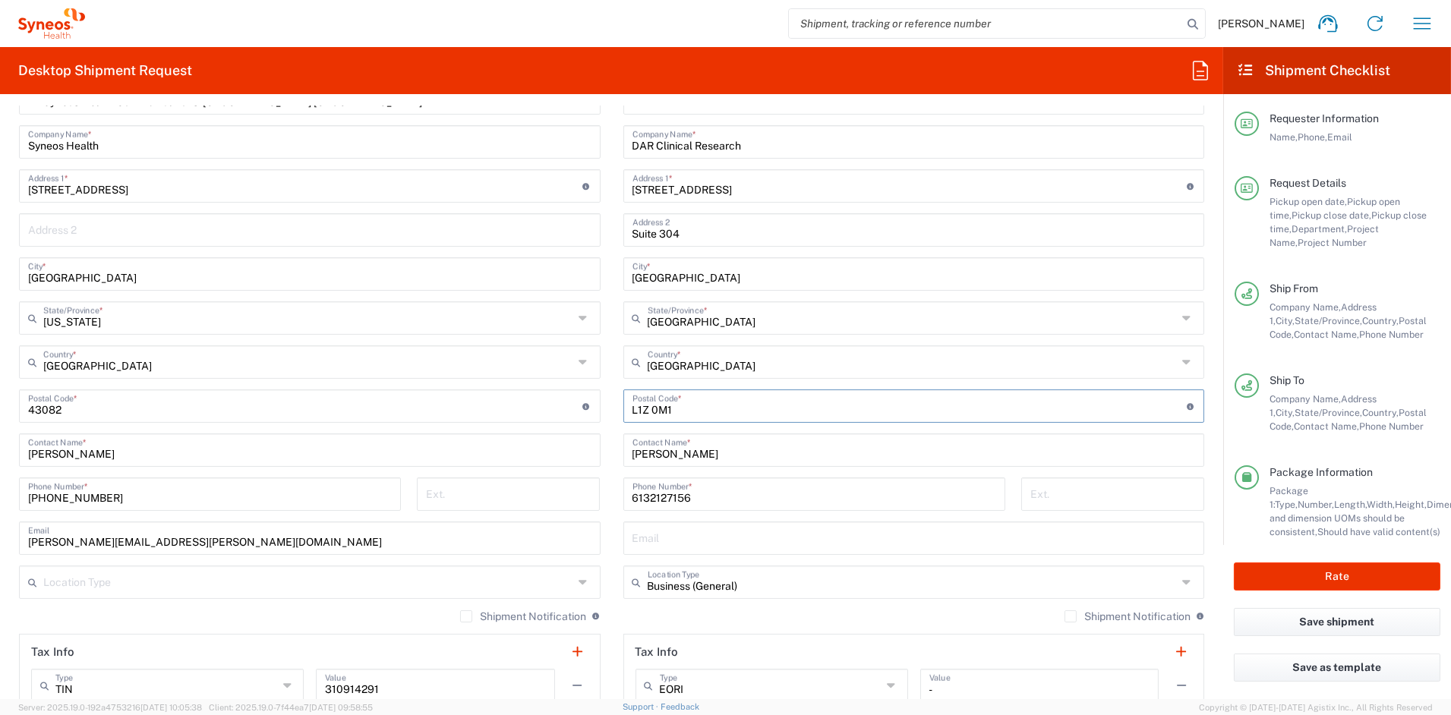
drag, startPoint x: 698, startPoint y: 409, endPoint x: 591, endPoint y: 409, distance: 107.1
click at [592, 409] on div "Ship From Syneos Health Communications-[GEOGRAPHIC_DATA] [GEOGRAPHIC_DATA] Loca…" at bounding box center [612, 386] width 1208 height 678
paste input "K2J 3Z6"
type input "K2J 3Z6"
click at [797, 579] on input "text" at bounding box center [913, 581] width 530 height 27
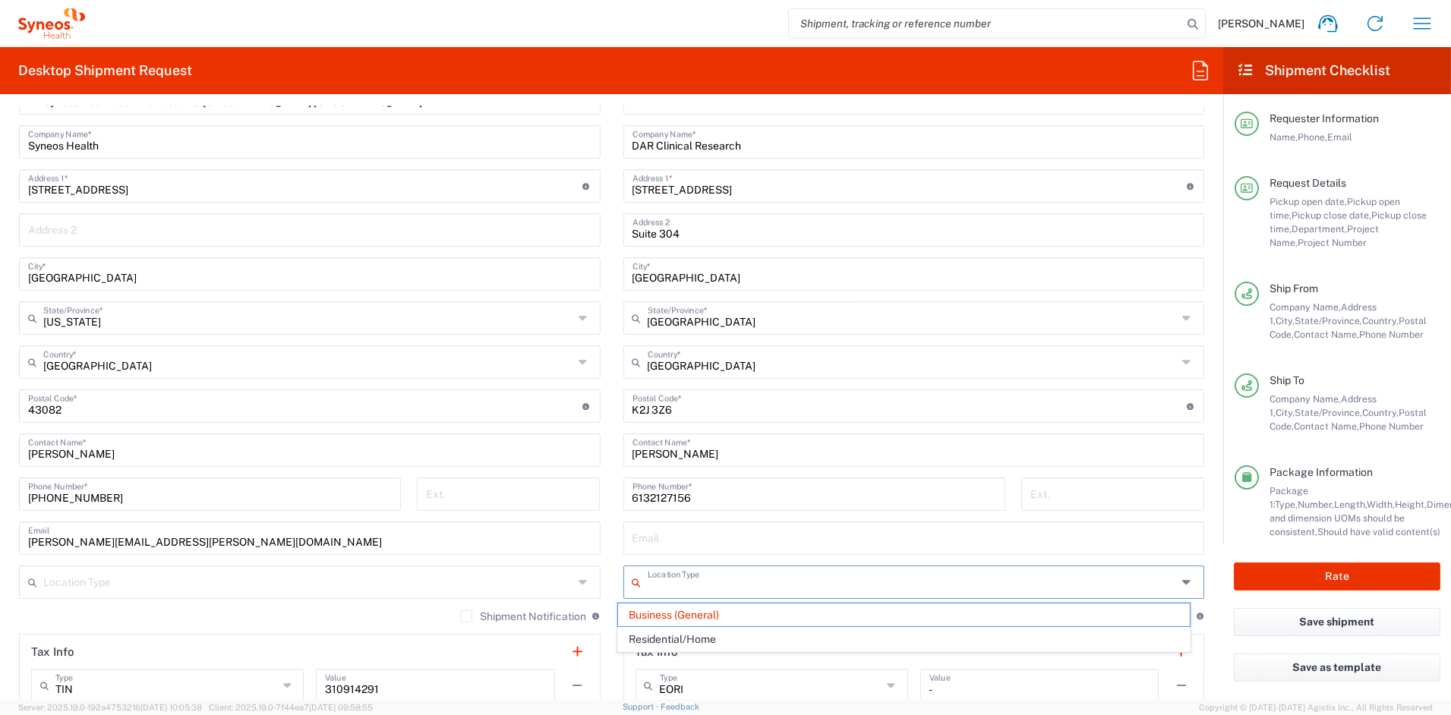
scroll to position [658, 0]
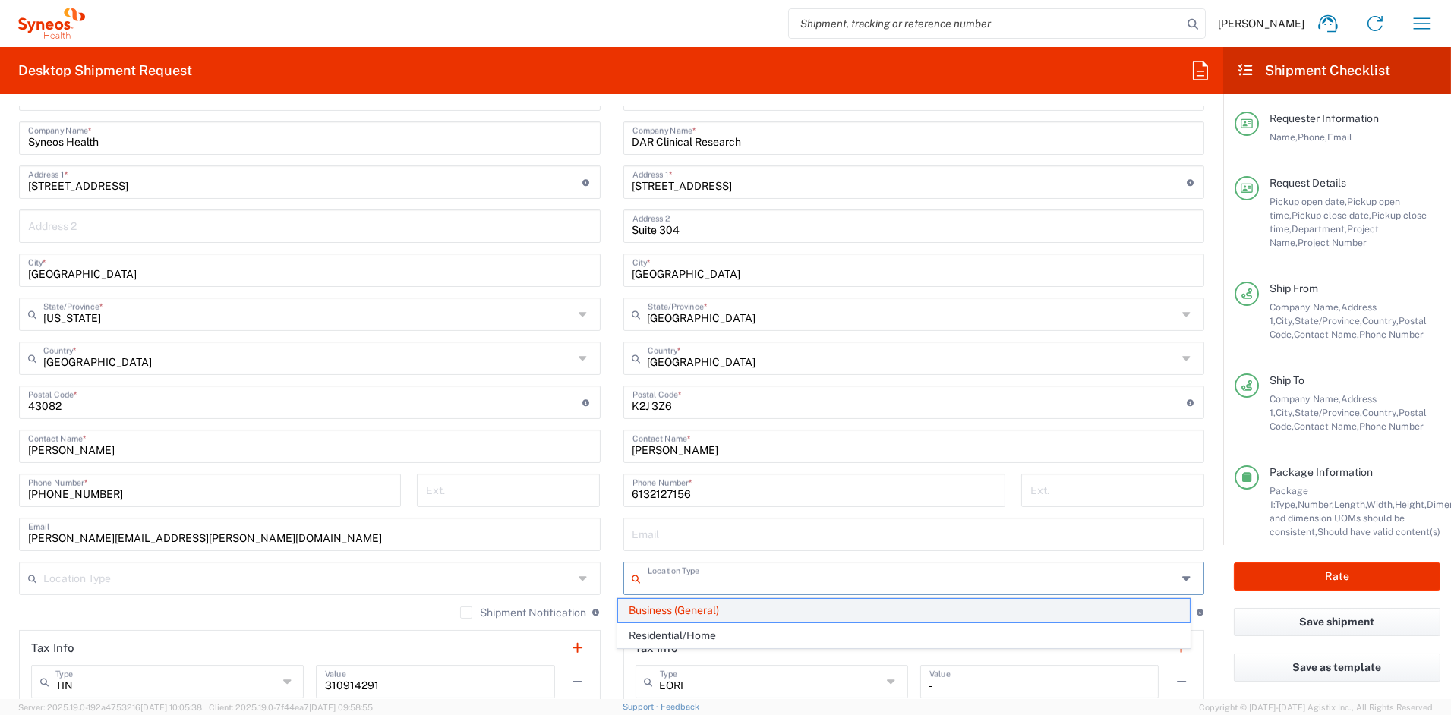
click at [762, 610] on span "Business (General)" at bounding box center [904, 611] width 572 height 24
click at [718, 585] on input "text" at bounding box center [913, 577] width 530 height 27
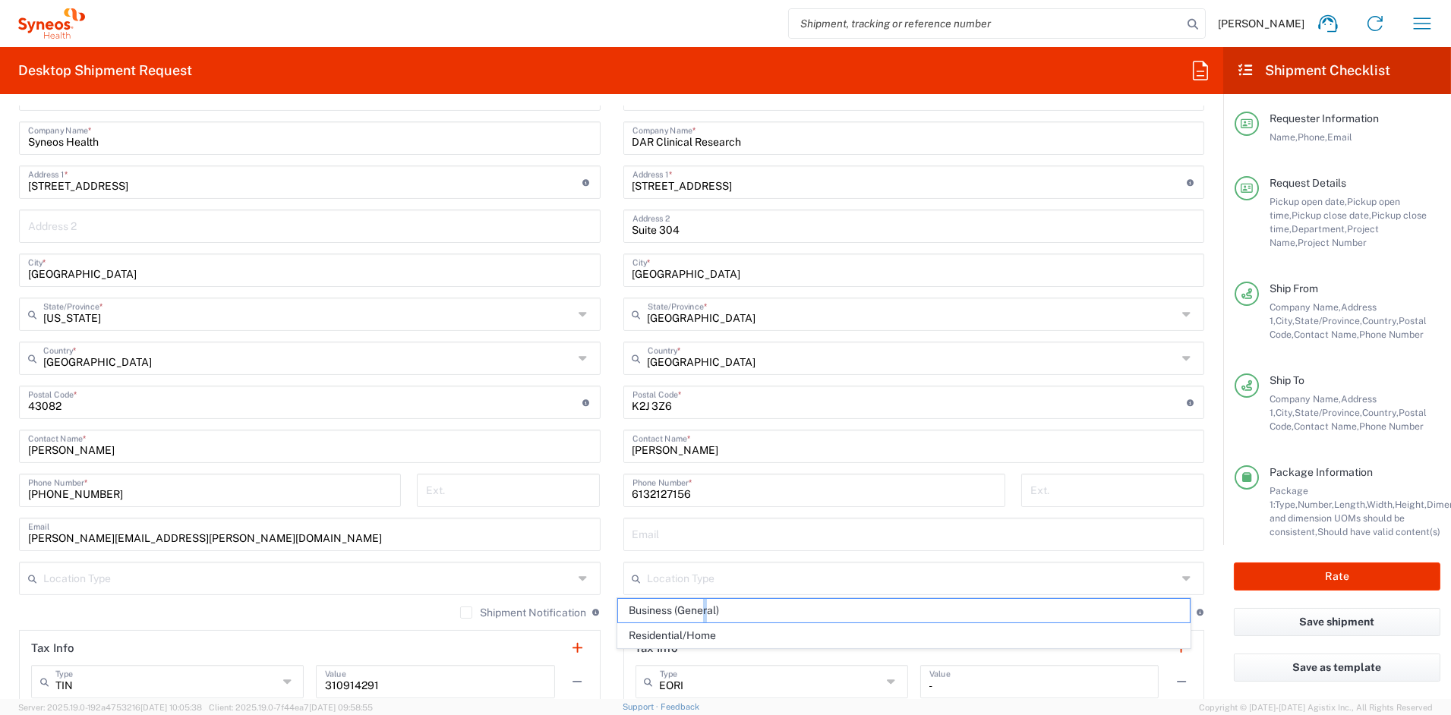
click at [707, 606] on span "Business (General)" at bounding box center [904, 611] width 572 height 24
type input "Business (General)"
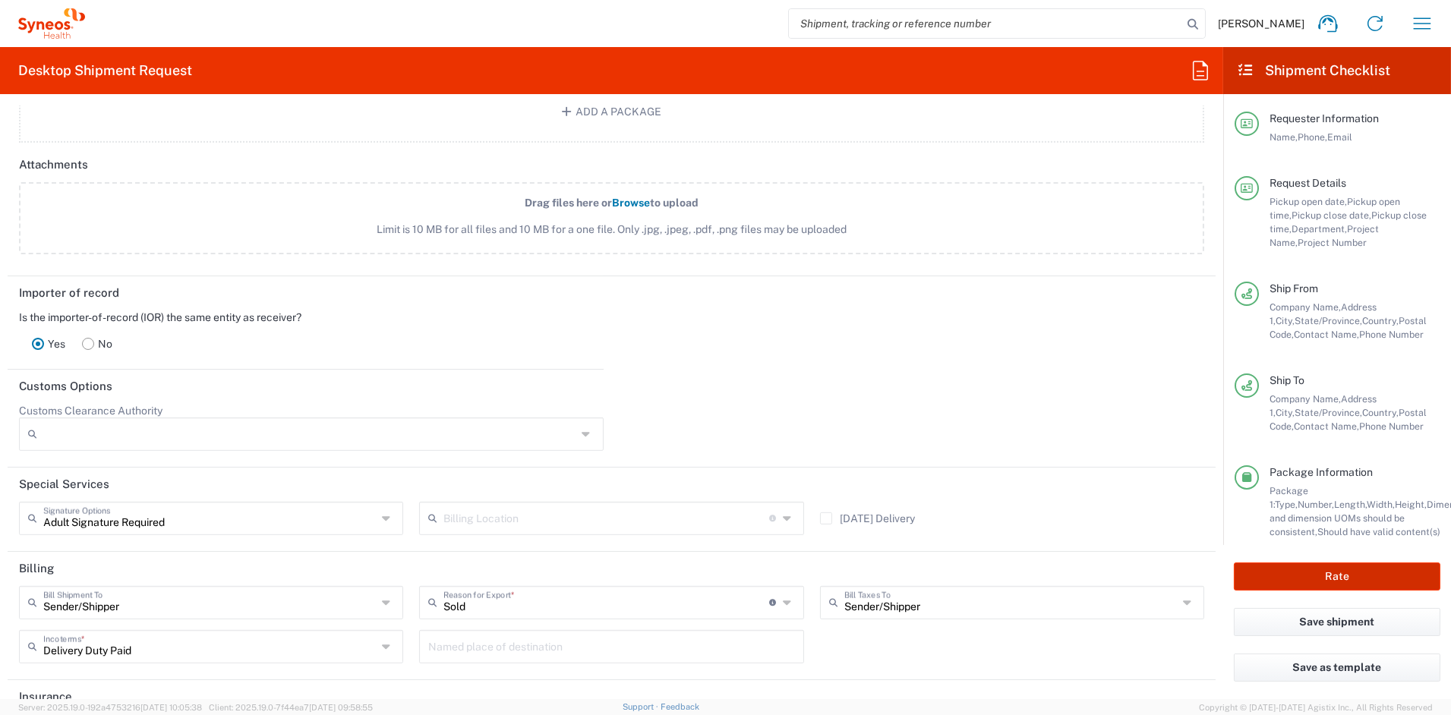
scroll to position [1819, 0]
click at [1335, 573] on button "Rate" at bounding box center [1337, 577] width 207 height 28
type input "7063995"
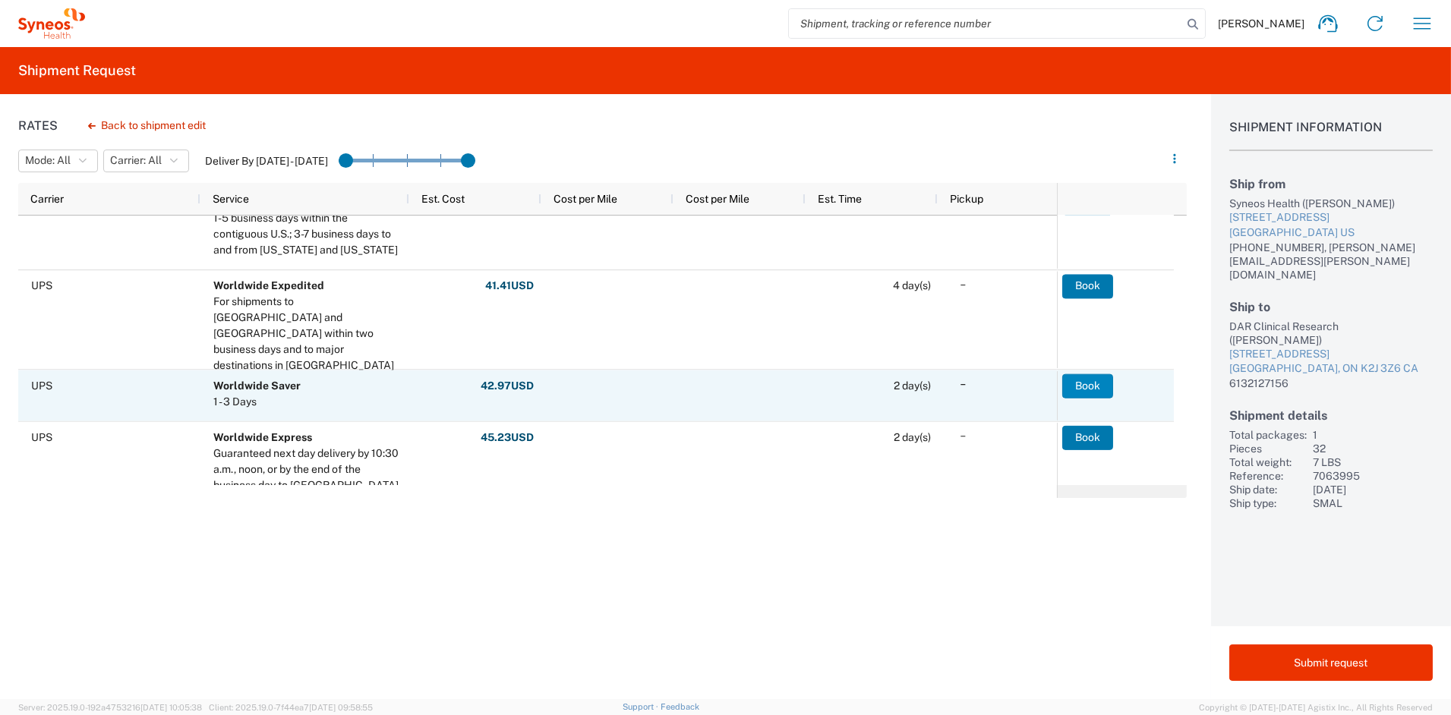
click at [1084, 384] on button "Book" at bounding box center [1087, 386] width 51 height 24
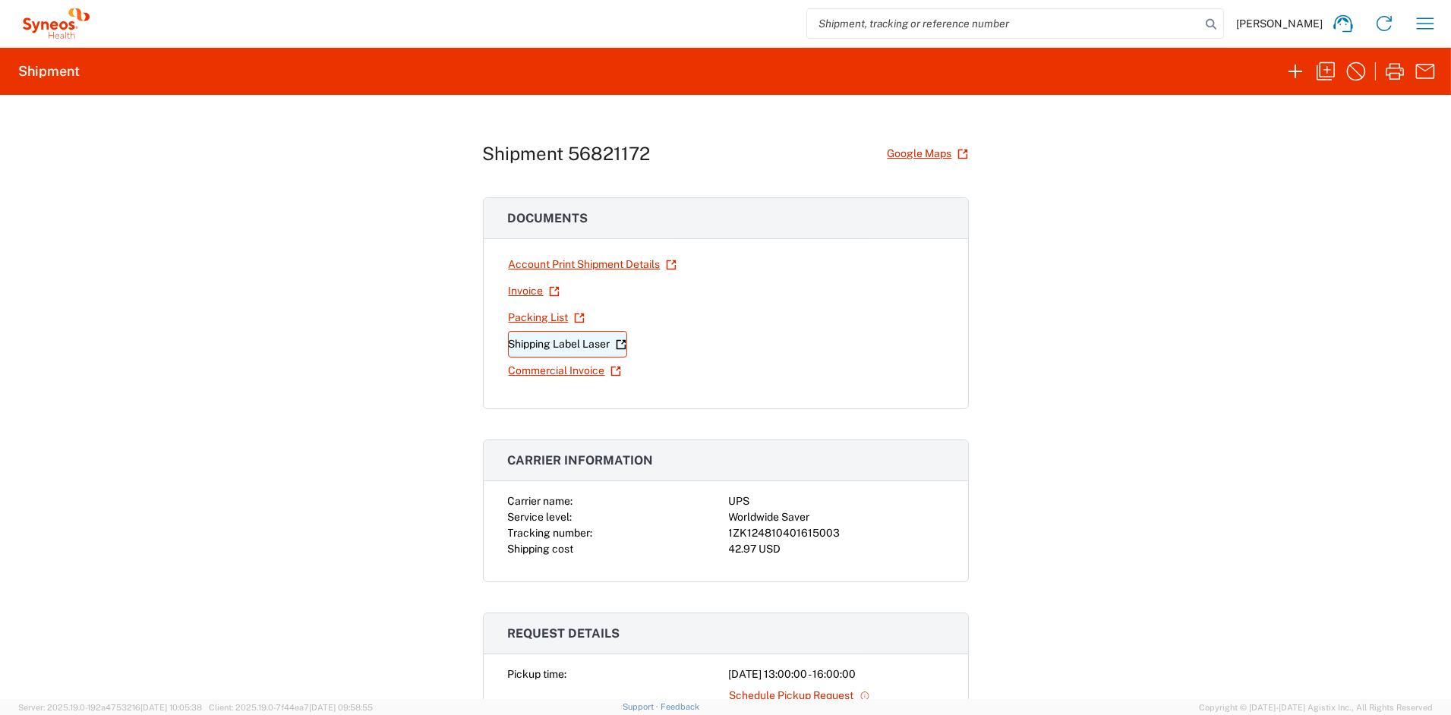
click at [516, 345] on link "Shipping Label Laser" at bounding box center [567, 344] width 119 height 27
